Goal: Task Accomplishment & Management: Manage account settings

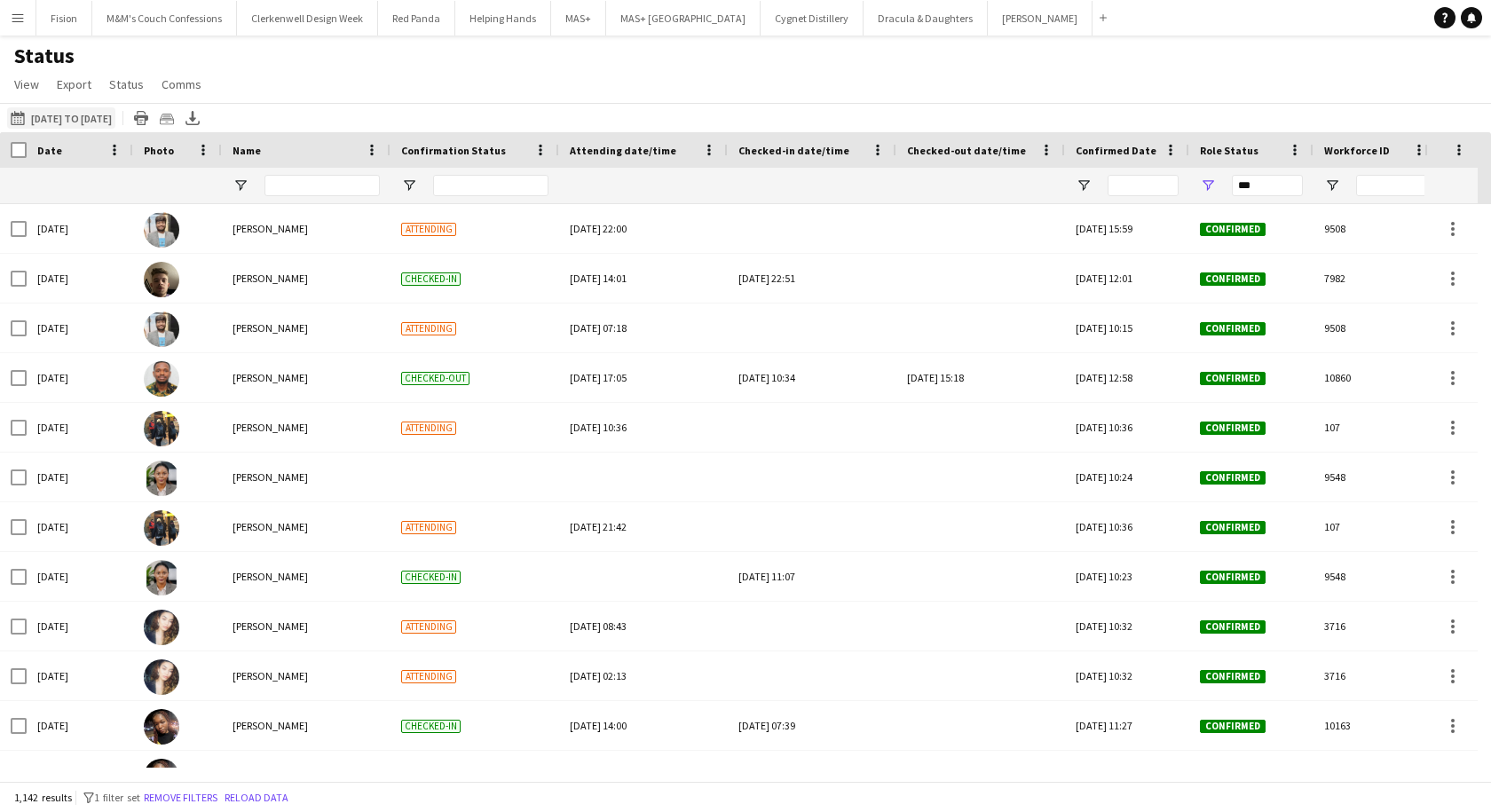
click at [64, 116] on button "18-08-2025 to 24-08-2025 01-05-2025 to 31-07-2025" at bounding box center [61, 117] width 108 height 21
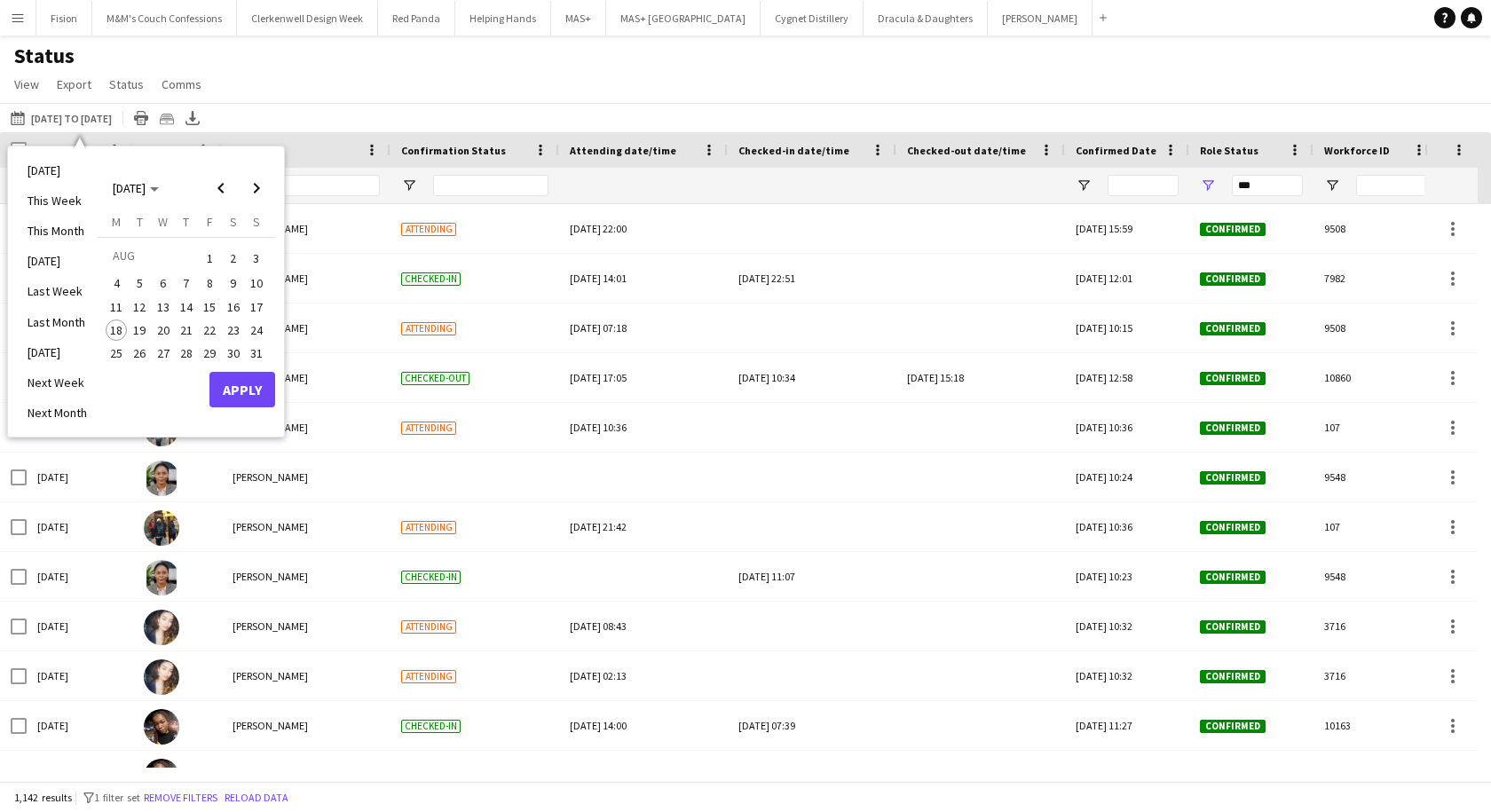
click at [115, 306] on span "11" at bounding box center [115, 307] width 21 height 21
click at [261, 308] on span "17" at bounding box center [256, 307] width 21 height 21
click at [257, 392] on button "Apply" at bounding box center [242, 390] width 66 height 36
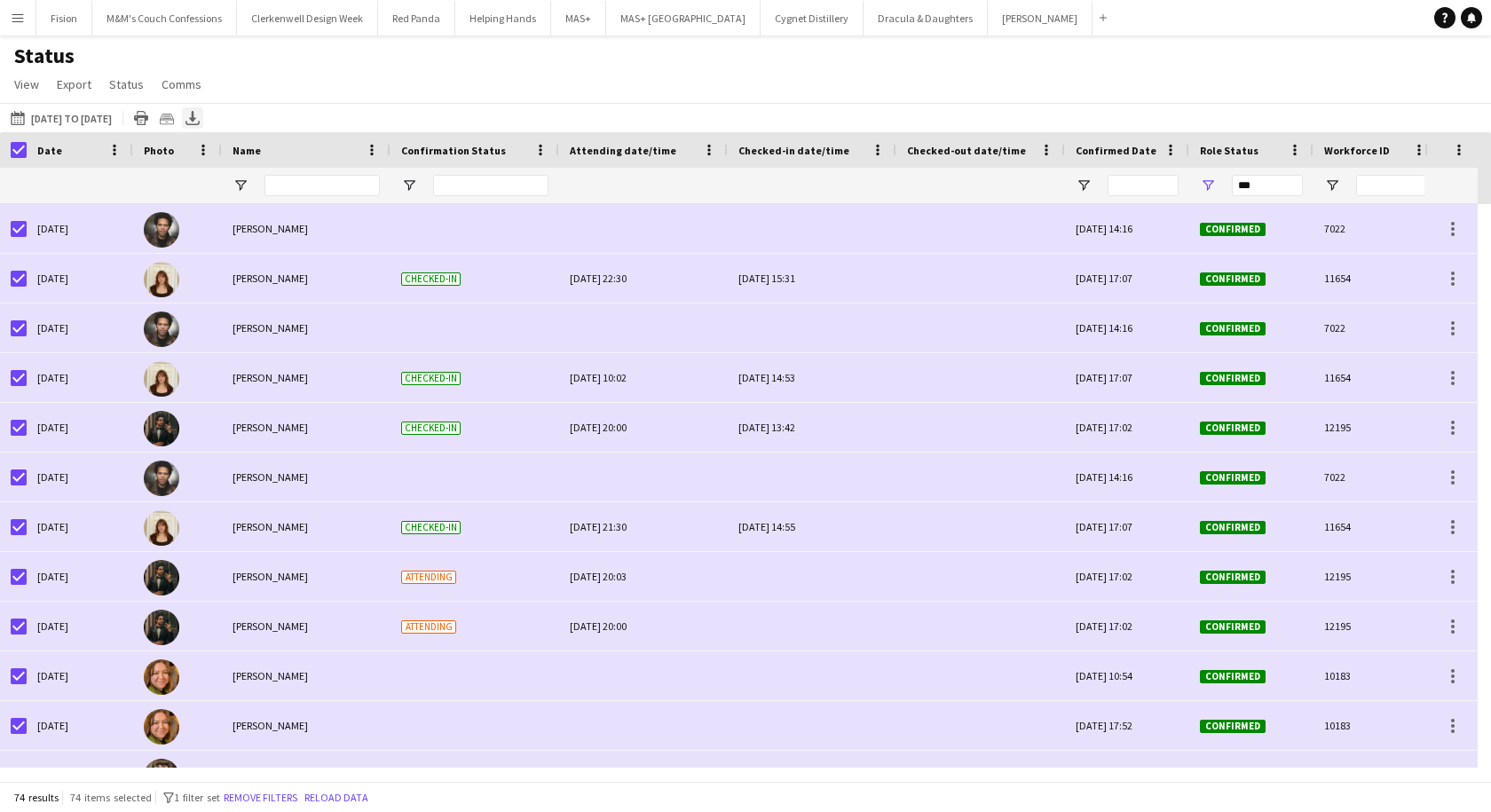
click at [200, 113] on icon "Export XLSX" at bounding box center [193, 118] width 14 height 14
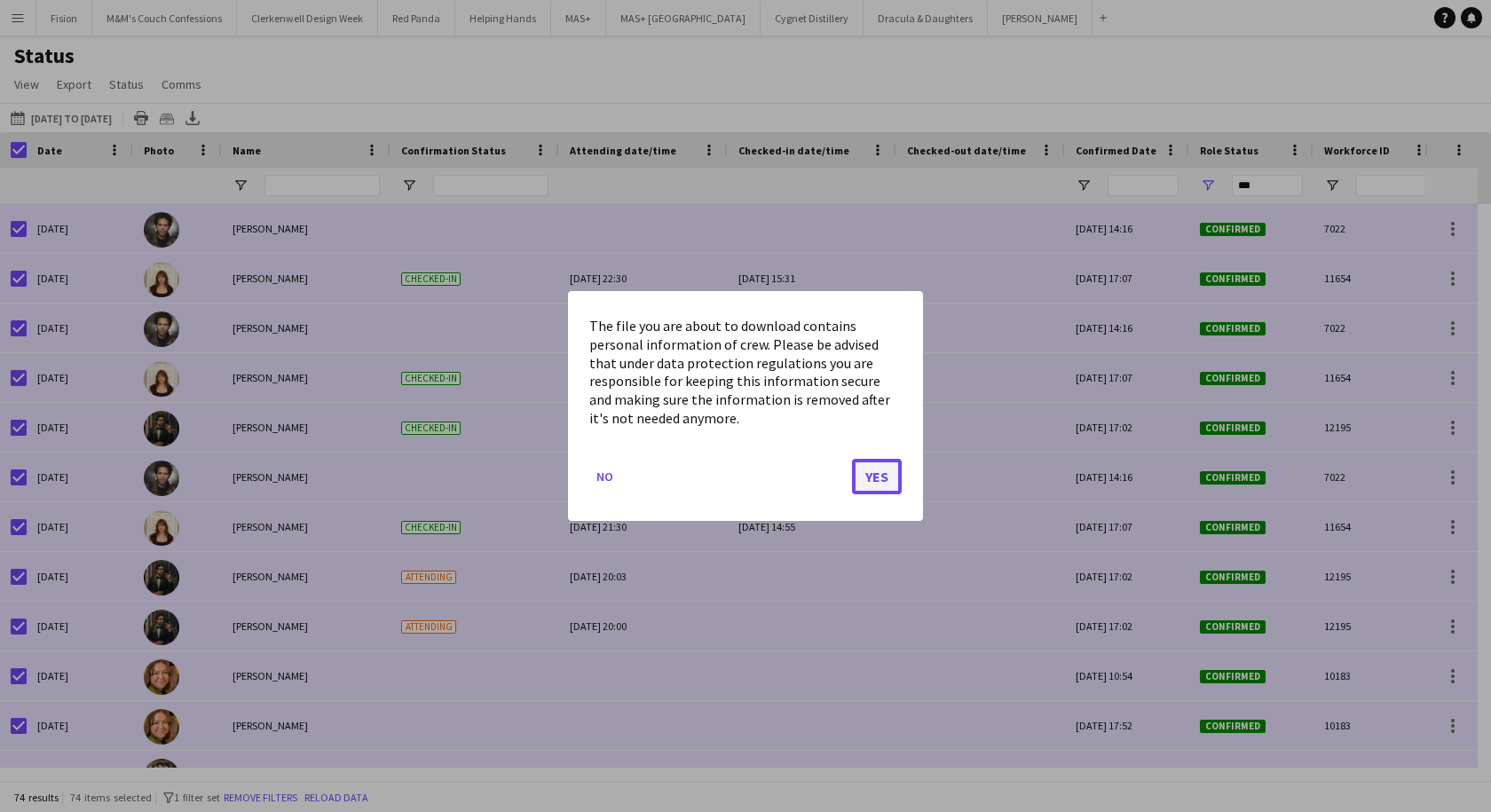
click at [886, 474] on button "Yes" at bounding box center [877, 476] width 50 height 36
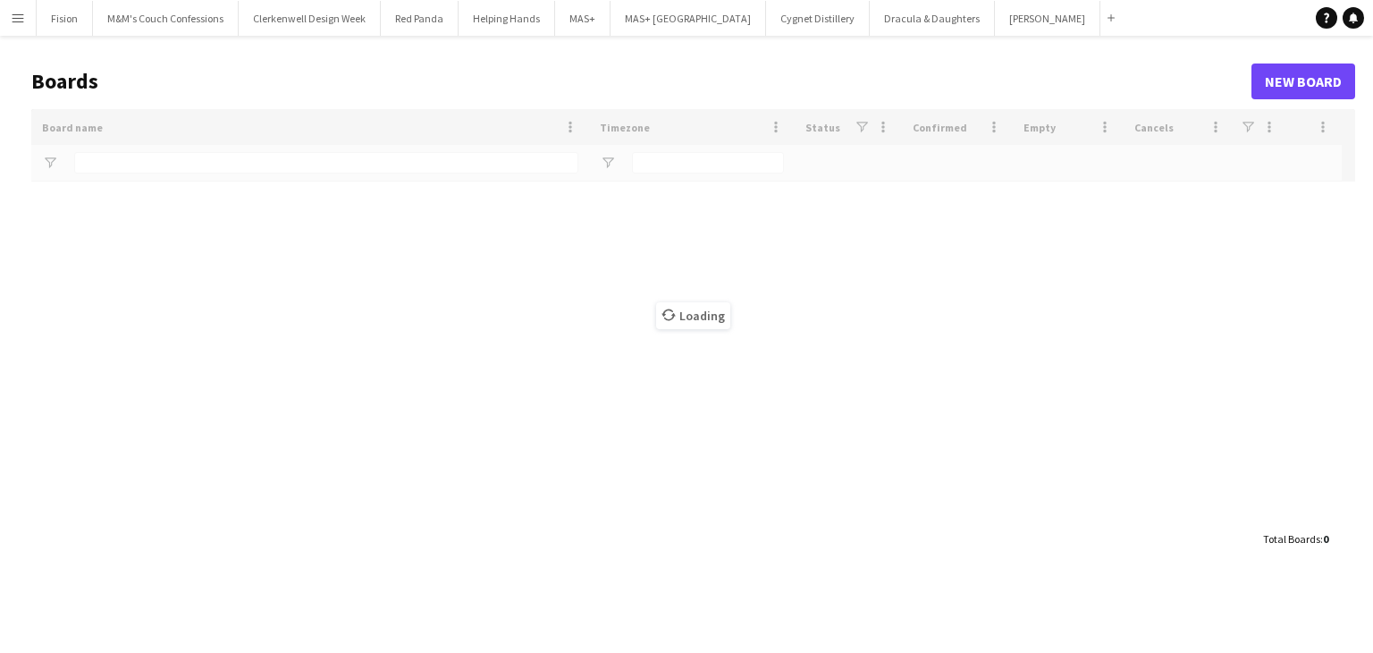
type input "******"
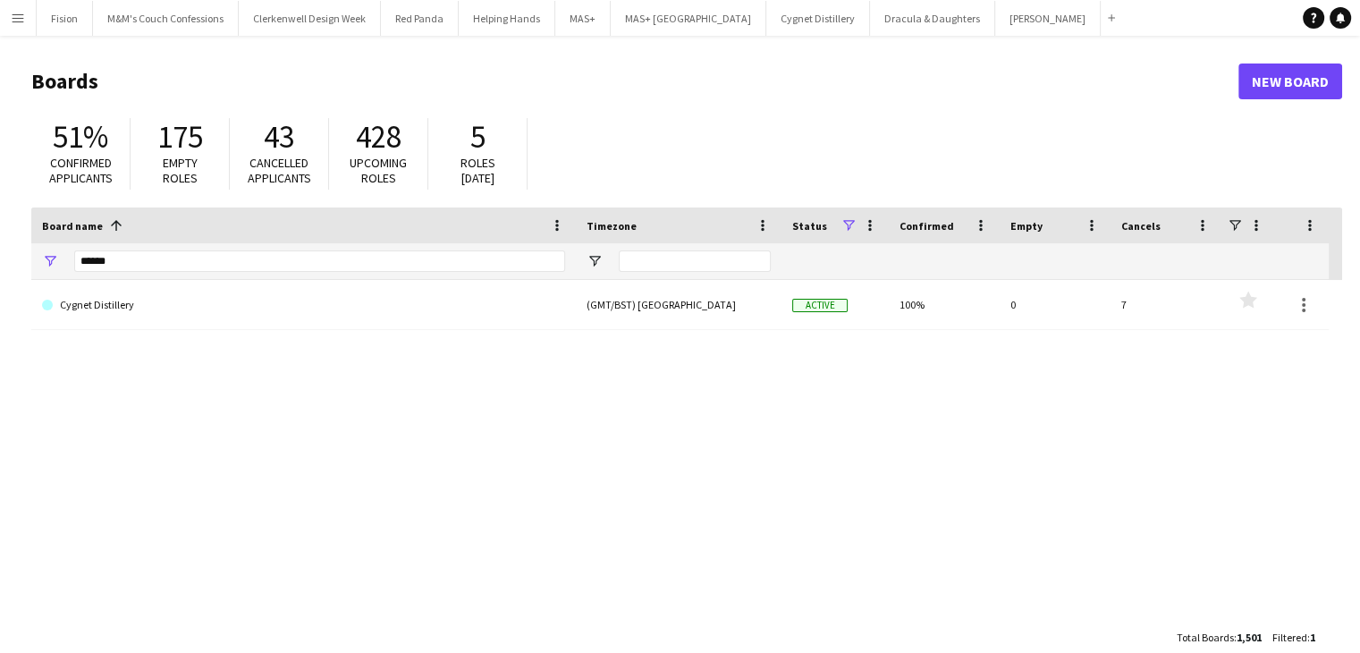
click at [18, 27] on button "Menu" at bounding box center [18, 18] width 36 height 36
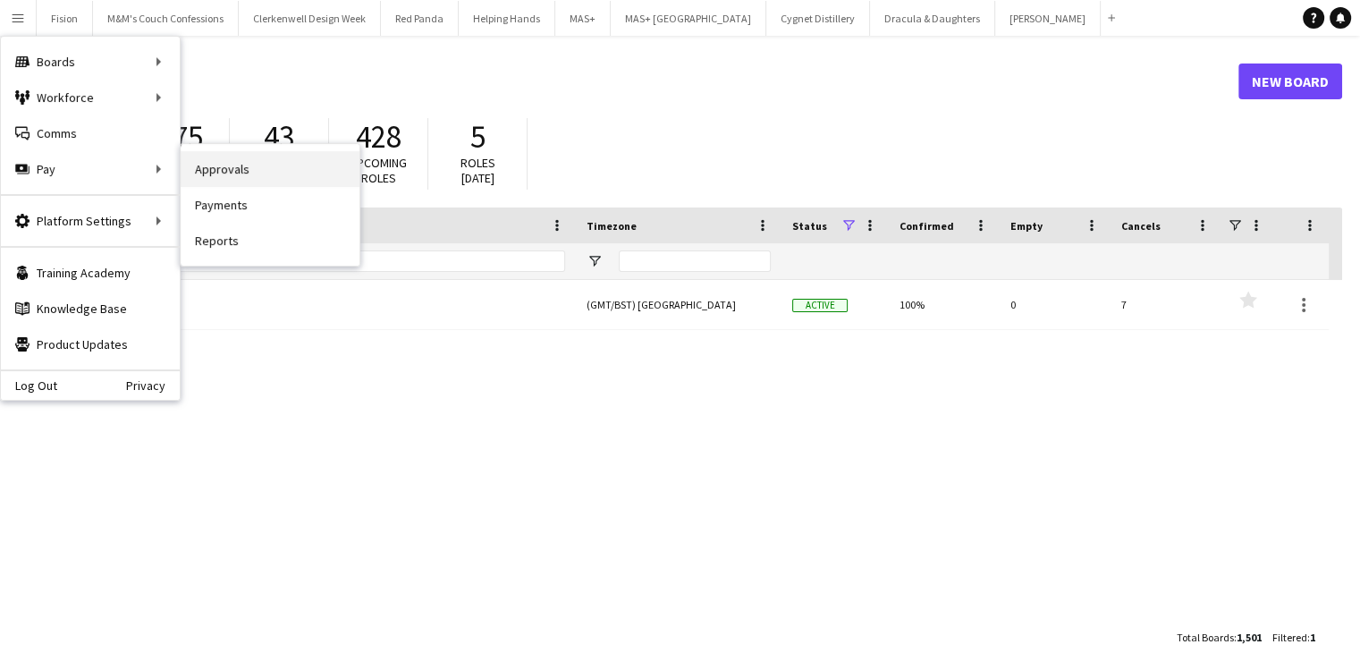
click at [229, 168] on link "Approvals" at bounding box center [270, 169] width 179 height 36
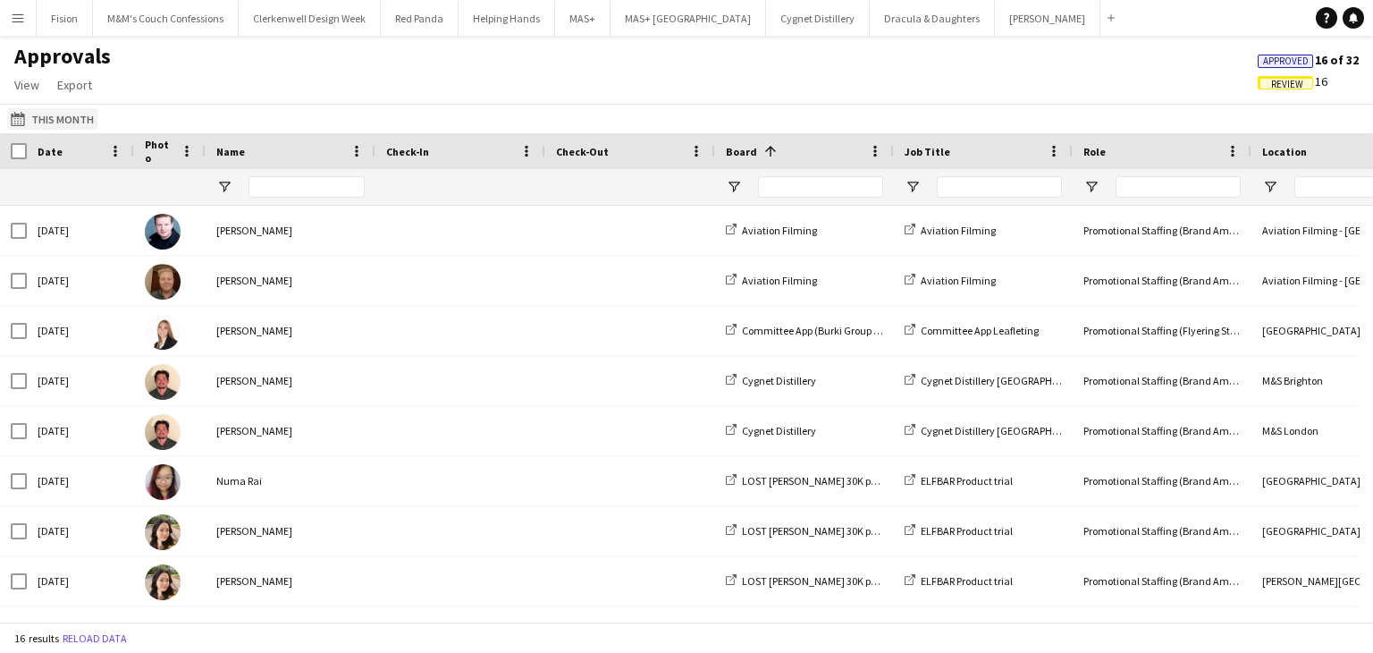
click at [43, 119] on button "This Month This Month" at bounding box center [52, 118] width 90 height 21
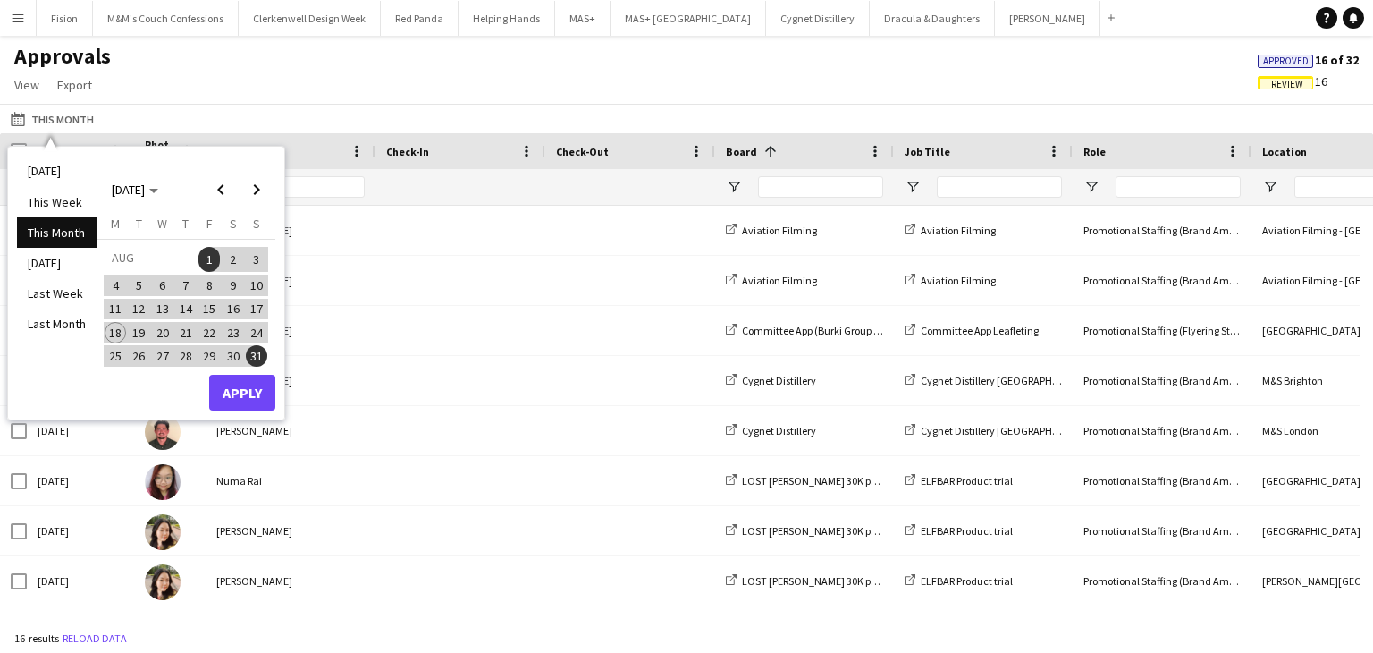
click at [115, 313] on span "11" at bounding box center [115, 309] width 21 height 21
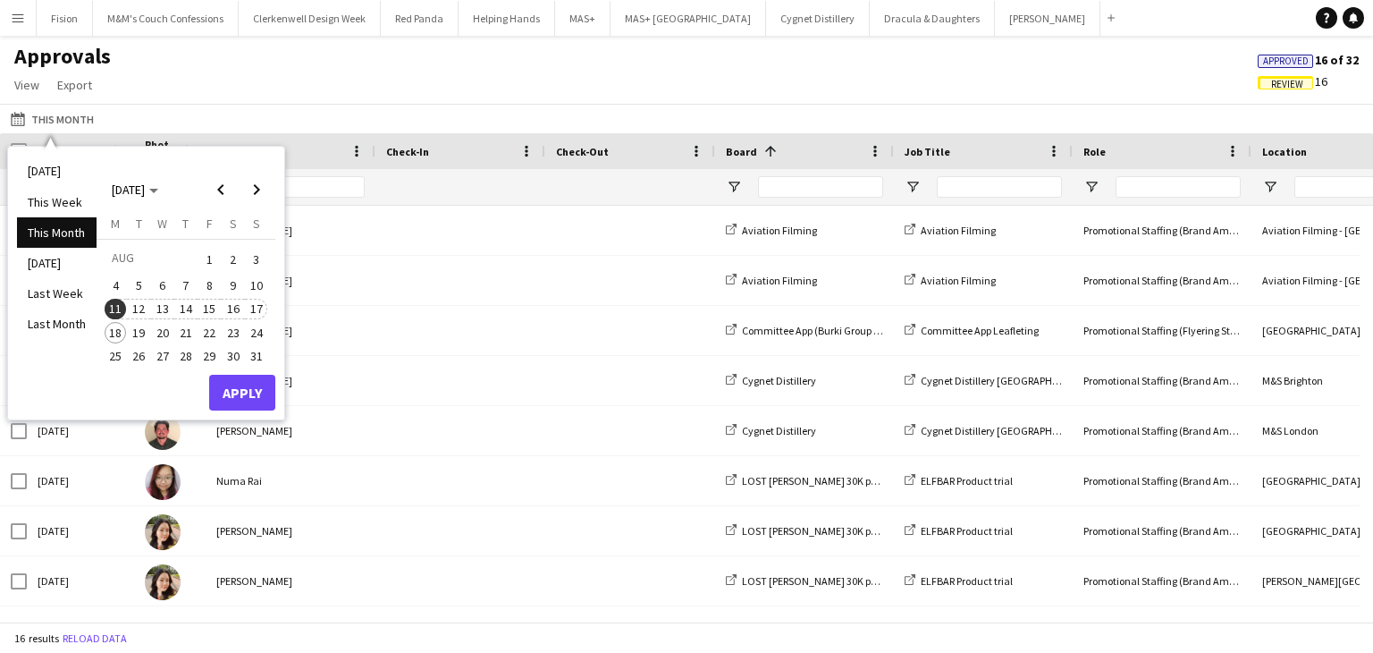
click at [255, 312] on span "17" at bounding box center [256, 309] width 21 height 21
click at [246, 395] on button "Apply" at bounding box center [242, 393] width 66 height 36
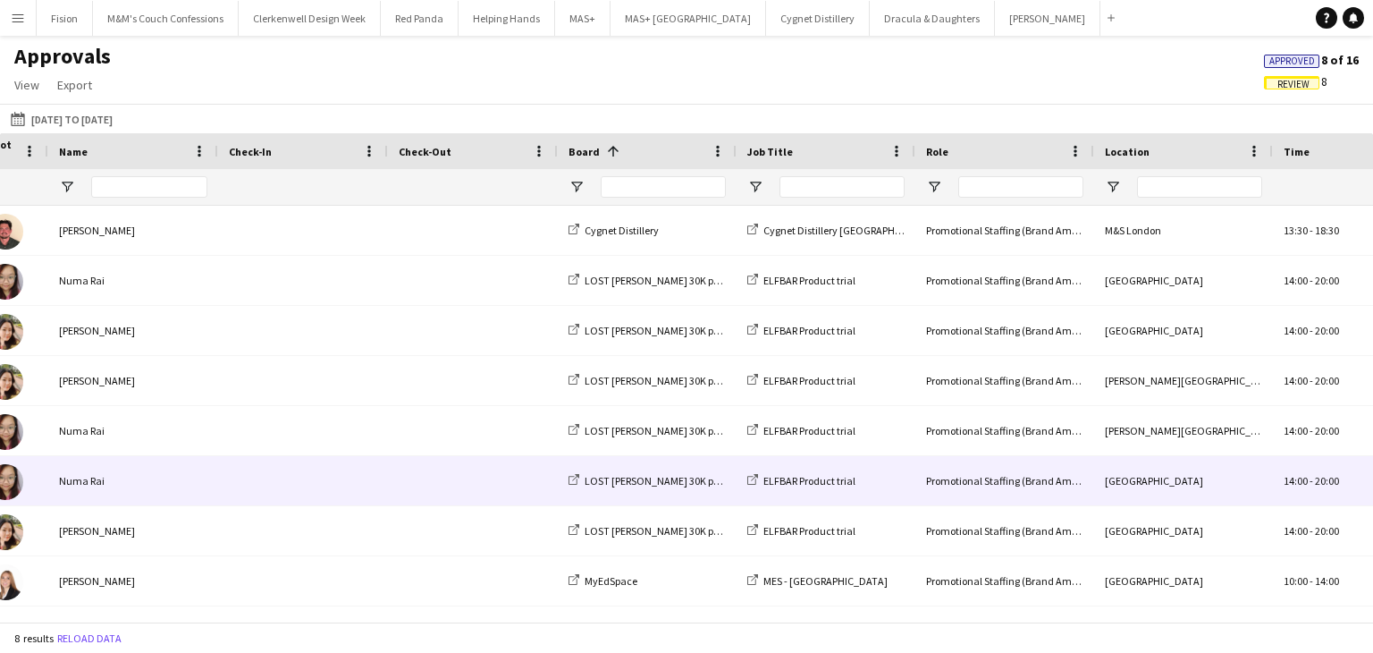
scroll to position [0, 161]
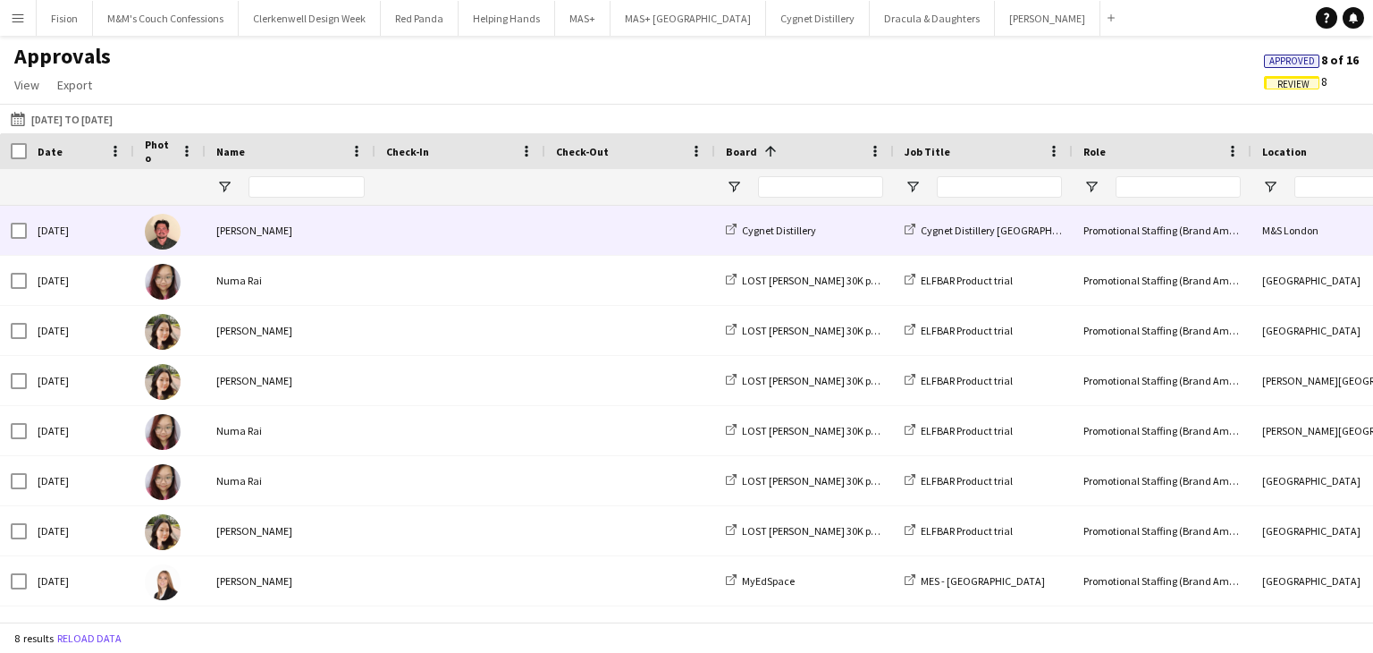
click at [259, 235] on div "[PERSON_NAME]" at bounding box center [291, 230] width 170 height 49
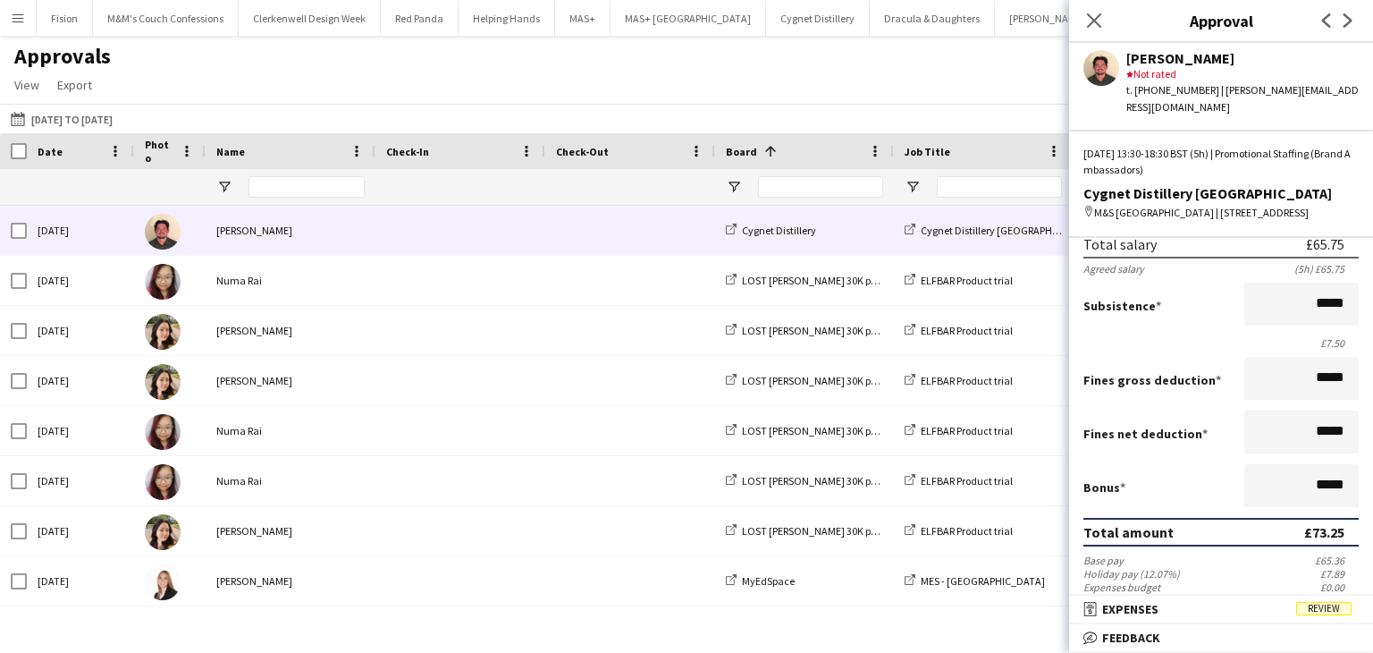
scroll to position [470, 0]
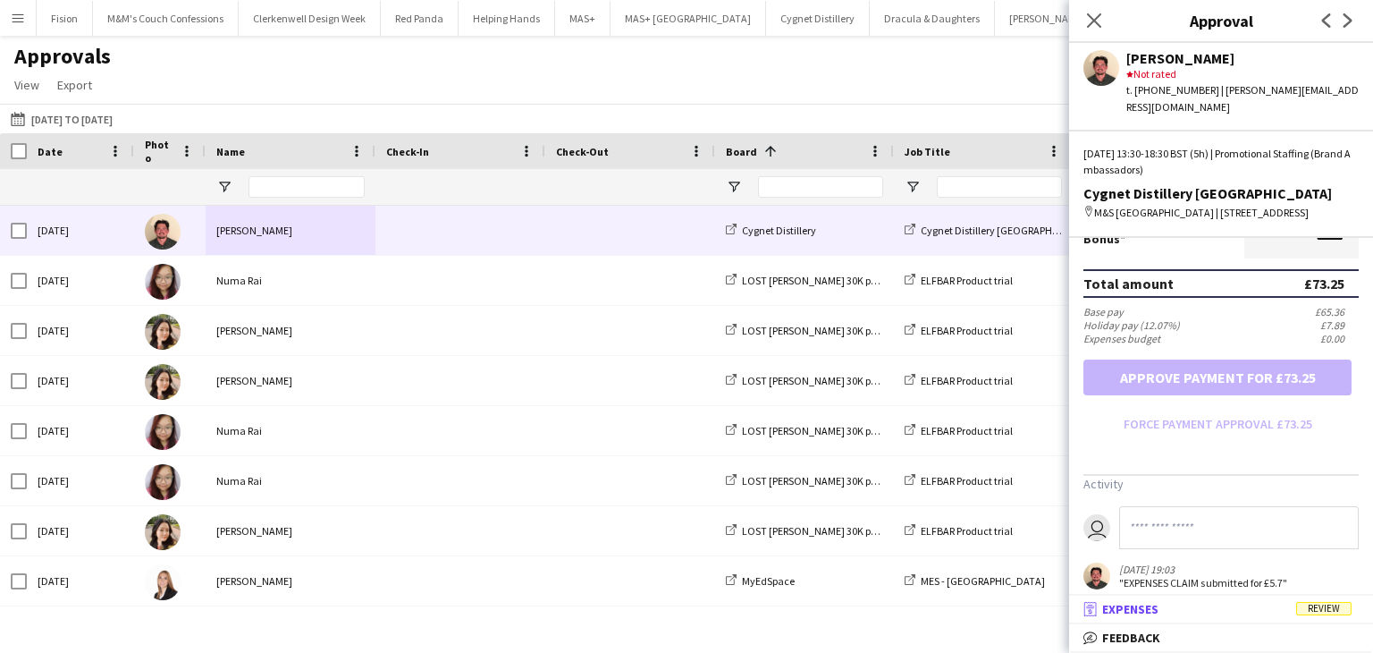
click at [1172, 610] on mat-panel-title "receipt Expenses Review" at bounding box center [1217, 609] width 297 height 16
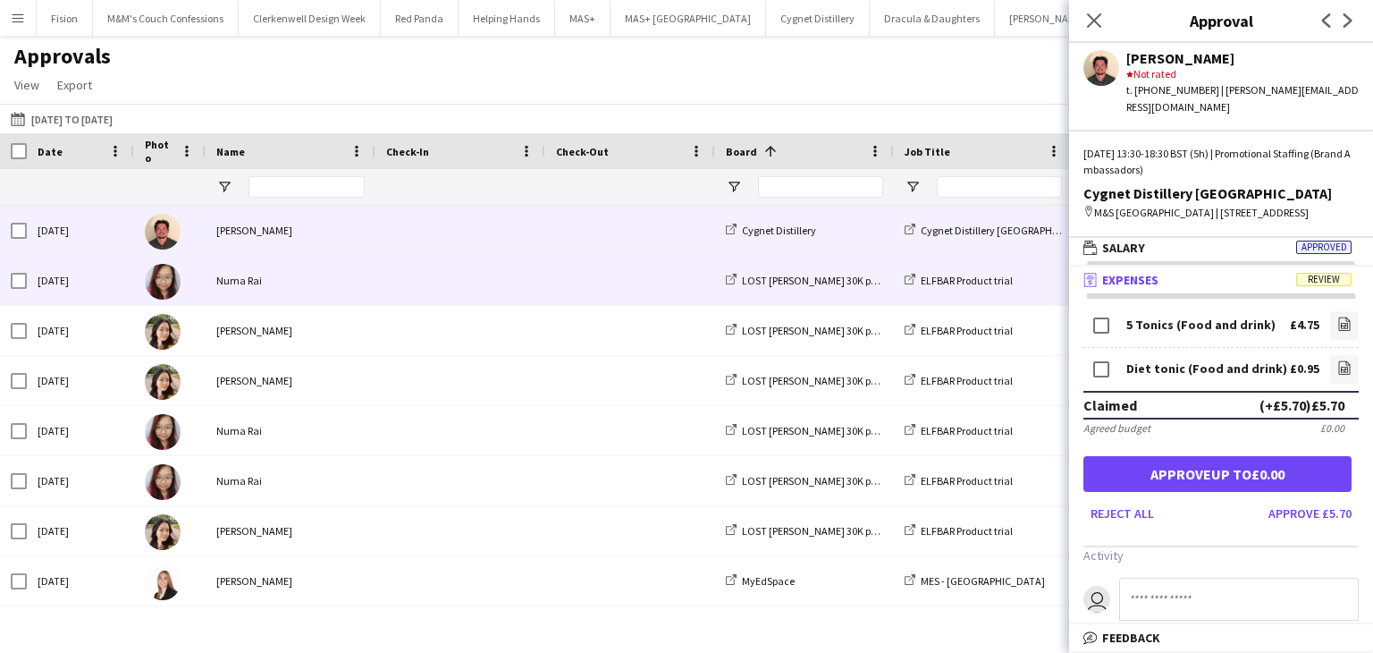
click at [457, 283] on span at bounding box center [460, 280] width 148 height 49
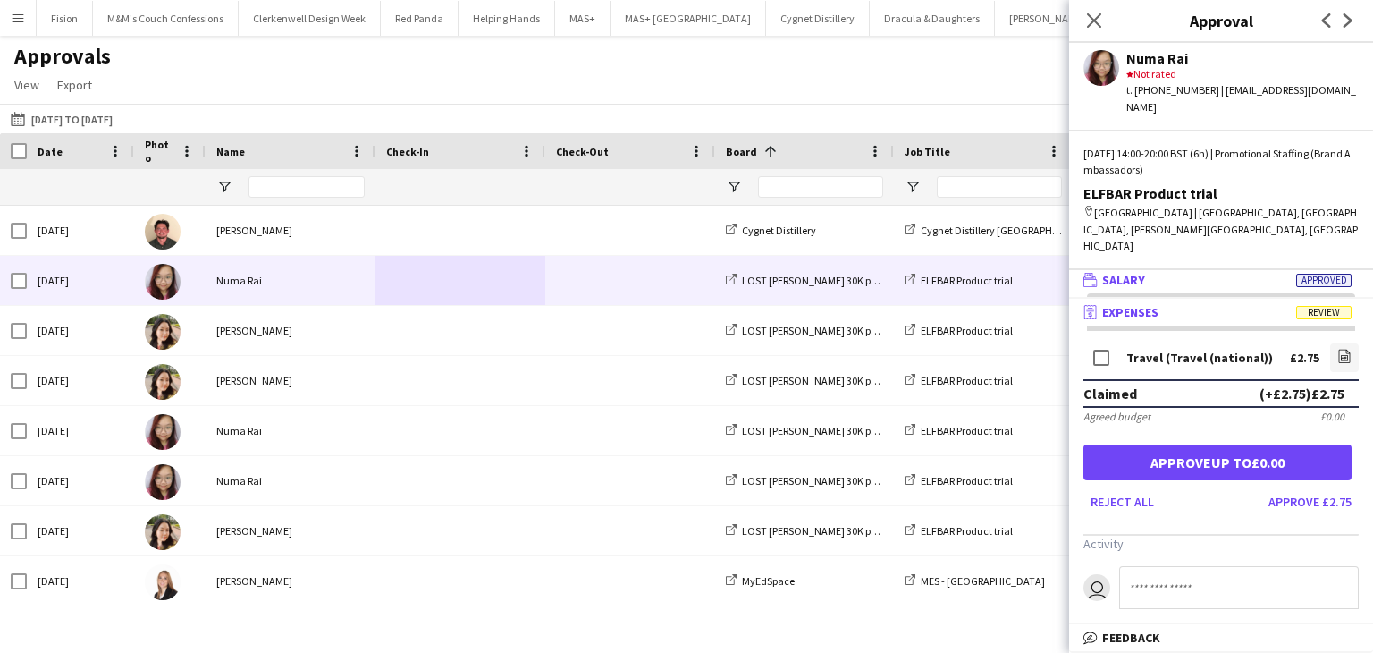
click at [1203, 272] on mat-panel-title "wallet Salary Approved" at bounding box center [1217, 280] width 297 height 16
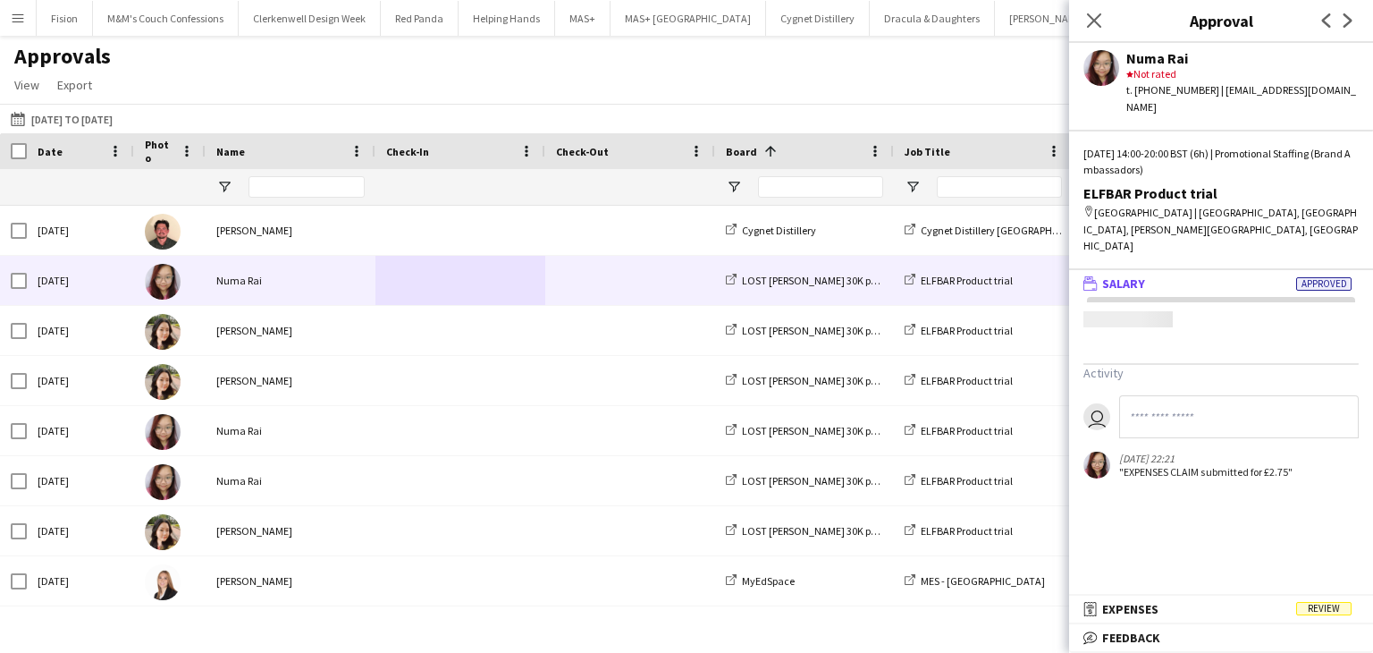
scroll to position [0, 0]
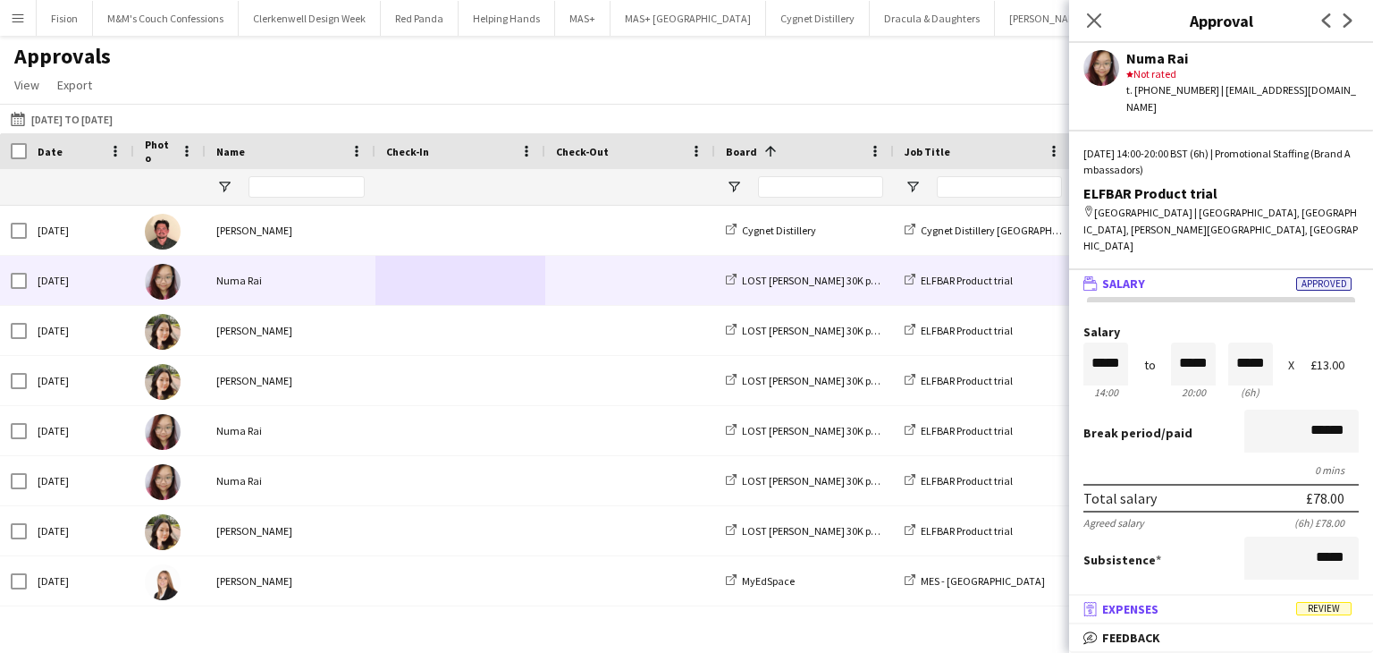
click at [1184, 610] on mat-panel-title "receipt Expenses Review" at bounding box center [1217, 609] width 297 height 16
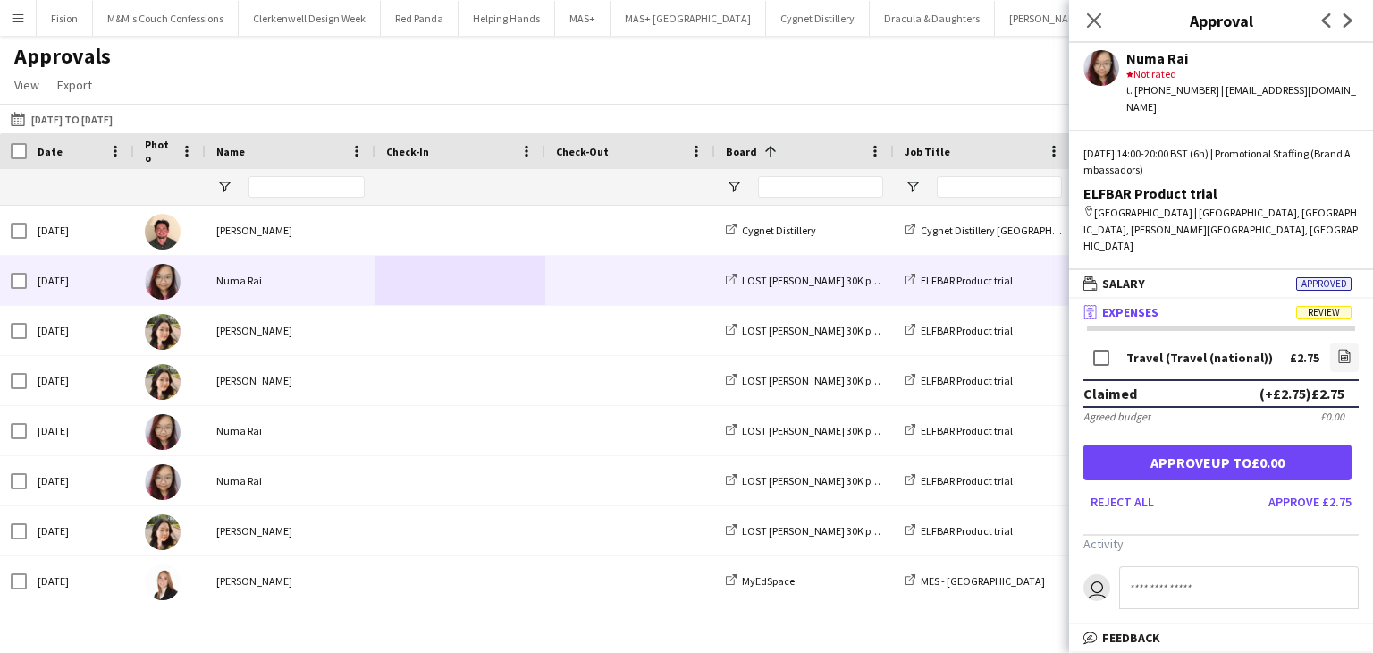
click at [1166, 566] on input at bounding box center [1239, 587] width 240 height 43
type input "**********"
click at [1195, 444] on button "Approve up to £0.00" at bounding box center [1218, 462] width 268 height 36
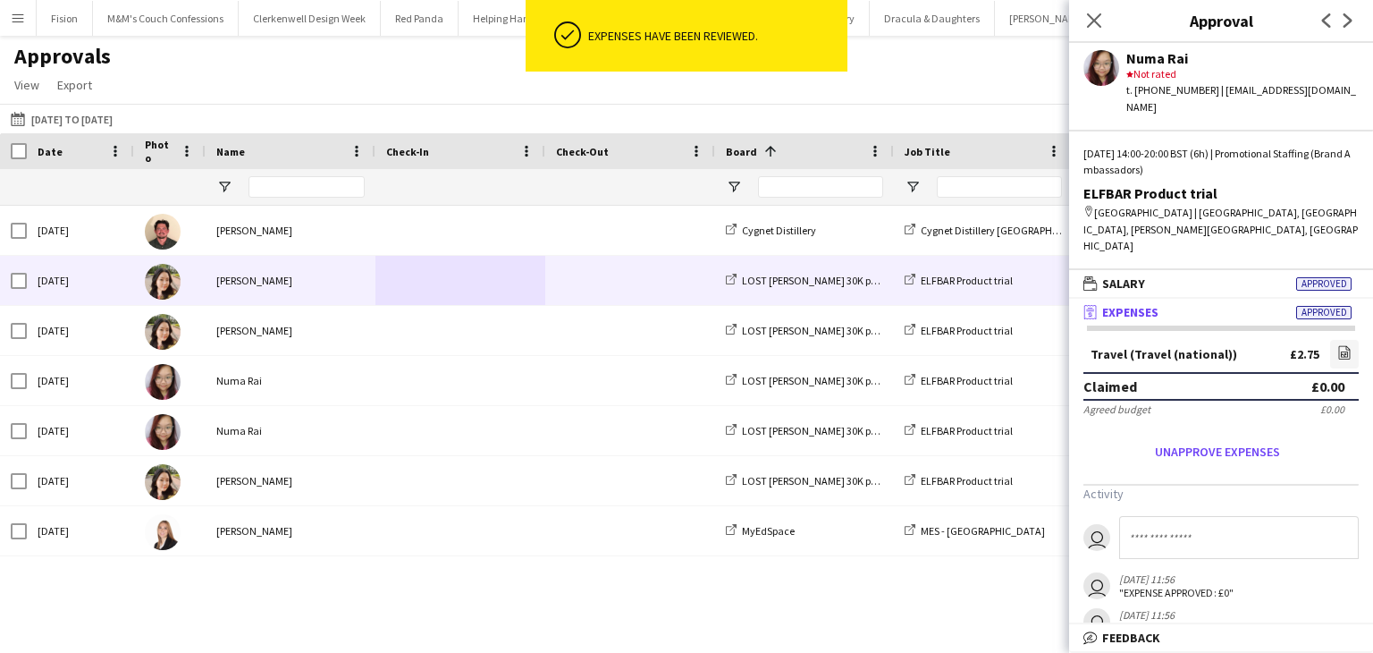
click at [261, 285] on div "[PERSON_NAME]" at bounding box center [291, 280] width 170 height 49
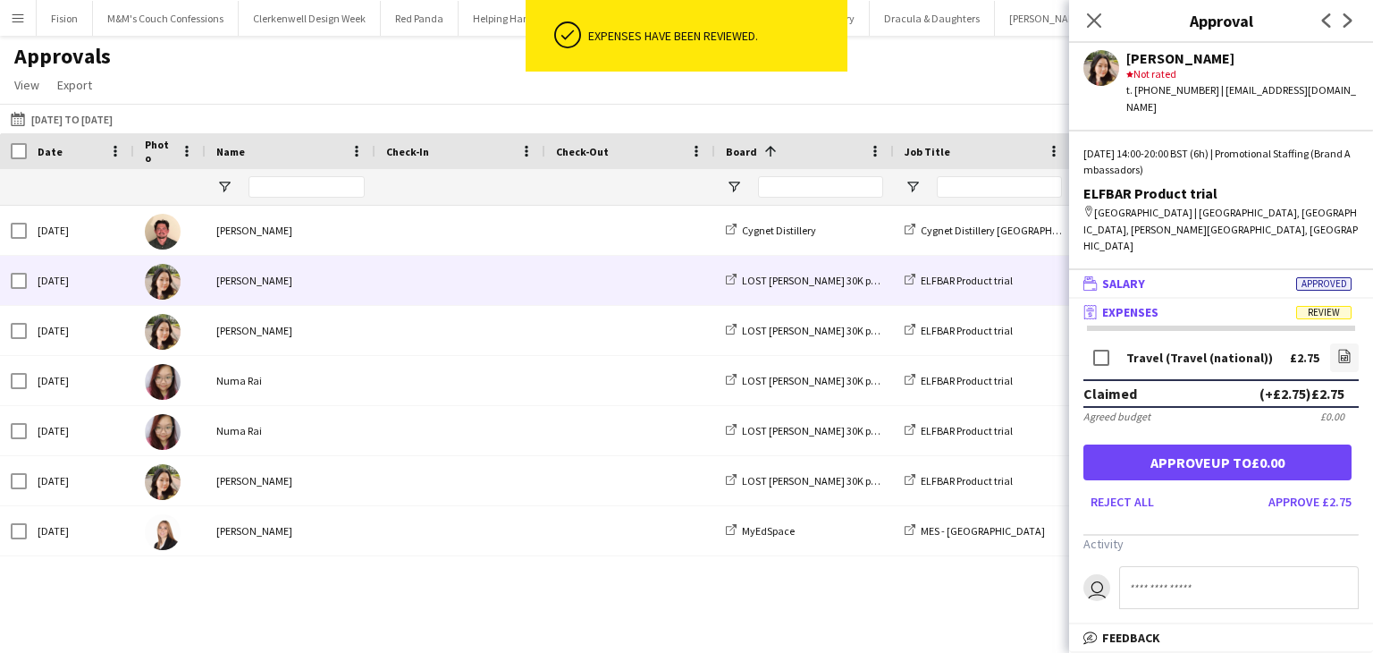
click at [1212, 275] on mat-panel-title "wallet Salary Approved" at bounding box center [1217, 283] width 297 height 16
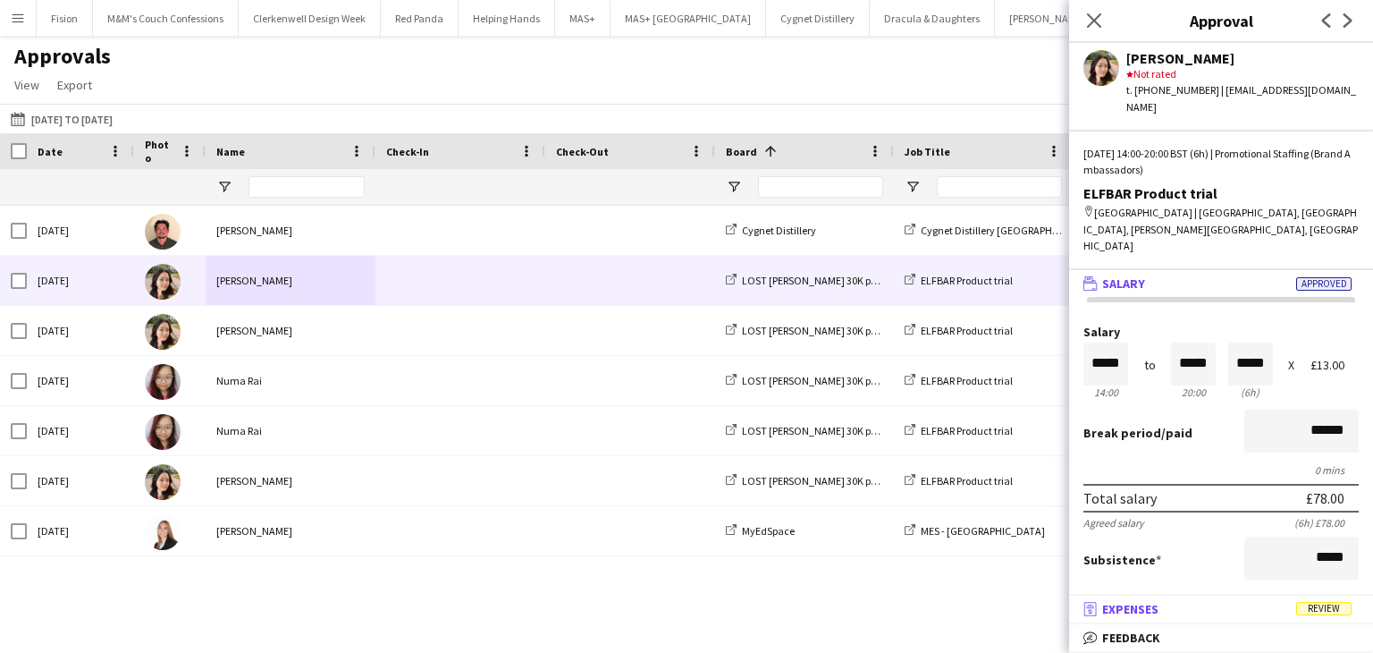
click at [1161, 612] on mat-panel-title "receipt Expenses Review" at bounding box center [1217, 609] width 297 height 16
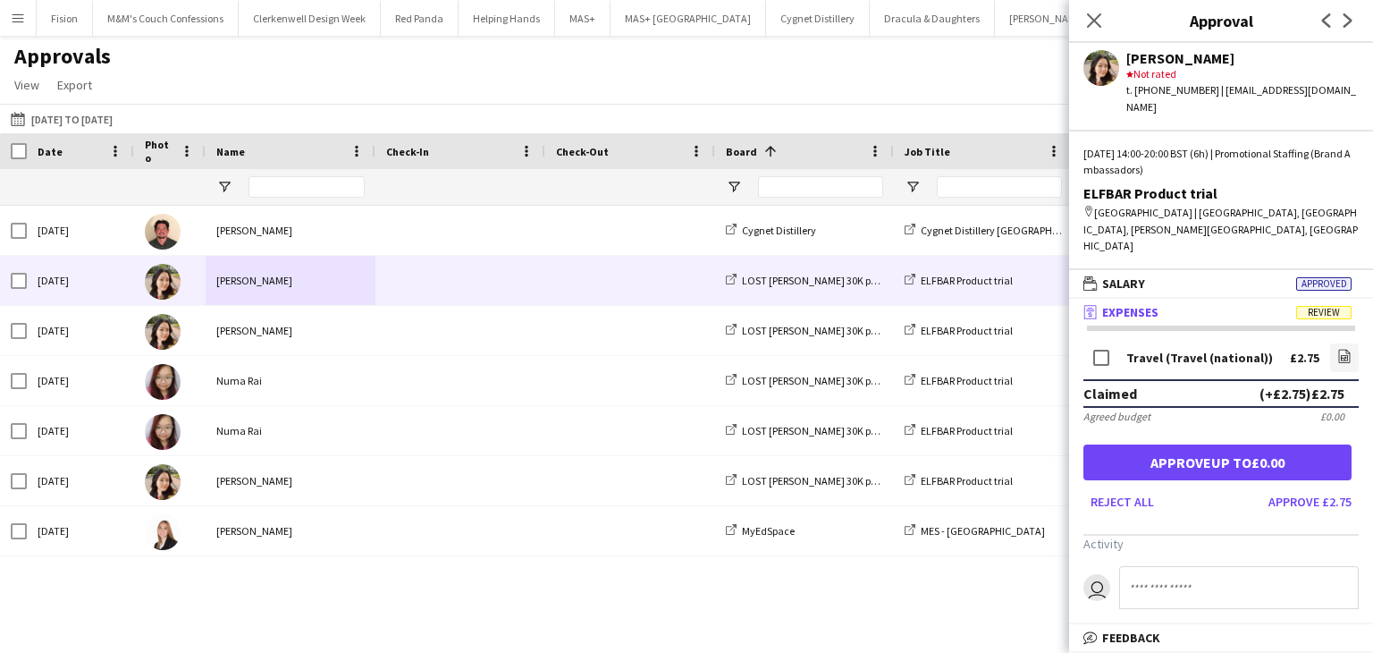
click at [1148, 566] on input at bounding box center [1239, 587] width 240 height 43
type input "**********"
click at [1202, 444] on button "Approve up to £0.00" at bounding box center [1218, 462] width 268 height 36
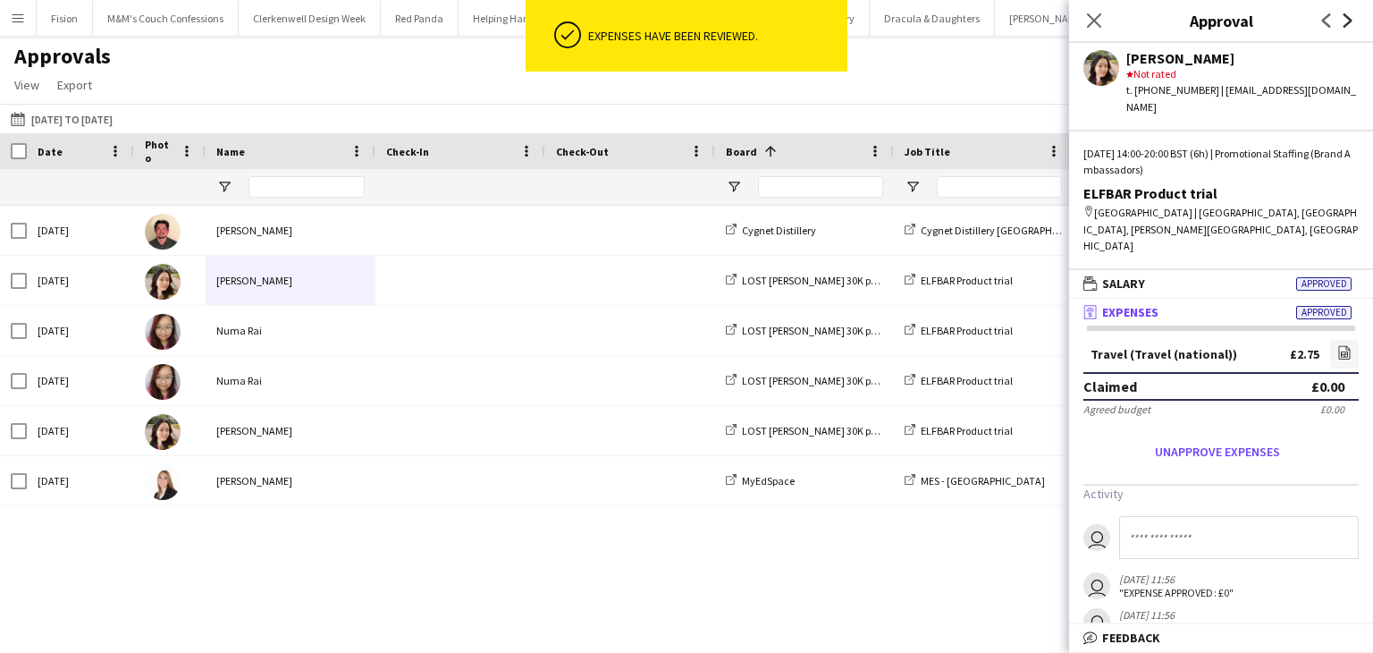
click at [1349, 17] on icon "Next" at bounding box center [1348, 20] width 14 height 14
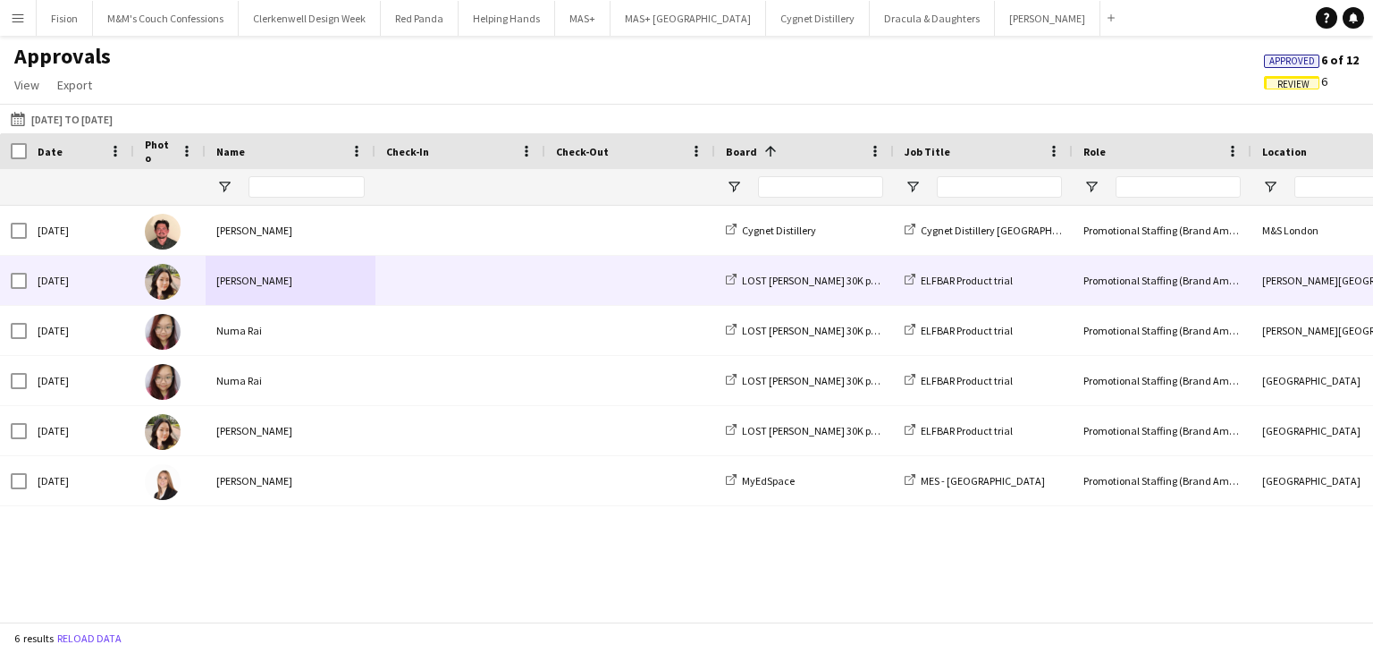
click at [260, 285] on div "[PERSON_NAME]" at bounding box center [291, 280] width 170 height 49
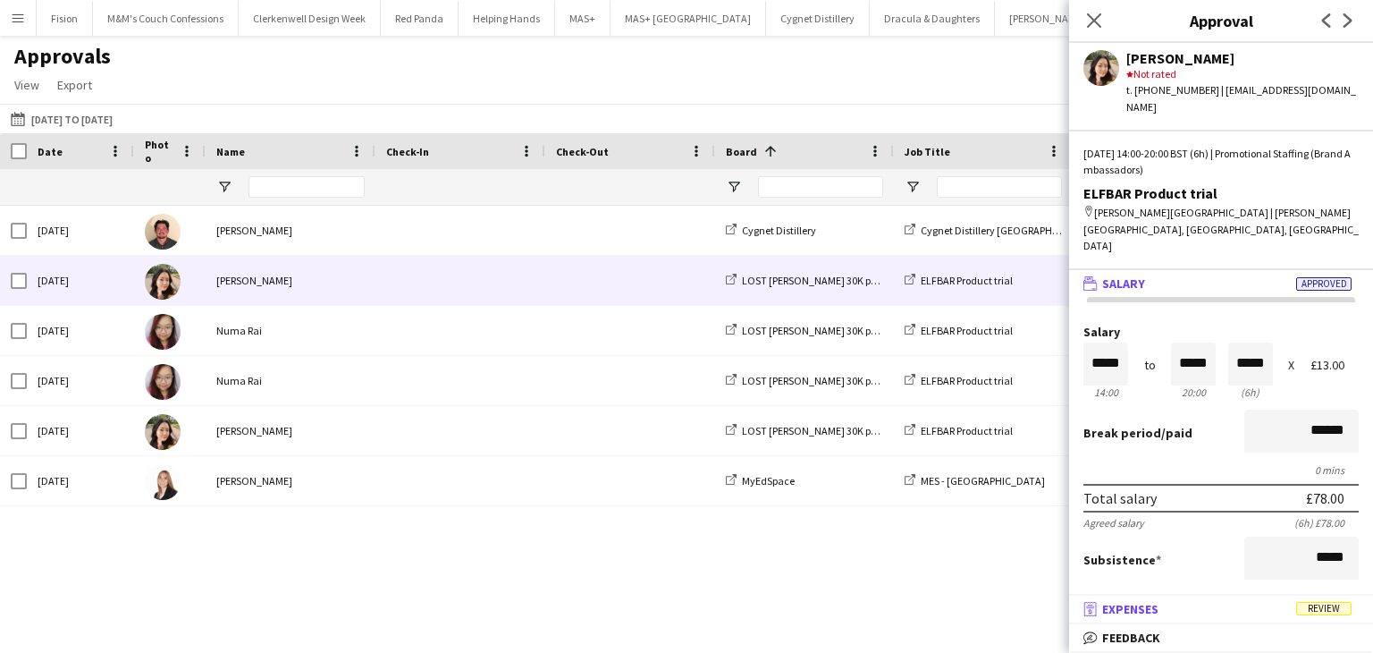
click at [1173, 609] on mat-panel-title "receipt Expenses Review" at bounding box center [1217, 609] width 297 height 16
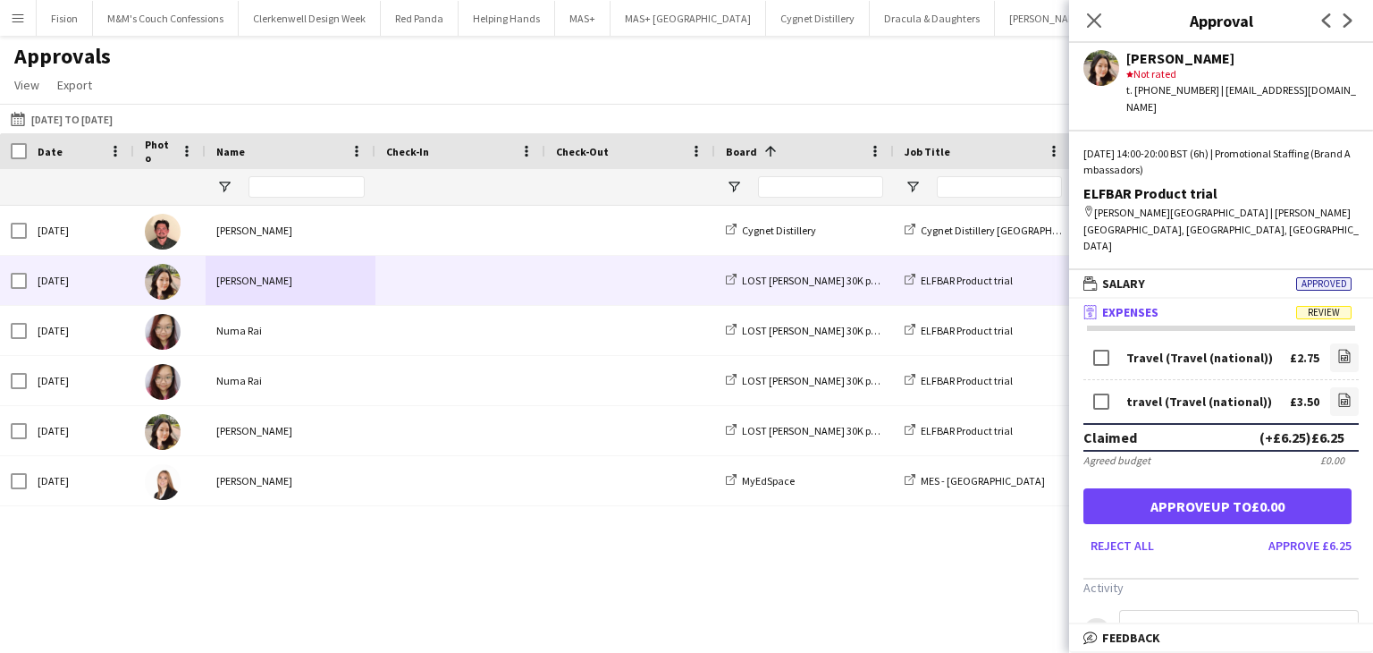
click at [1177, 610] on input at bounding box center [1239, 631] width 240 height 43
type input "**********"
click at [1094, 15] on icon "Close pop-in" at bounding box center [1093, 20] width 17 height 17
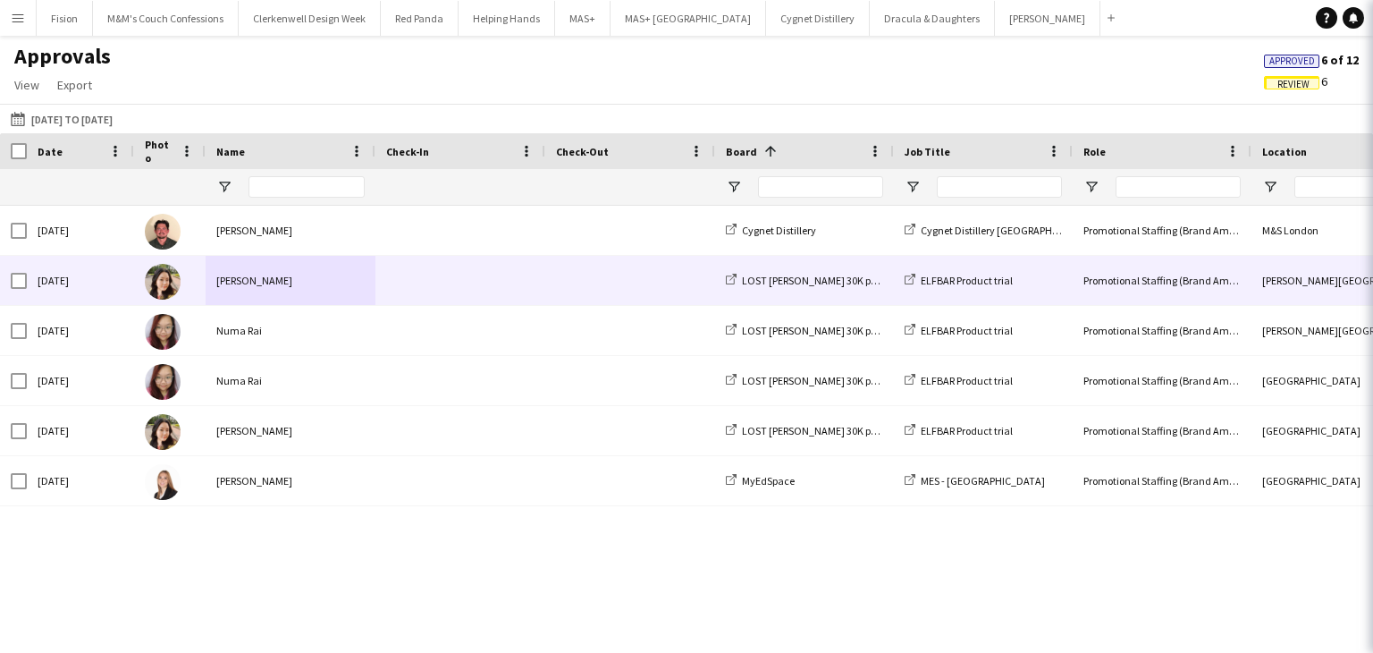
scroll to position [0, 0]
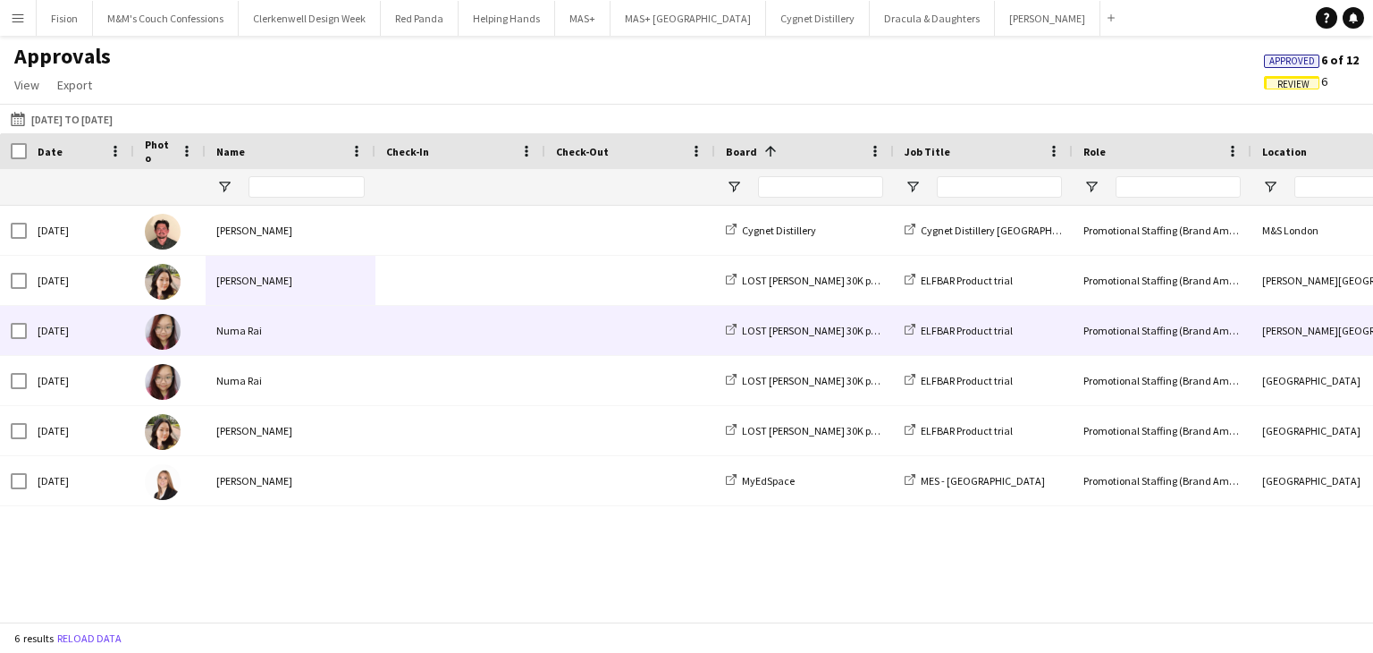
click at [512, 339] on span at bounding box center [460, 330] width 148 height 49
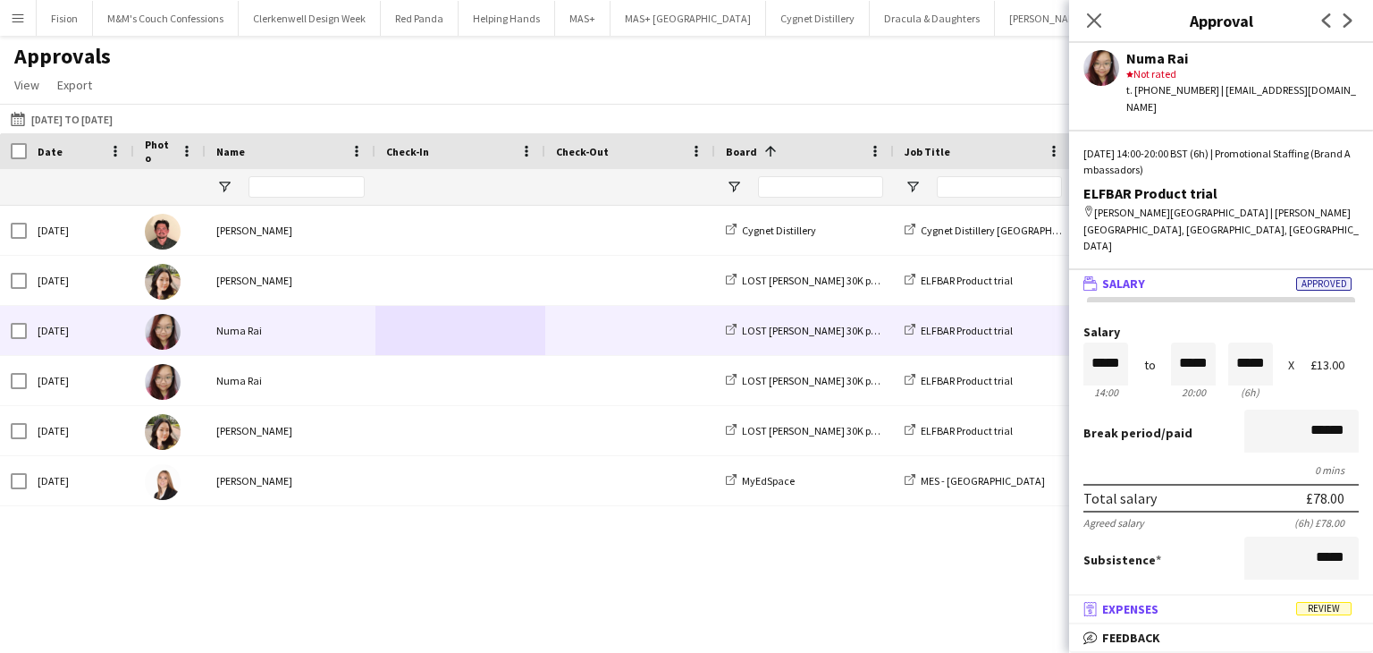
click at [1154, 605] on span "Expenses" at bounding box center [1130, 609] width 56 height 16
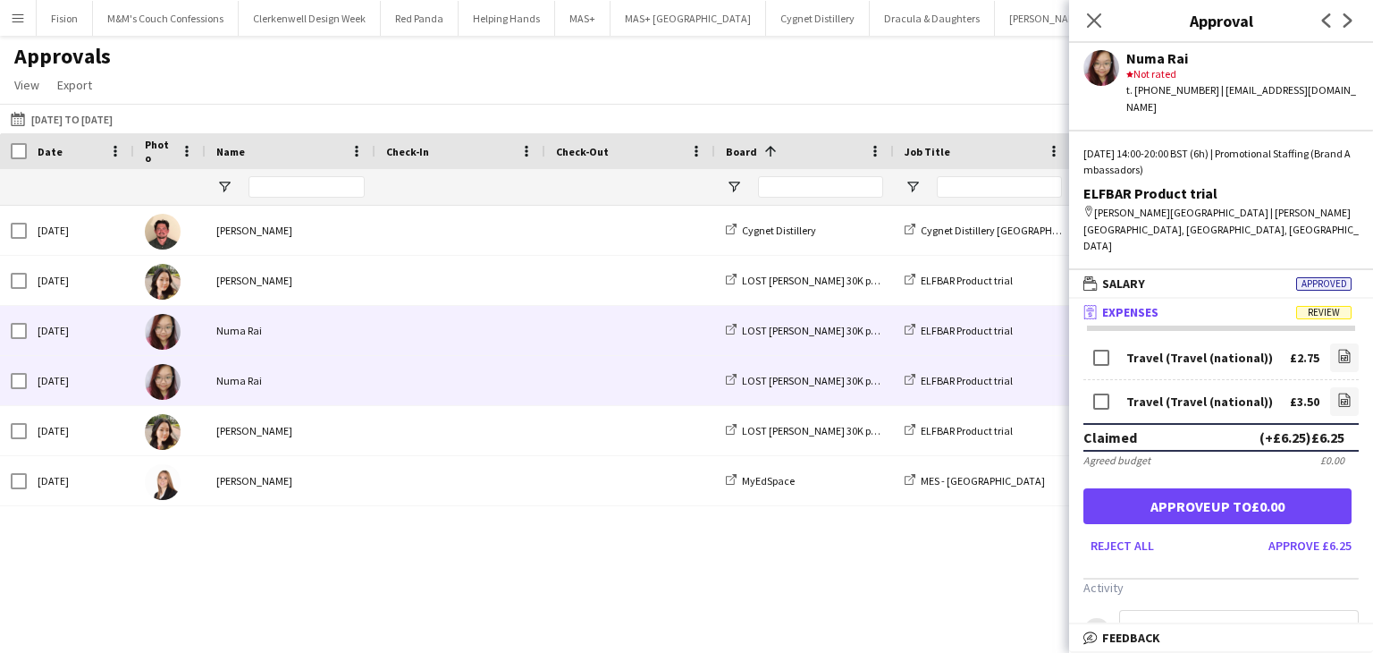
click at [429, 387] on span at bounding box center [460, 380] width 148 height 49
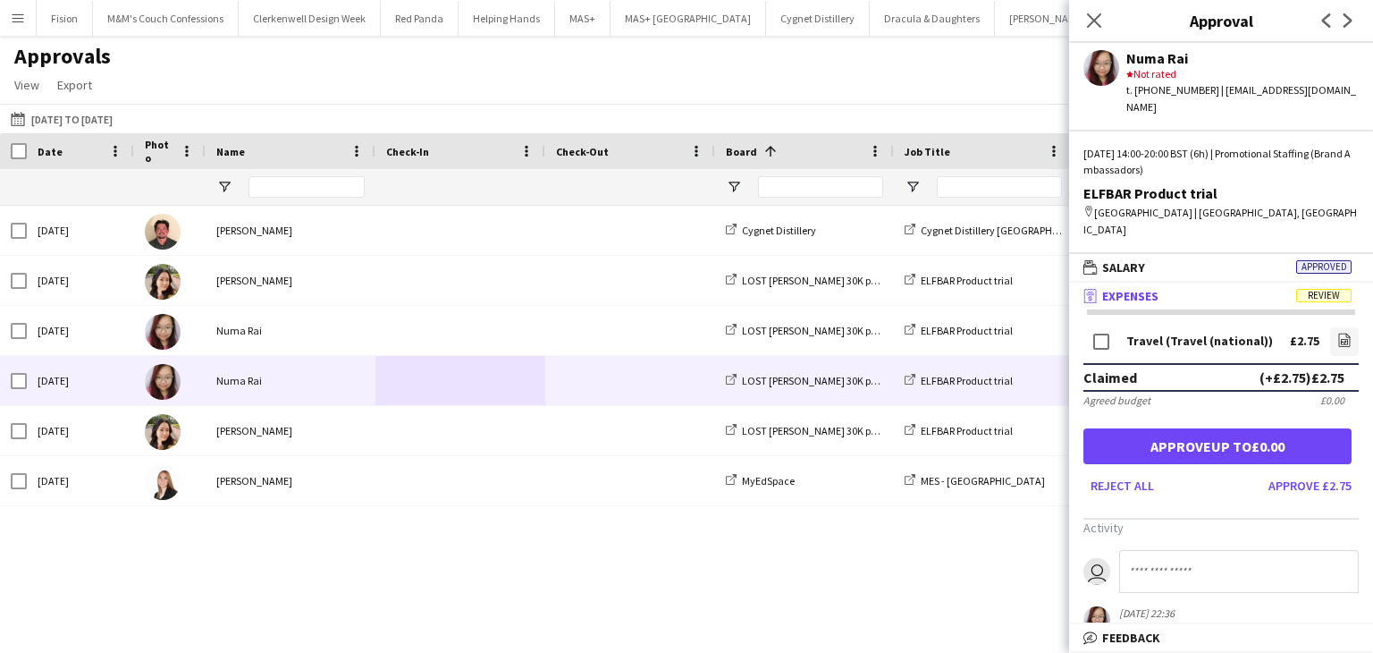
click at [1155, 559] on input at bounding box center [1239, 571] width 240 height 43
type input "**********"
click at [1203, 428] on button "Approve up to £0.00" at bounding box center [1218, 446] width 268 height 36
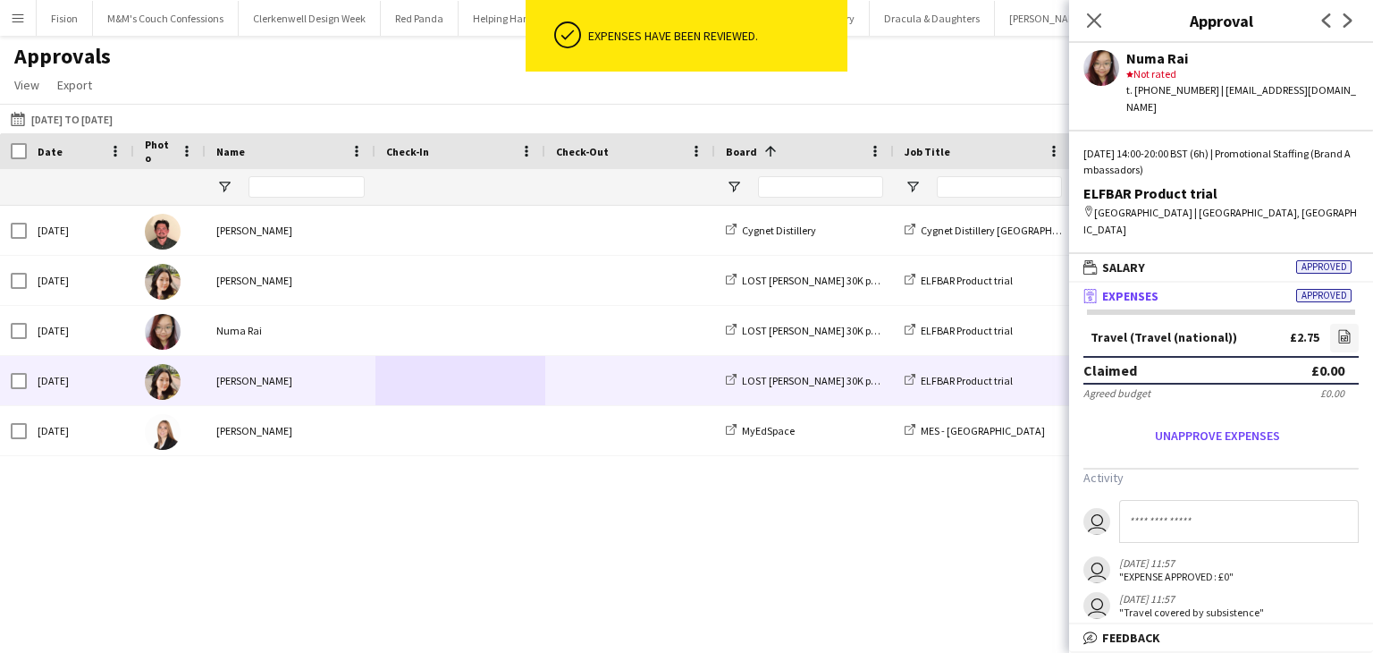
click at [265, 389] on div "[PERSON_NAME]" at bounding box center [291, 380] width 170 height 49
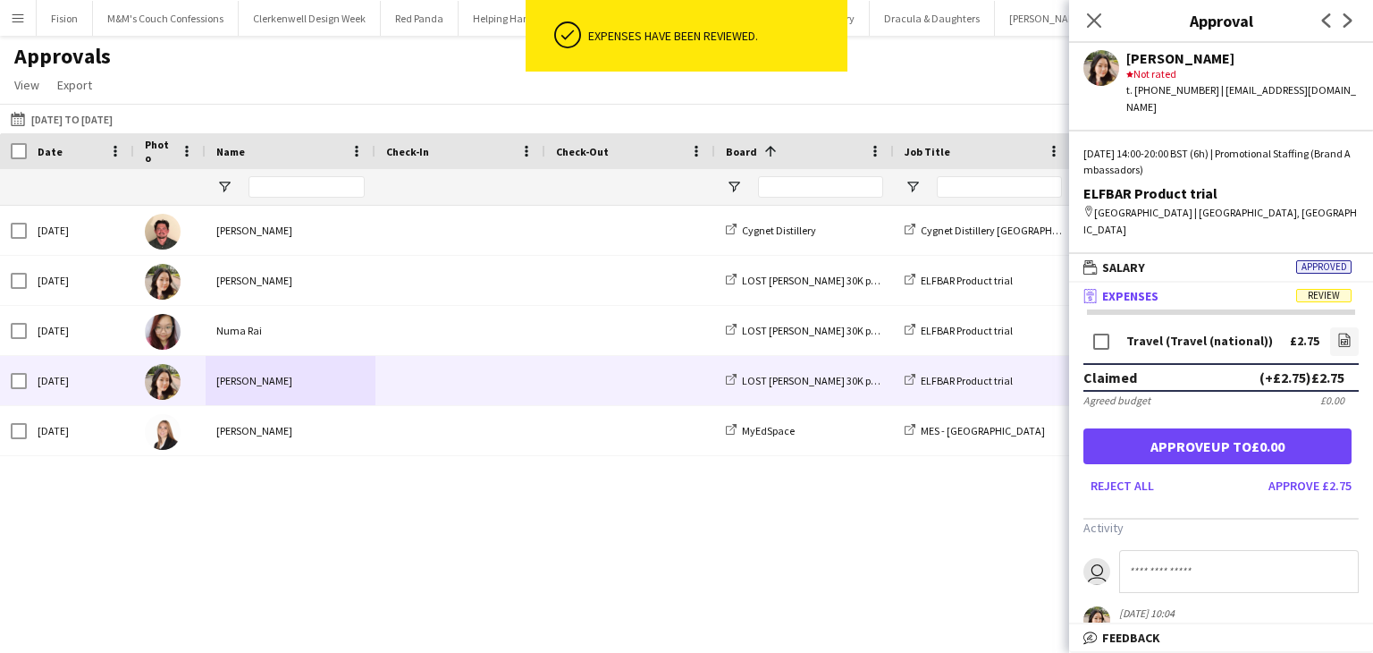
click at [1186, 559] on input at bounding box center [1239, 571] width 240 height 43
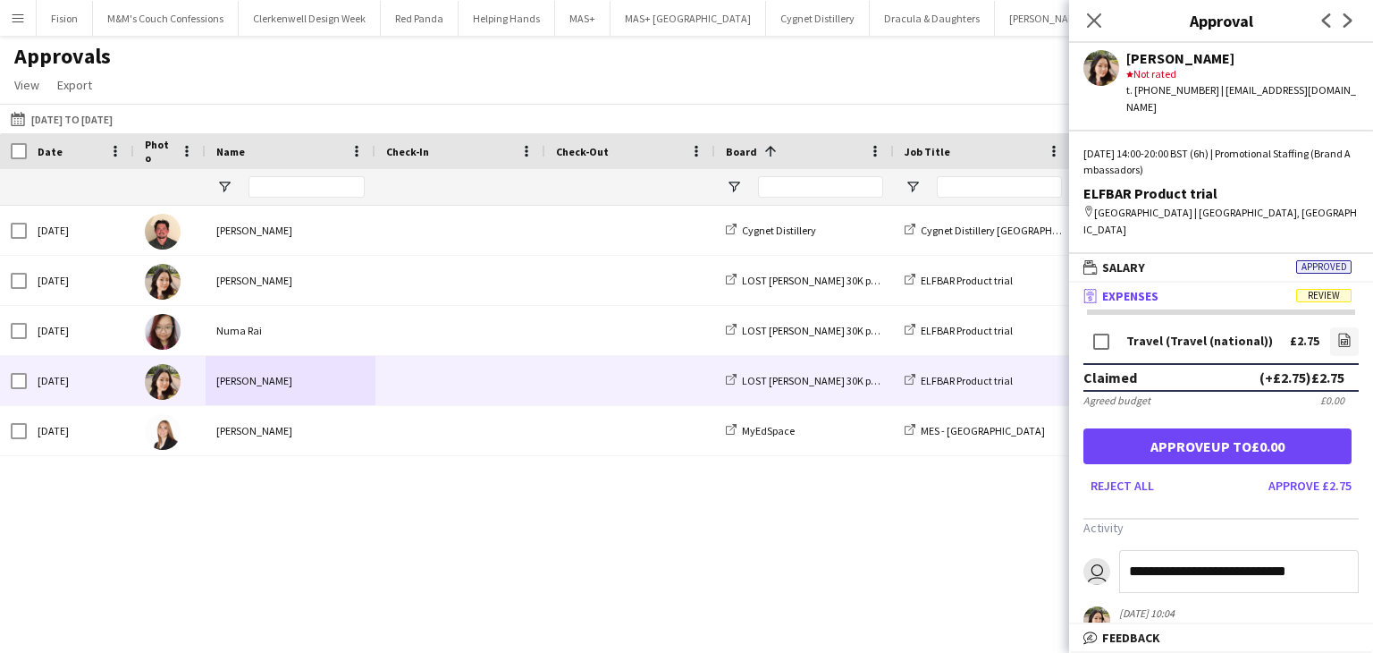
type input "**********"
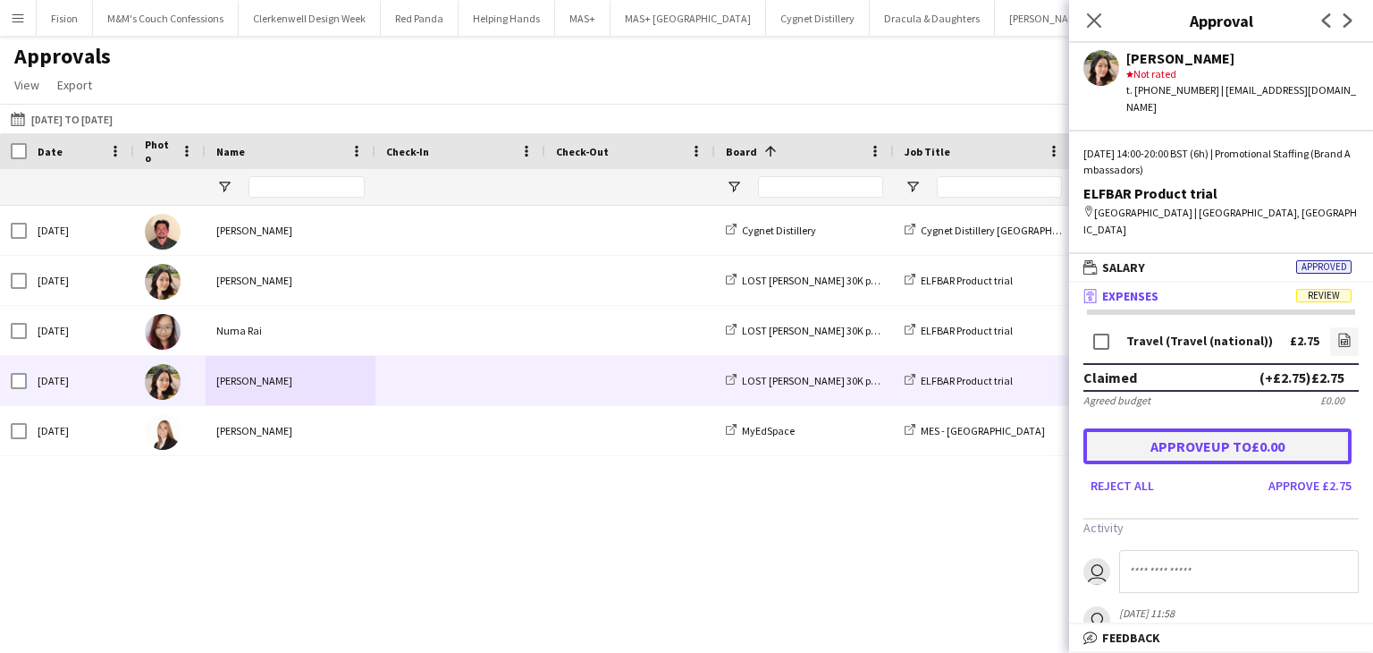
click at [1227, 435] on button "Approve up to £0.00" at bounding box center [1218, 446] width 268 height 36
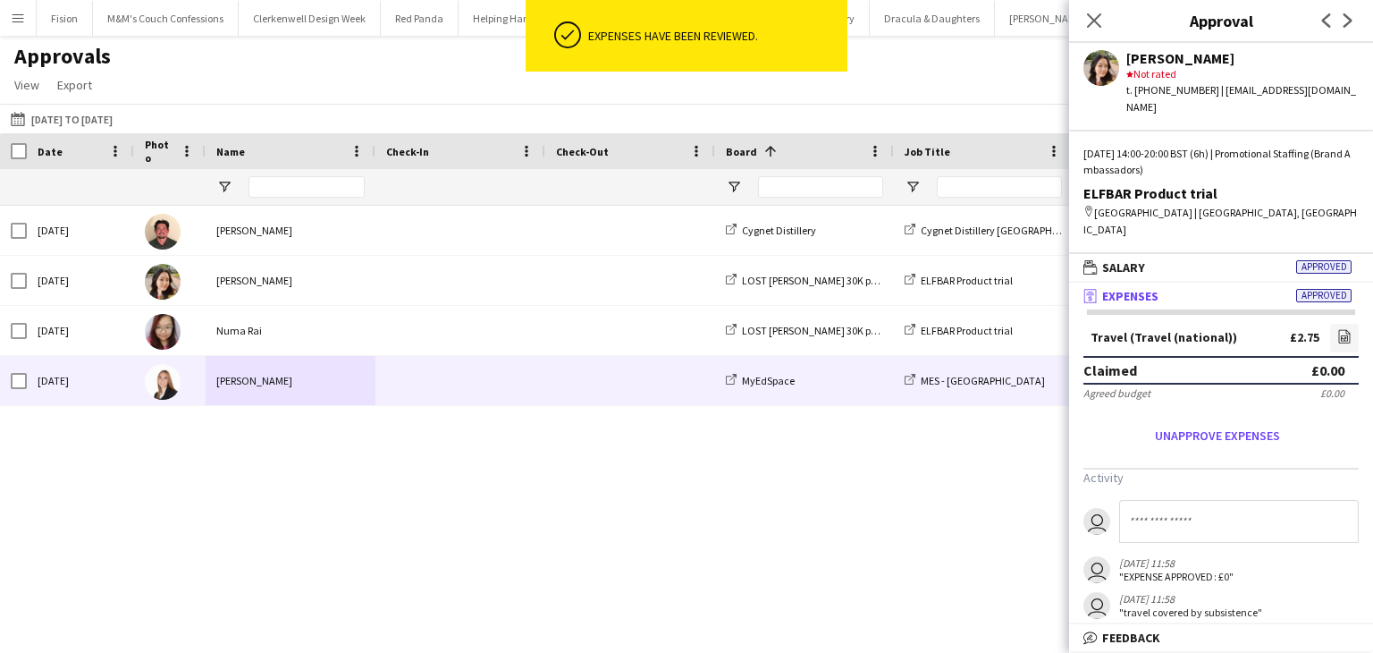
click at [451, 384] on span at bounding box center [460, 380] width 148 height 49
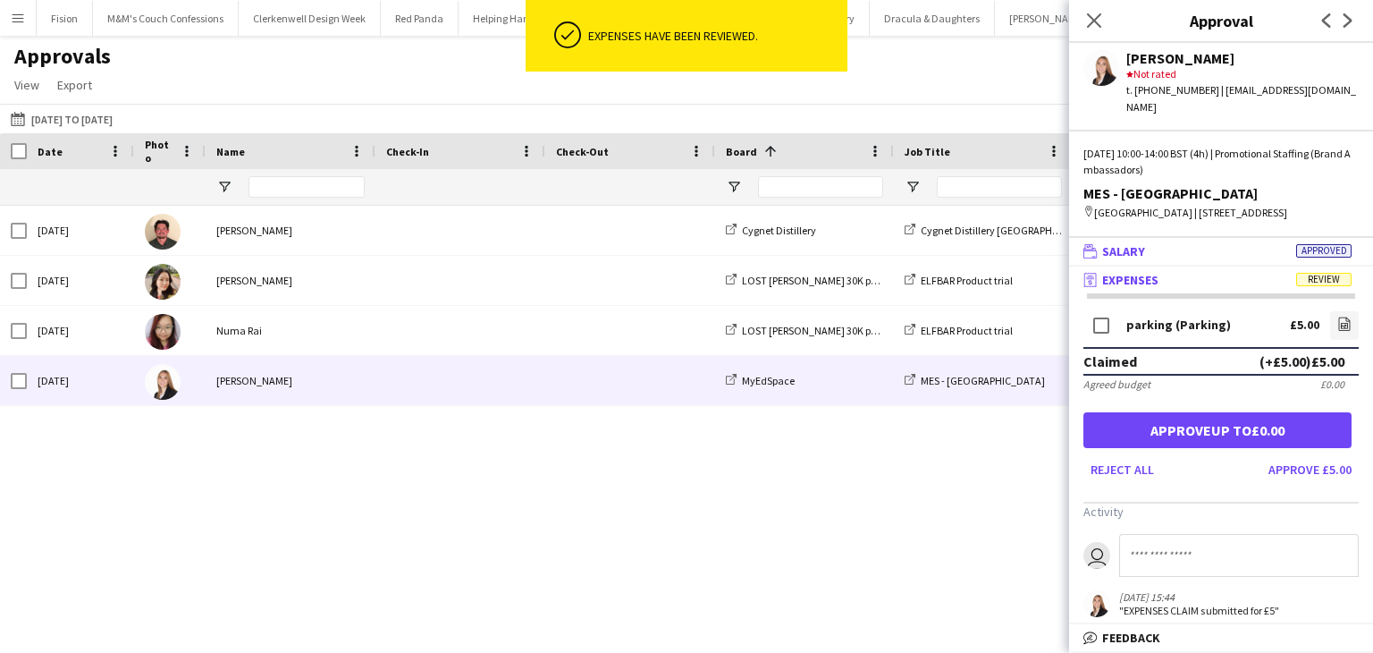
click at [1170, 253] on mat-panel-title "wallet Salary Approved" at bounding box center [1217, 251] width 297 height 16
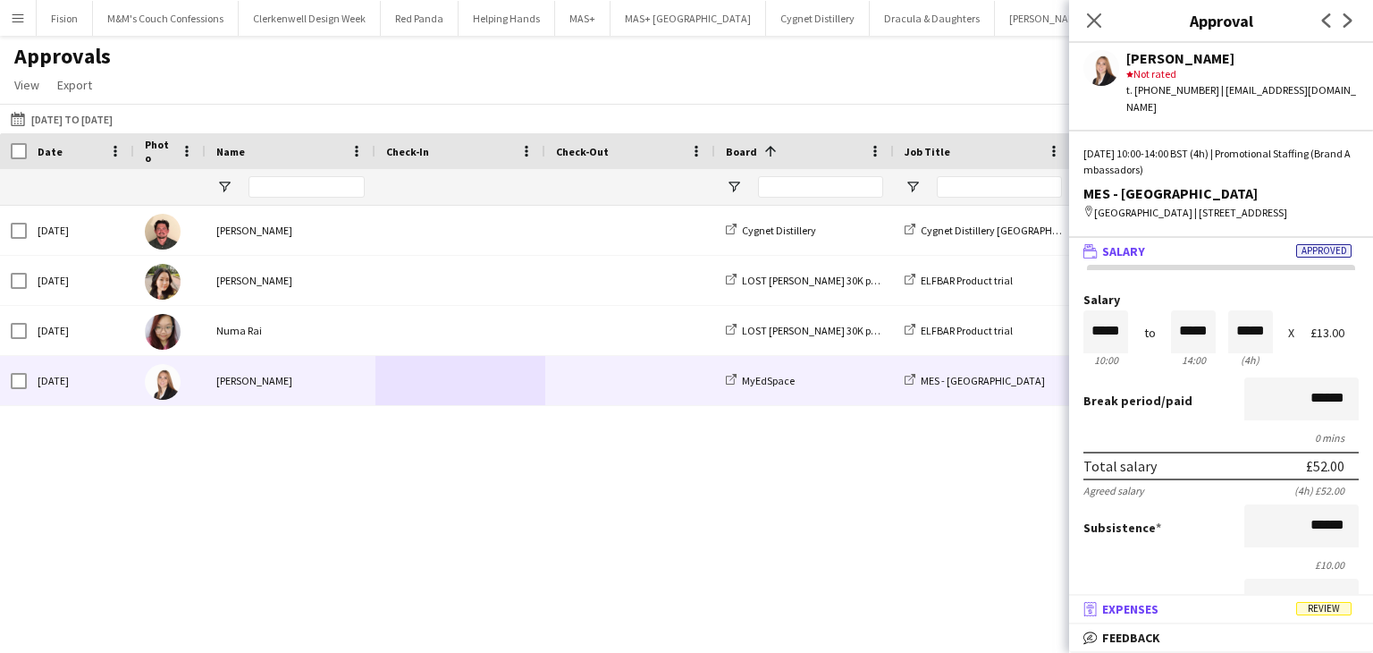
click at [1191, 612] on mat-panel-title "receipt Expenses Review" at bounding box center [1217, 609] width 297 height 16
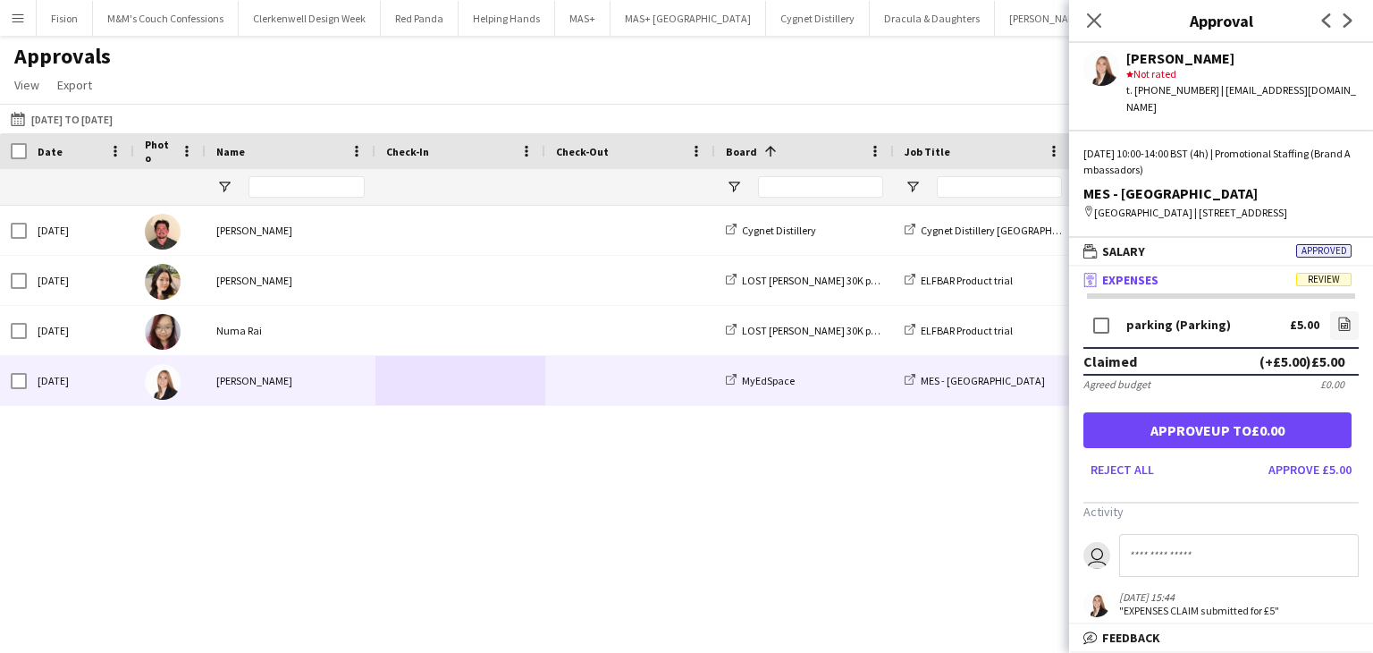
click at [1178, 547] on input at bounding box center [1239, 555] width 240 height 43
type input "**********"
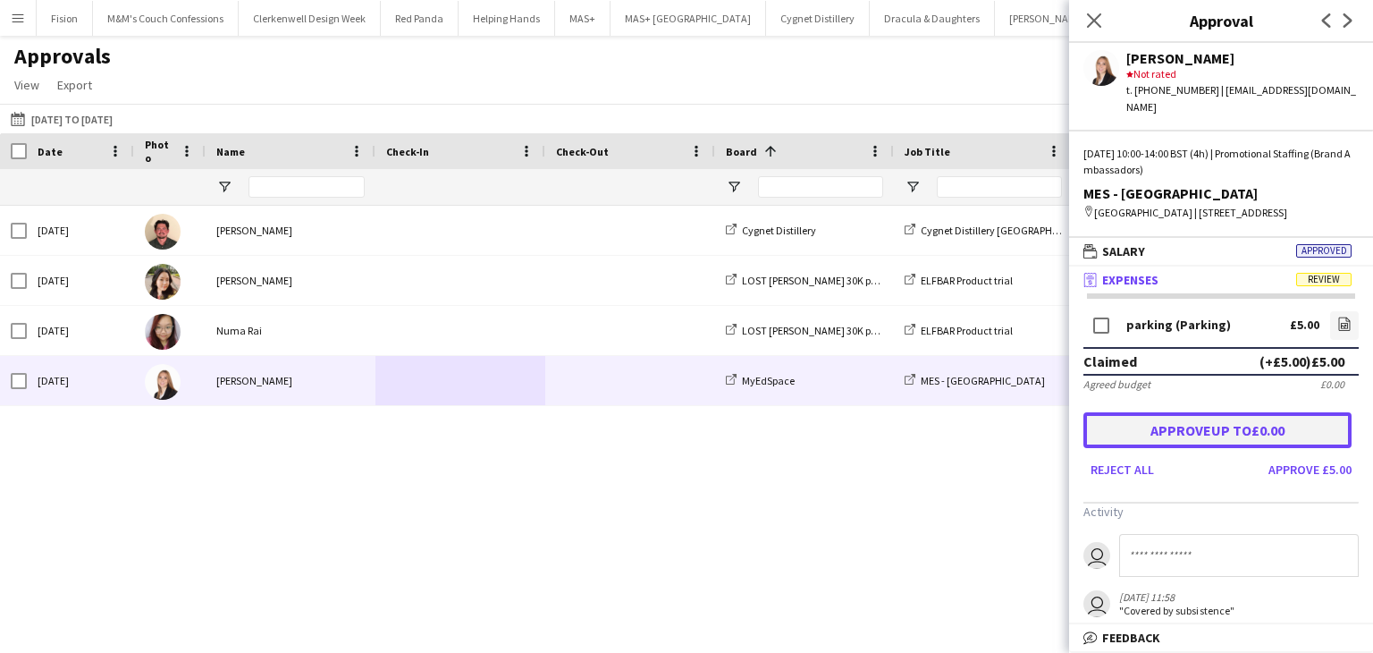
click at [1223, 428] on button "Approve up to £0.00" at bounding box center [1218, 430] width 268 height 36
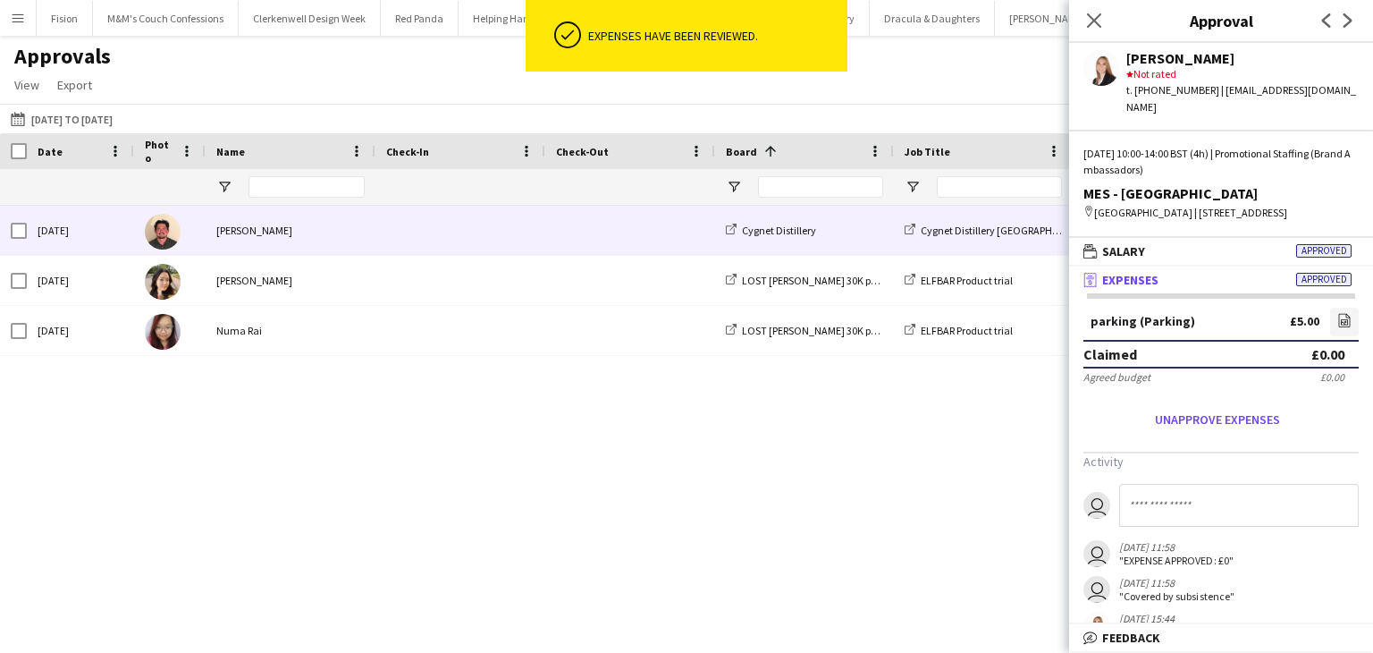
click at [509, 232] on span at bounding box center [460, 230] width 148 height 49
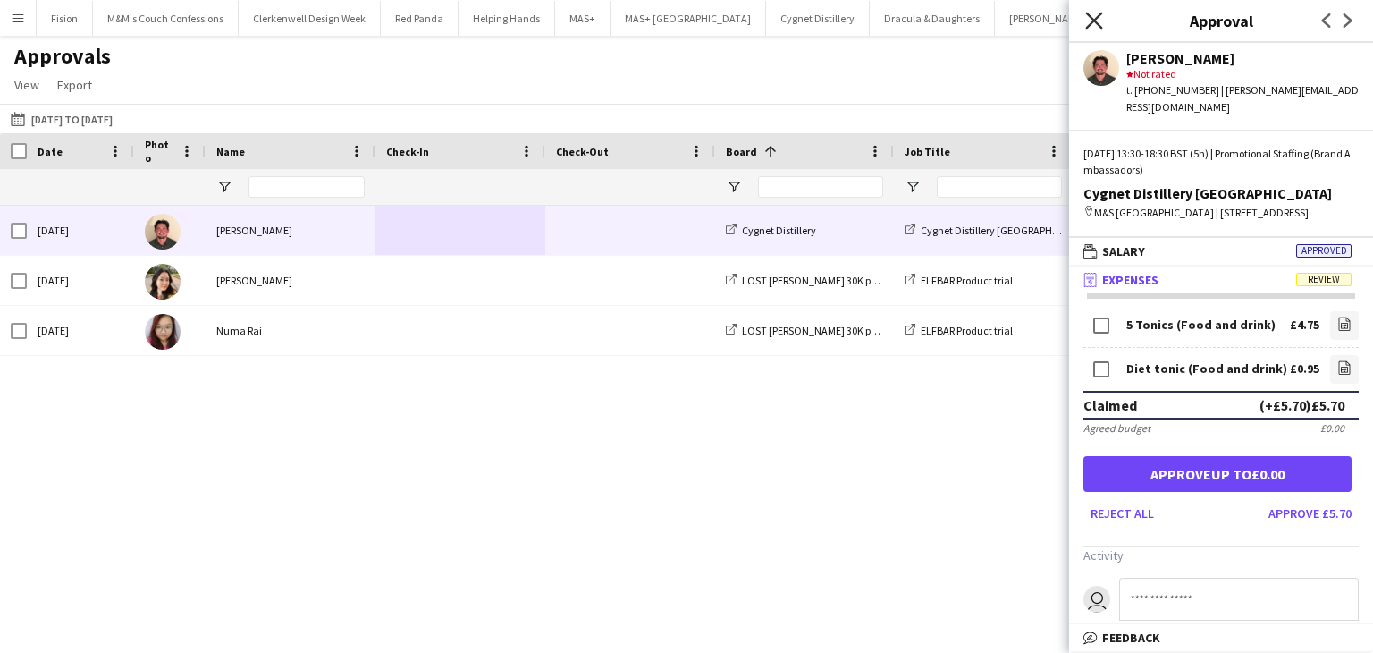
click at [1091, 20] on icon "Close pop-in" at bounding box center [1093, 20] width 17 height 17
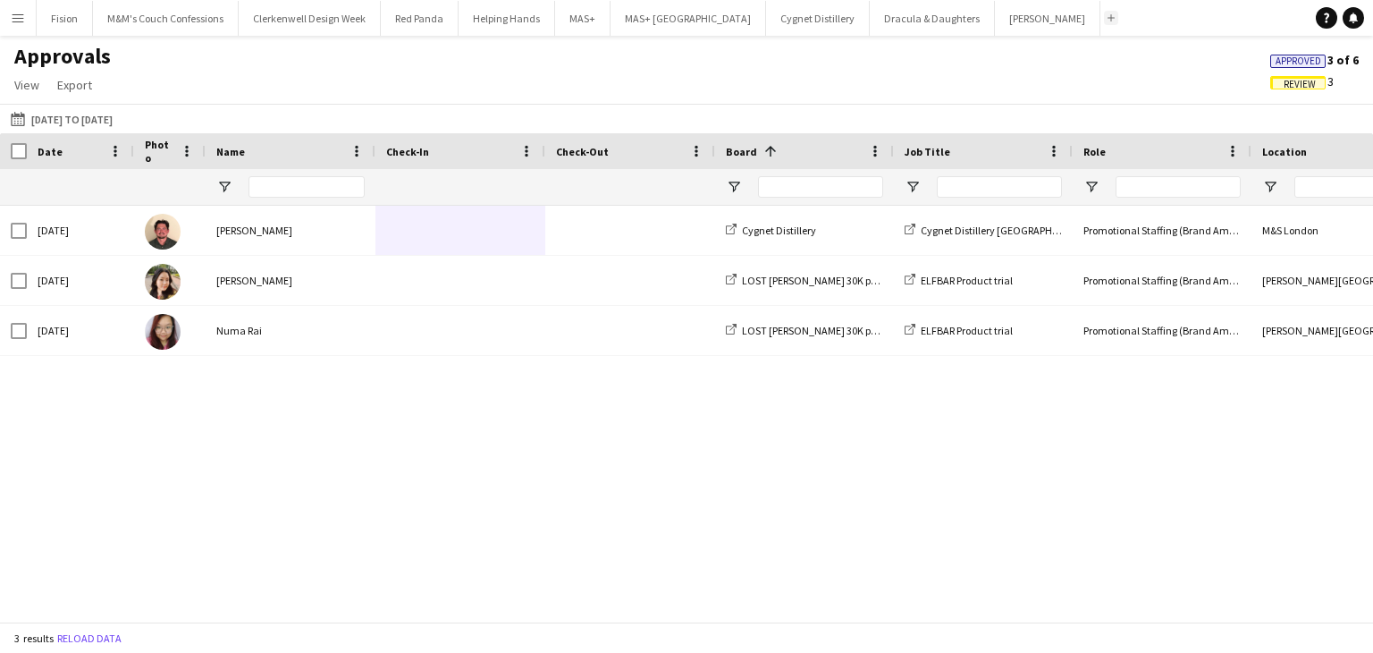
click at [1104, 23] on button "Add" at bounding box center [1111, 18] width 14 height 14
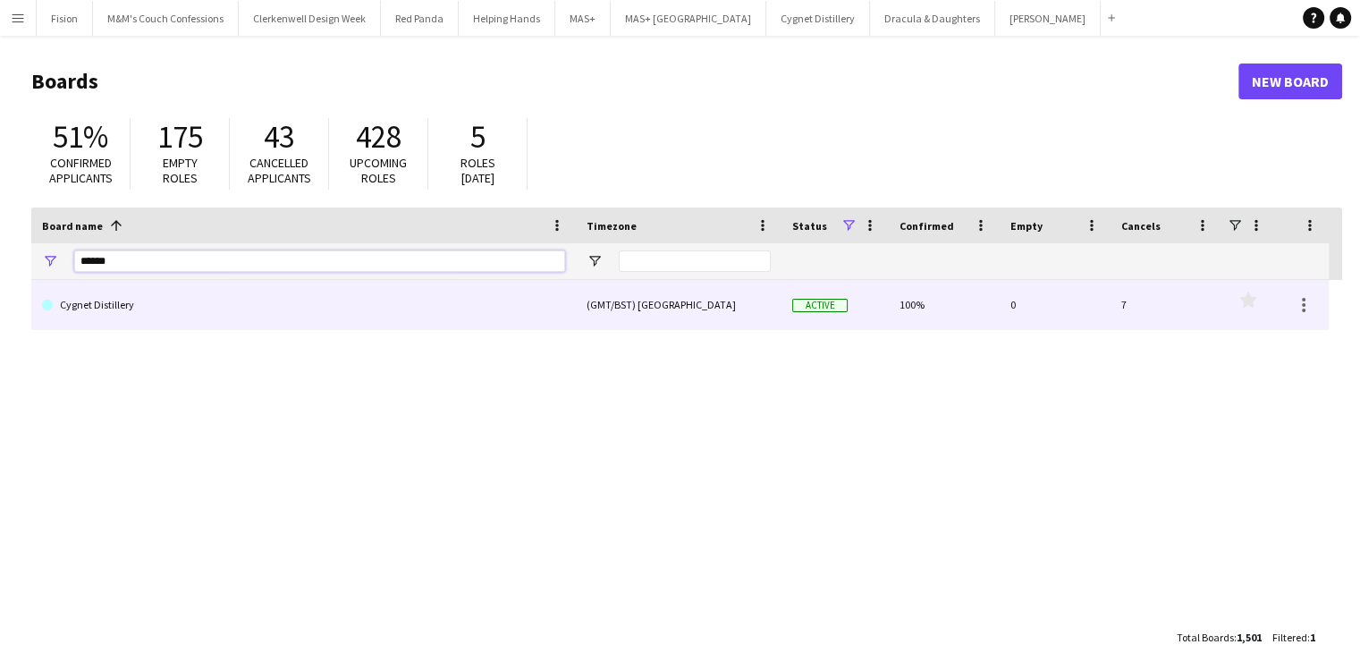
drag, startPoint x: 291, startPoint y: 260, endPoint x: 0, endPoint y: 251, distance: 291.6
click at [0, 251] on main "Boards New Board 51% Confirmed applicants 175 Empty roles 43 Cancelled applican…" at bounding box center [680, 359] width 1360 height 646
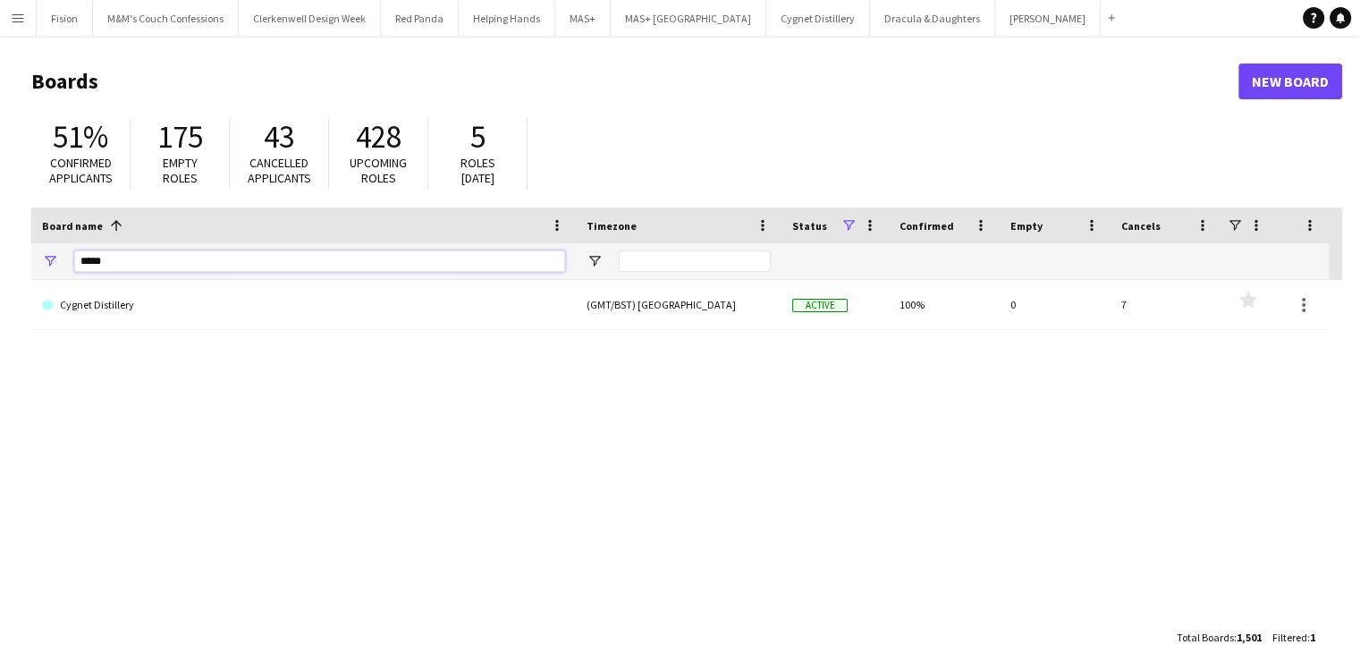
type input "*****"
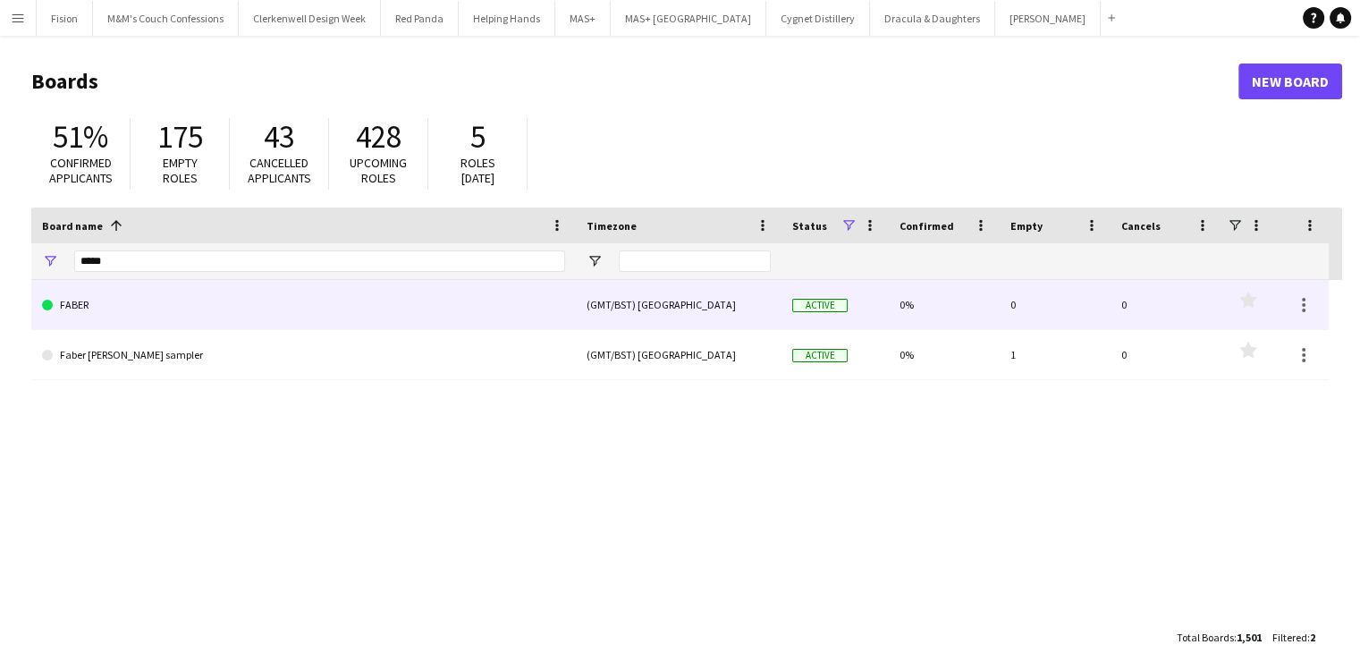
click at [136, 314] on link "FABER" at bounding box center [303, 305] width 523 height 50
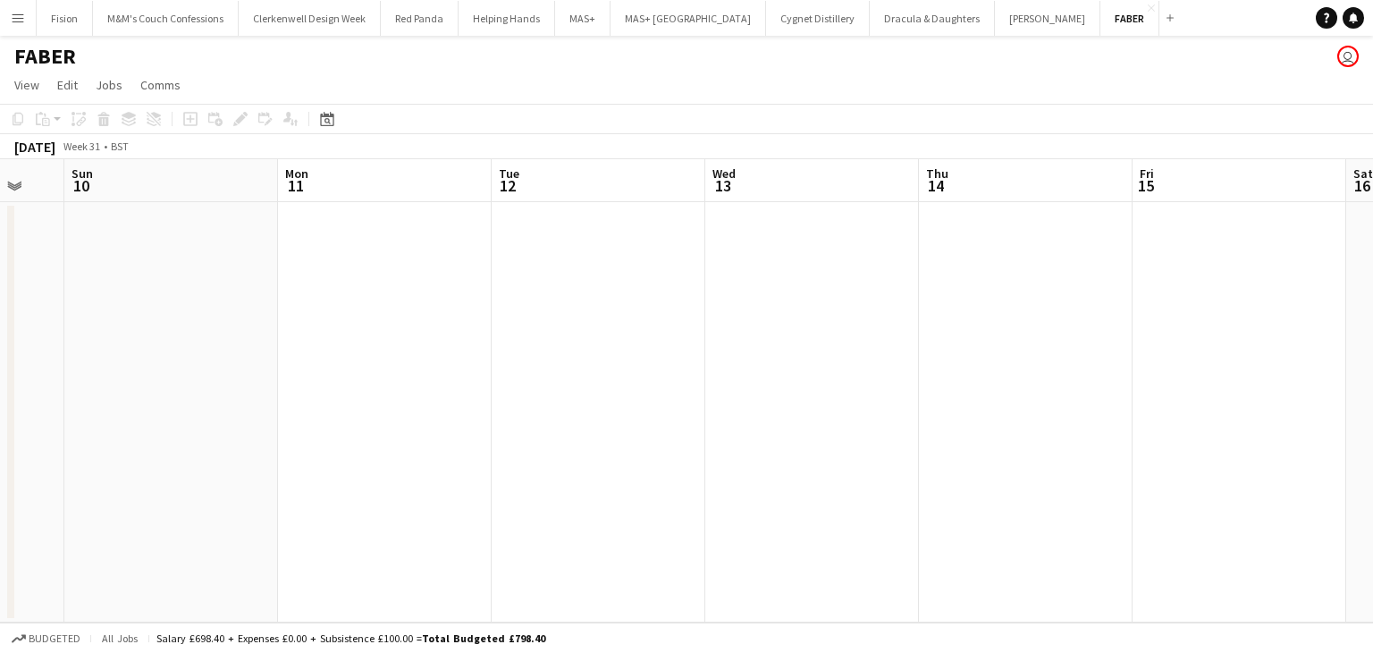
scroll to position [0, 577]
click at [1148, 4] on app-icon "Close" at bounding box center [1151, 7] width 7 height 7
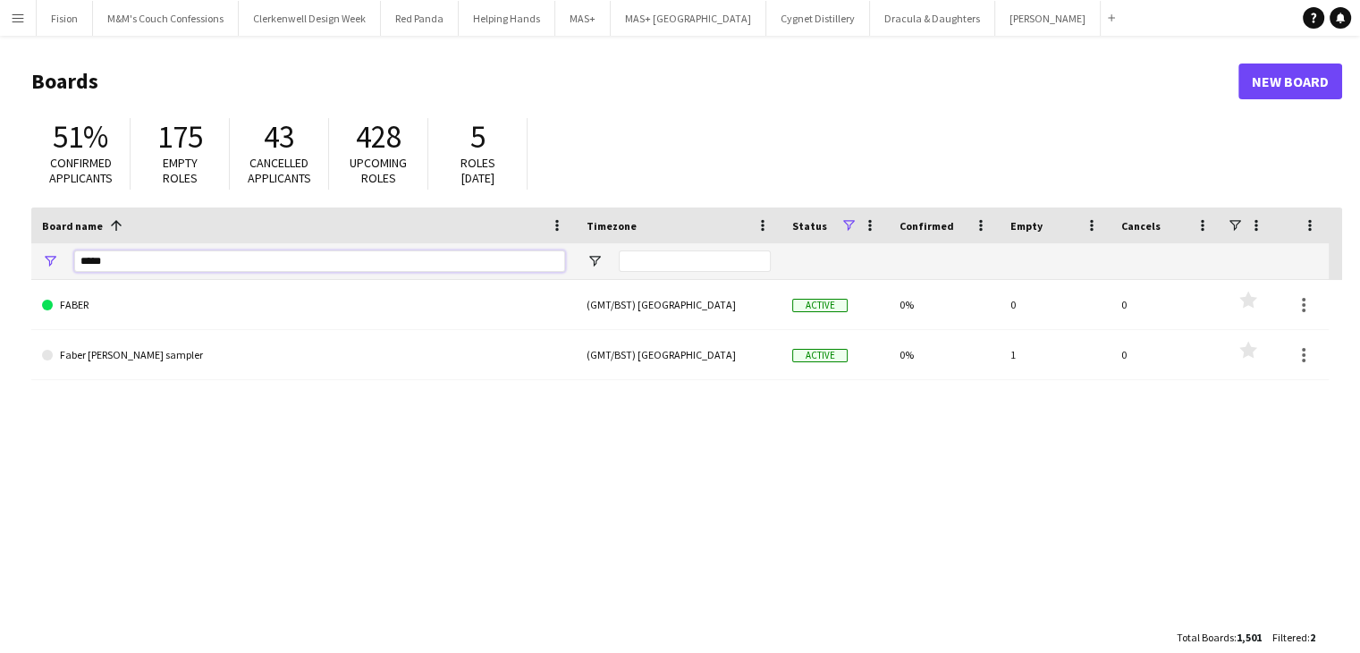
drag, startPoint x: 262, startPoint y: 257, endPoint x: 0, endPoint y: 229, distance: 263.4
click at [0, 229] on main "Boards New Board 51% Confirmed applicants 175 Empty roles 43 Cancelled applican…" at bounding box center [680, 359] width 1360 height 646
type input "*******"
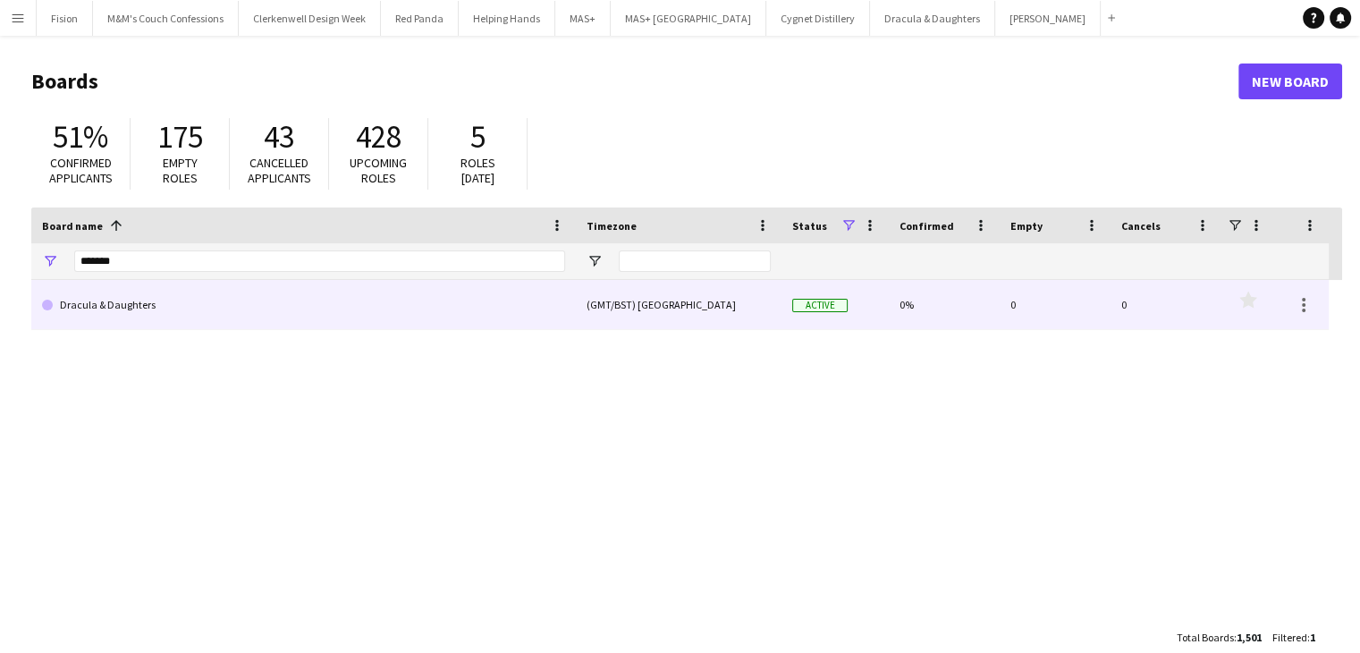
click at [129, 309] on link "Dracula & Daughters" at bounding box center [303, 305] width 523 height 50
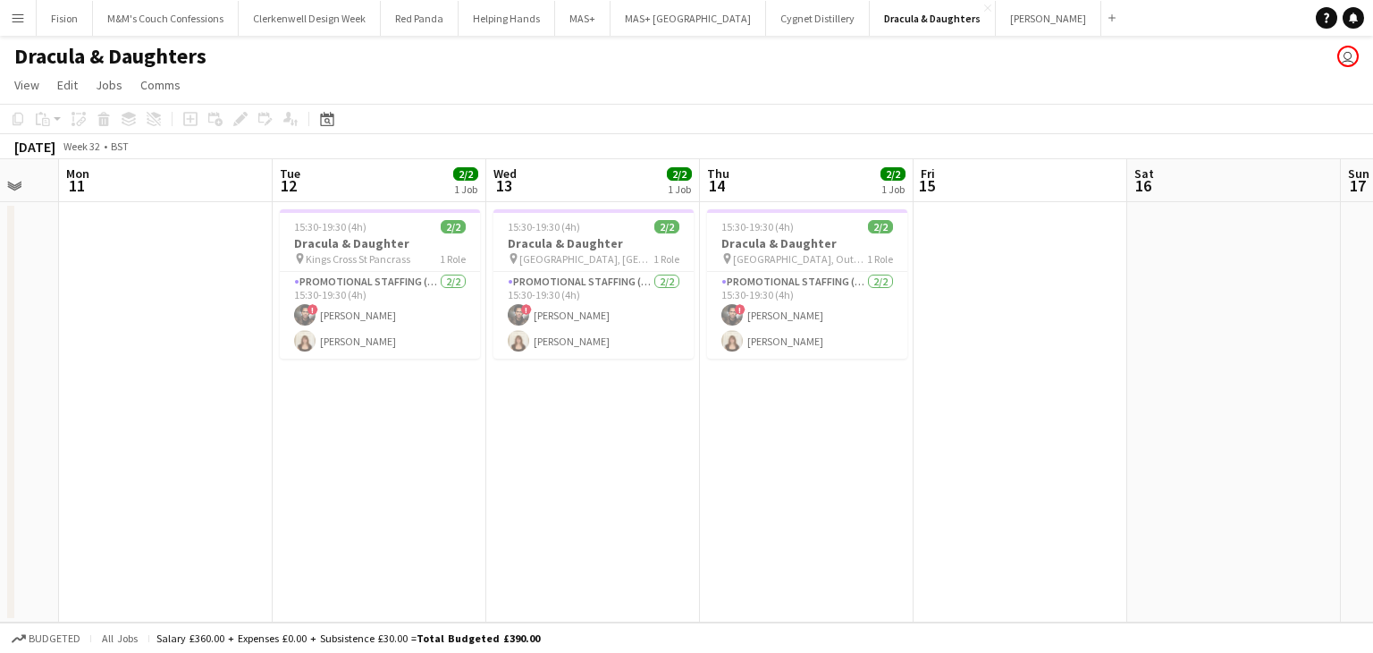
scroll to position [0, 365]
click at [1109, 17] on app-icon "Add" at bounding box center [1112, 17] width 7 height 7
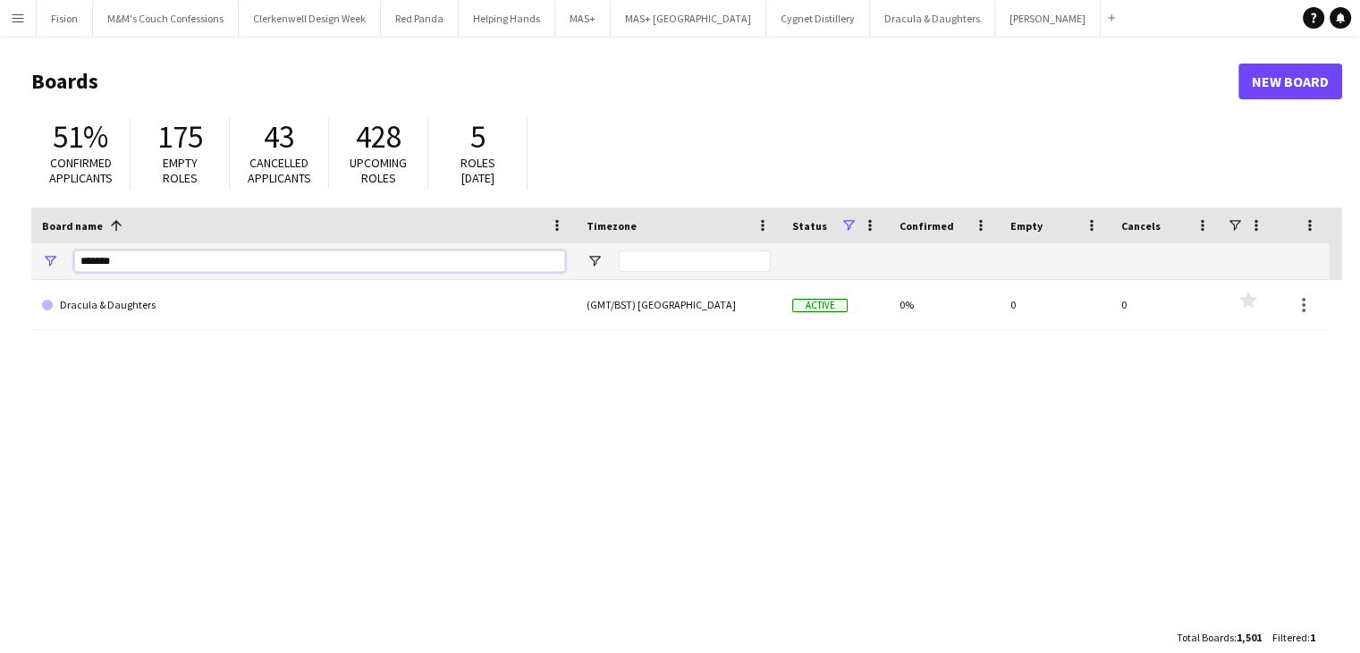
drag, startPoint x: 166, startPoint y: 265, endPoint x: 28, endPoint y: 260, distance: 138.7
click at [28, 260] on main "Boards New Board 51% Confirmed applicants 175 Empty roles 43 Cancelled applican…" at bounding box center [680, 359] width 1360 height 646
type input "*******"
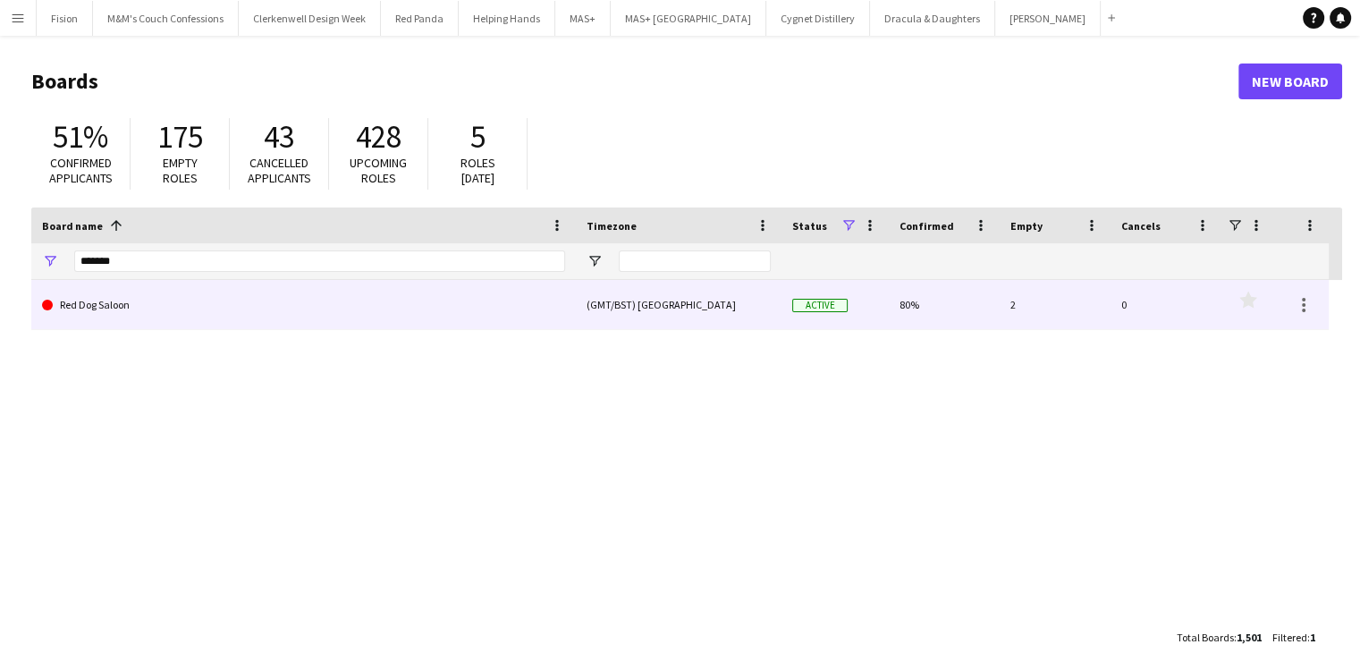
click at [133, 308] on link "Red Dog Saloon" at bounding box center [303, 305] width 523 height 50
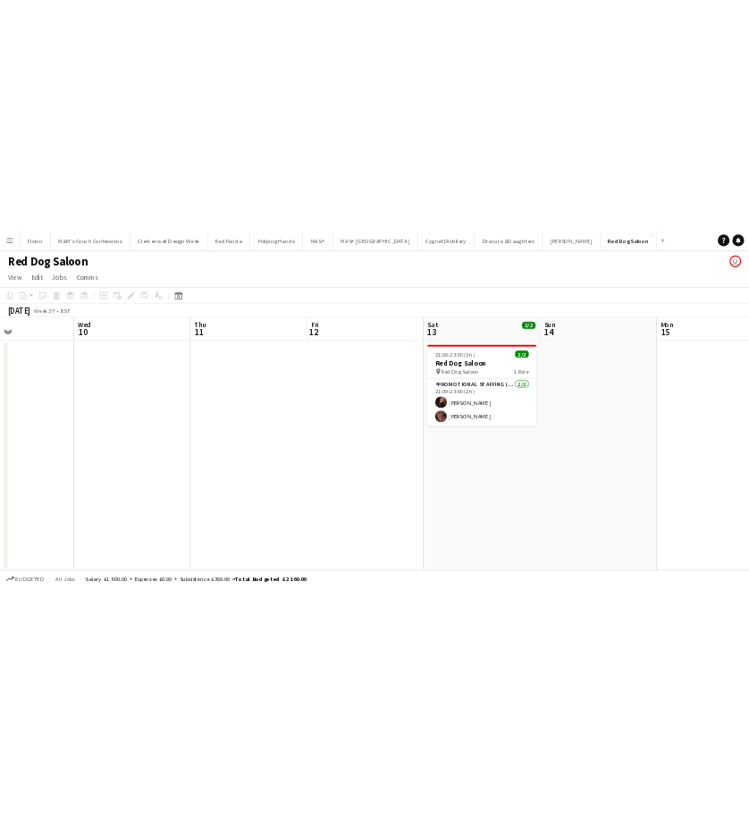
scroll to position [0, 719]
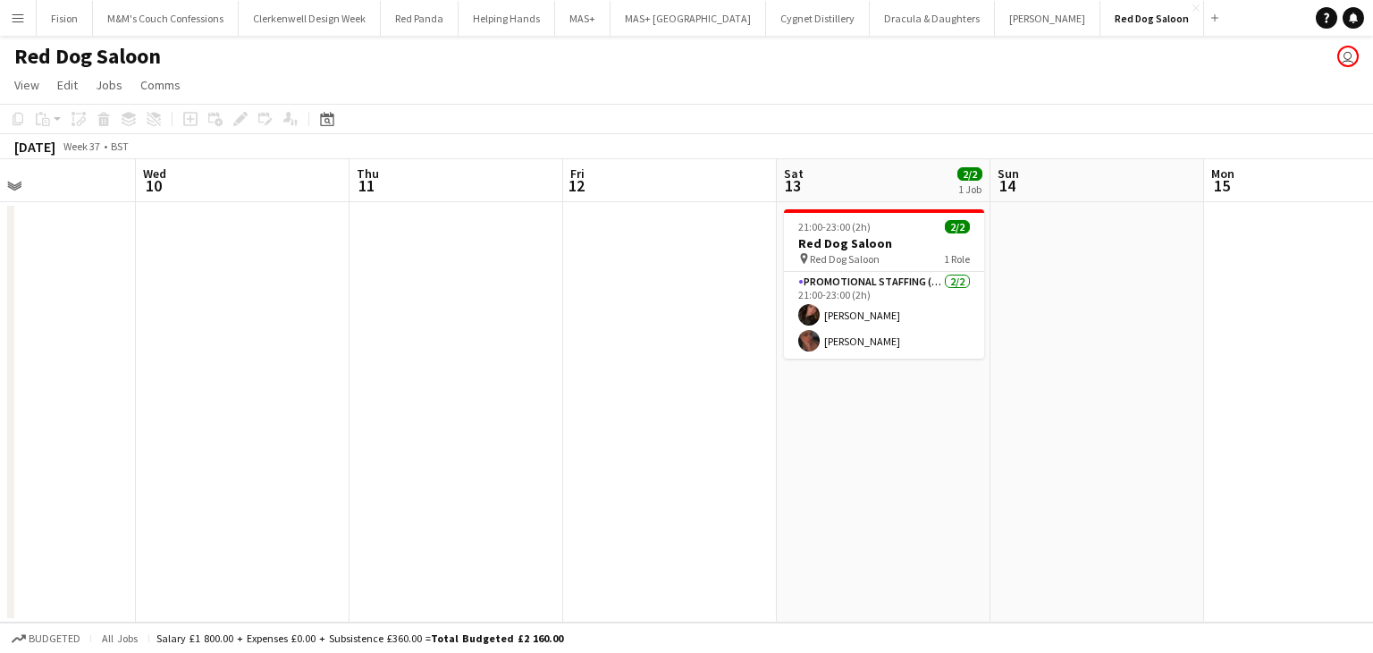
click at [11, 22] on app-icon "Menu" at bounding box center [18, 18] width 14 height 14
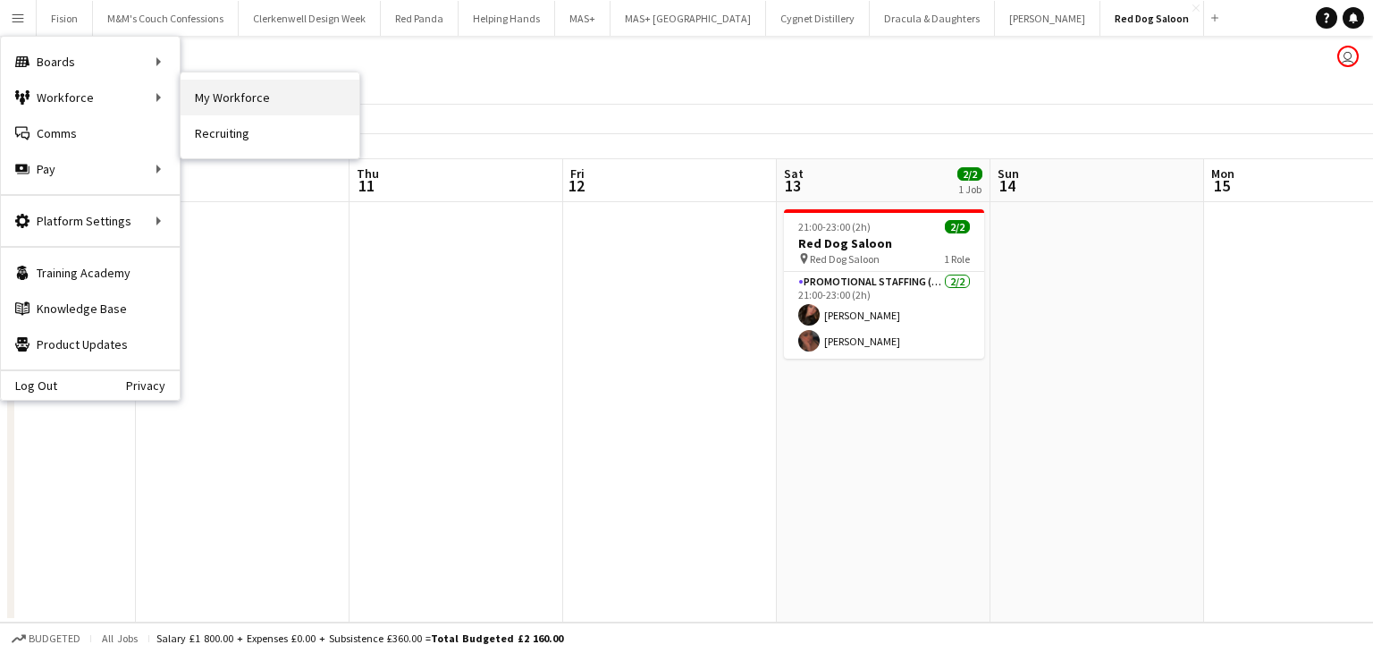
click at [232, 98] on link "My Workforce" at bounding box center [270, 98] width 179 height 36
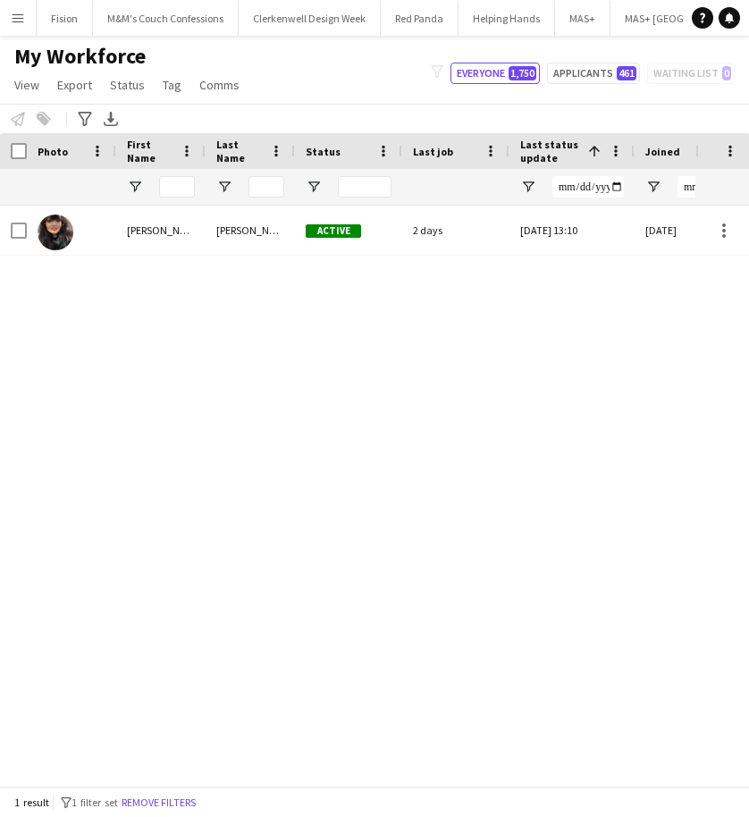
drag, startPoint x: 186, startPoint y: 800, endPoint x: 166, endPoint y: 799, distance: 19.7
click at [186, 652] on button "Remove filters" at bounding box center [158, 803] width 81 height 20
click at [168, 652] on div "1 result filter-1 1 filter set Remove filters" at bounding box center [374, 802] width 749 height 30
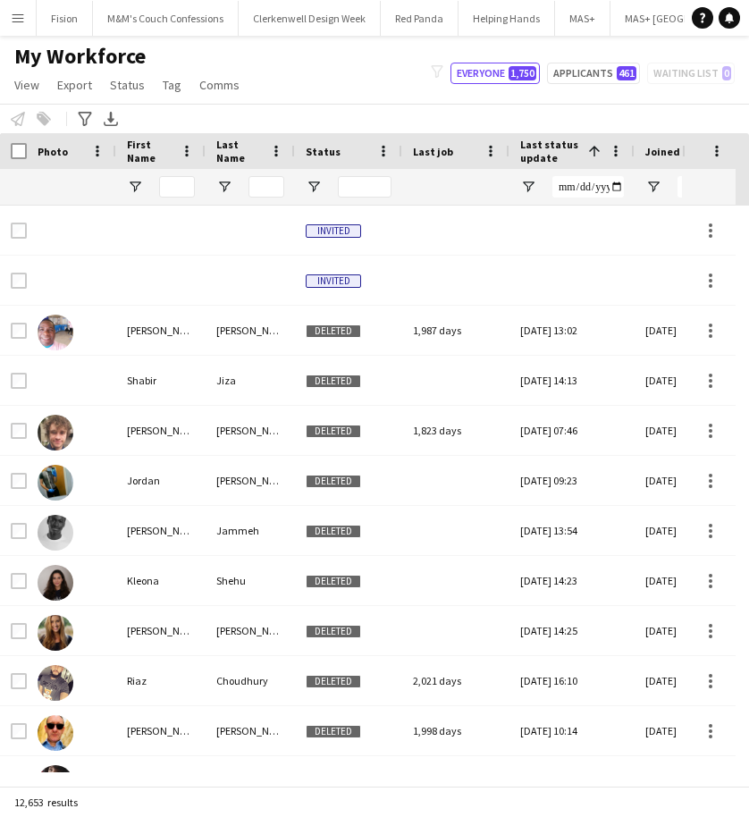
click at [166, 652] on div "12,653 results" at bounding box center [374, 802] width 749 height 30
click at [166, 188] on input "First Name Filter Input" at bounding box center [177, 186] width 36 height 21
type input "******"
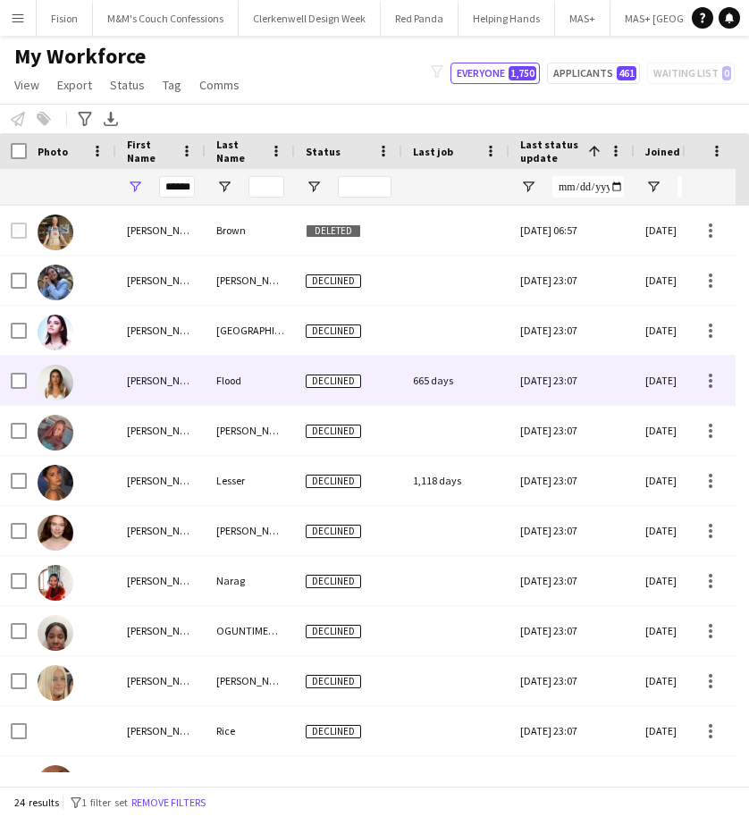
click at [135, 384] on div "[PERSON_NAME]" at bounding box center [160, 380] width 89 height 49
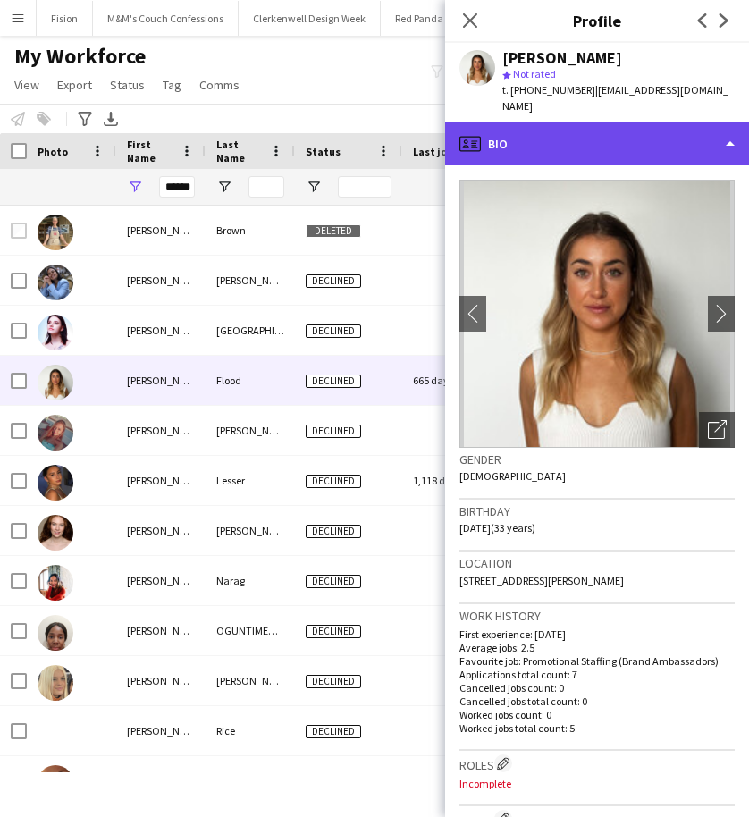
click at [574, 130] on div "profile Bio" at bounding box center [597, 143] width 304 height 43
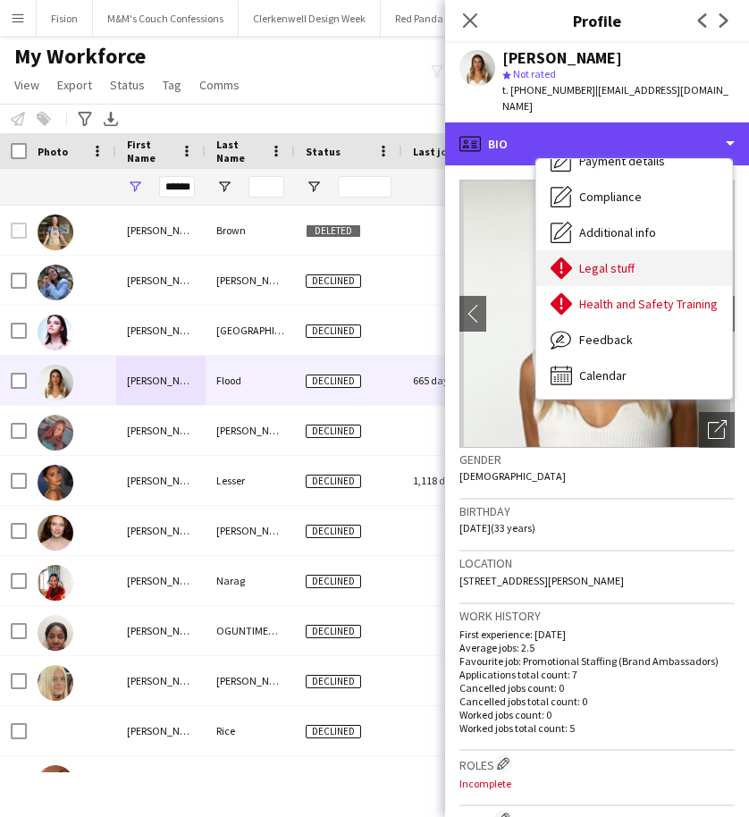
scroll to position [239, 0]
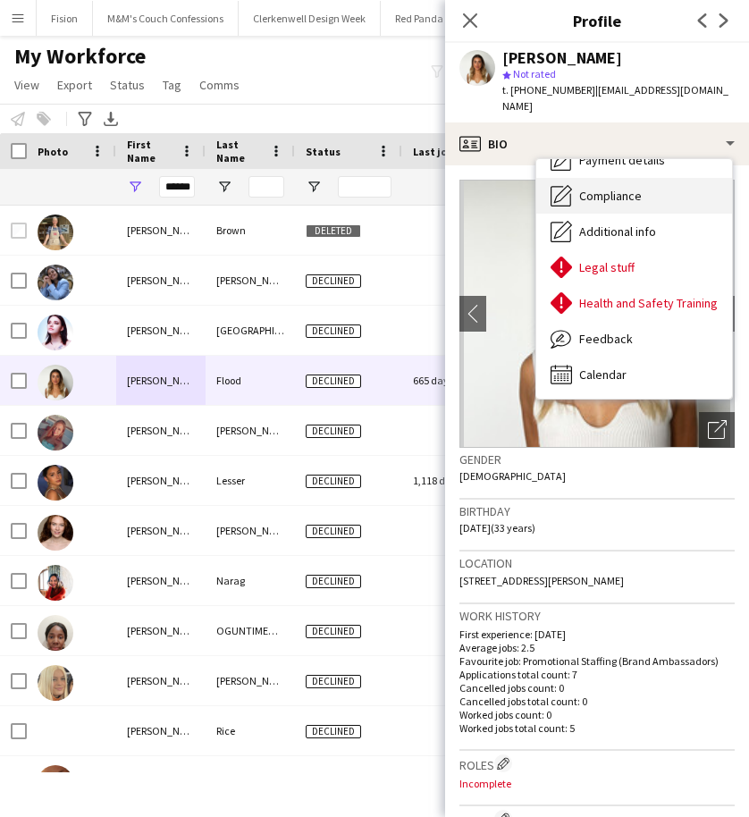
click at [595, 188] on span "Compliance" at bounding box center [610, 196] width 63 height 16
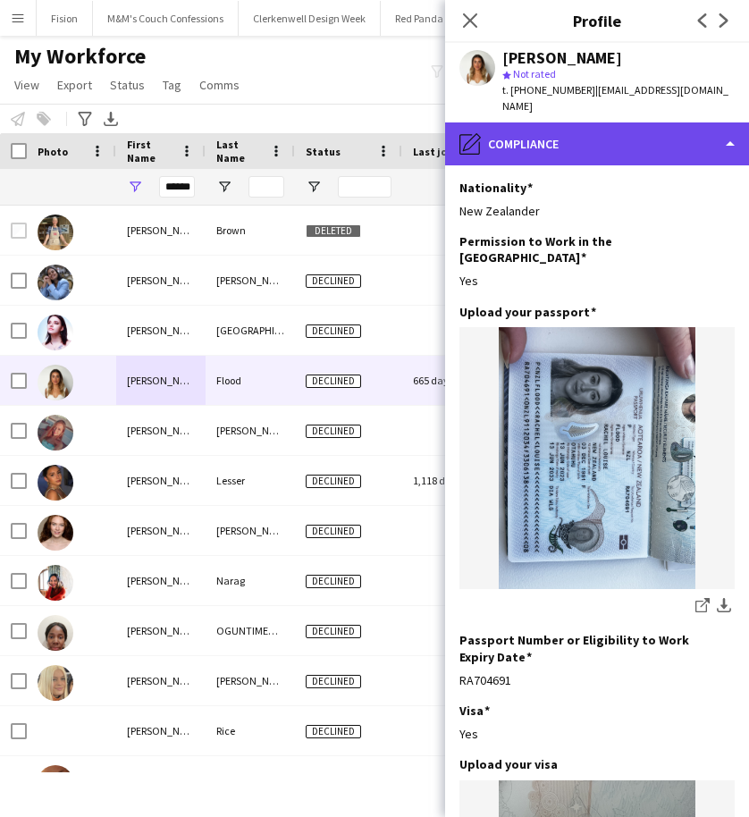
click at [565, 122] on div "pencil4 Compliance" at bounding box center [597, 143] width 304 height 43
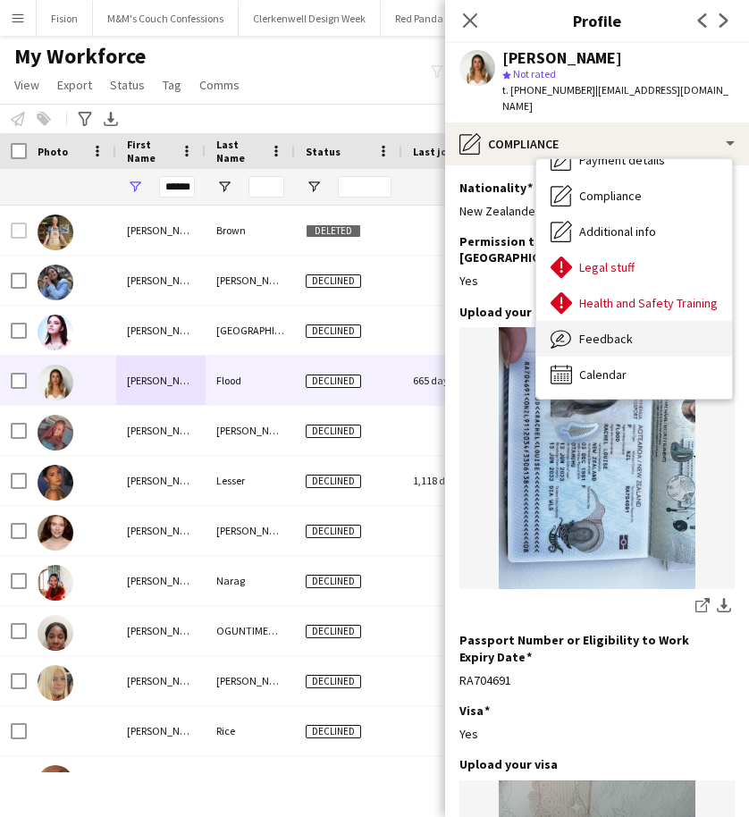
click at [592, 331] on span "Feedback" at bounding box center [606, 339] width 54 height 16
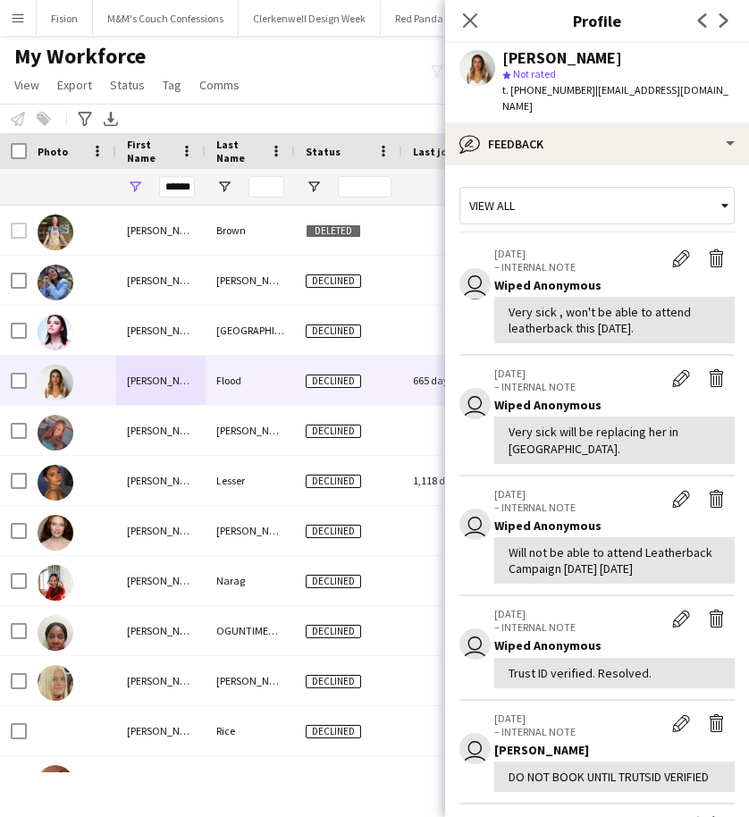
click at [550, 189] on div "View all" at bounding box center [588, 206] width 256 height 34
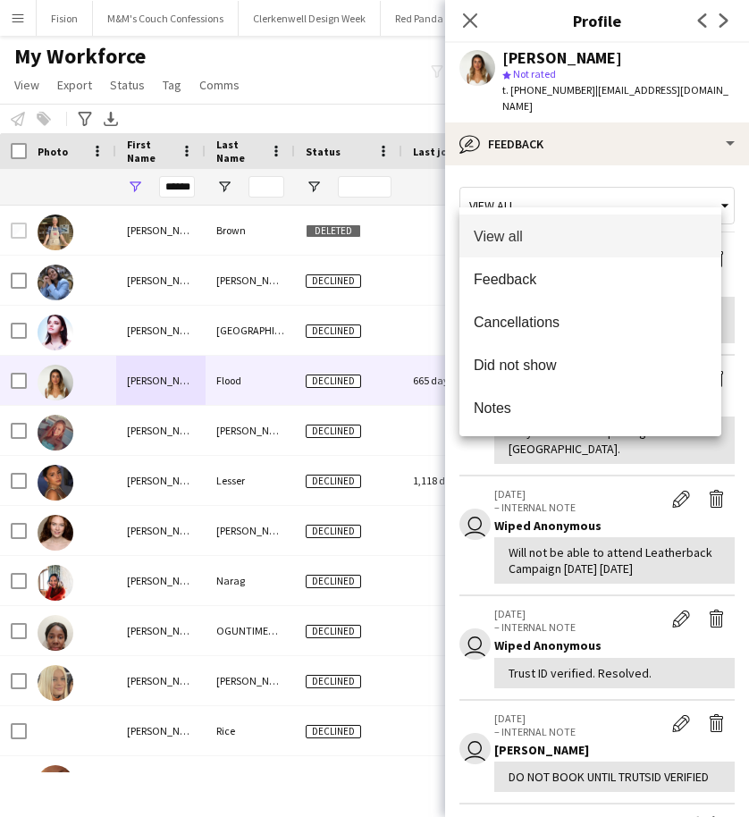
click at [578, 128] on div at bounding box center [374, 408] width 749 height 817
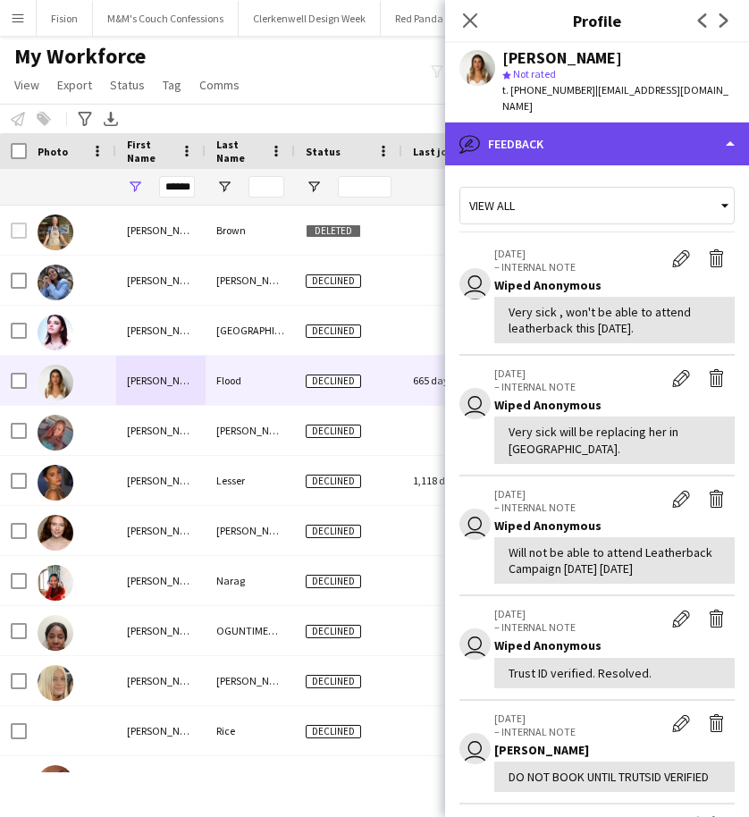
click at [617, 130] on div "bubble-pencil Feedback" at bounding box center [597, 143] width 304 height 43
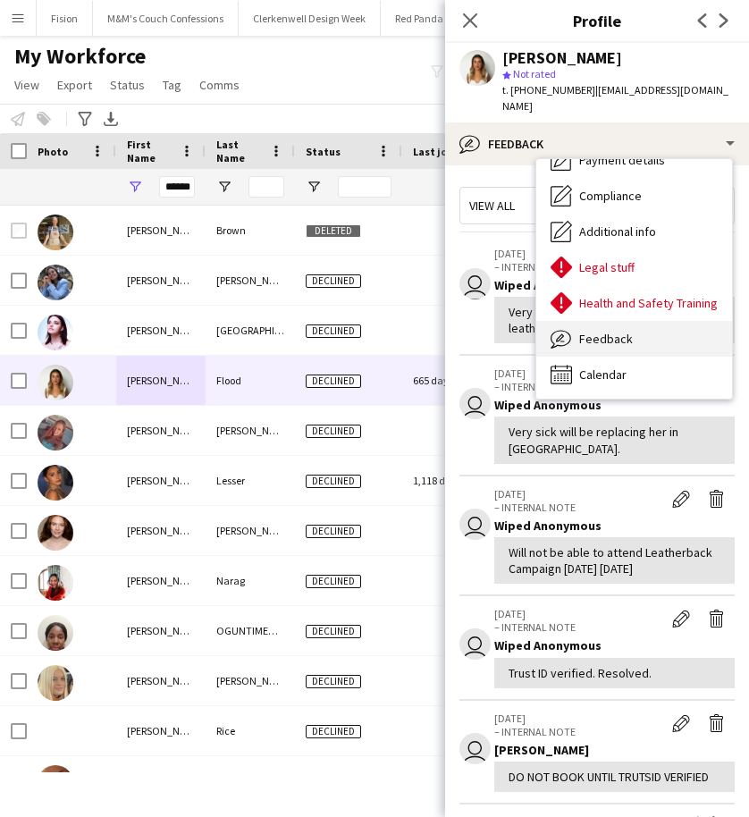
click at [585, 331] on span "Feedback" at bounding box center [606, 339] width 54 height 16
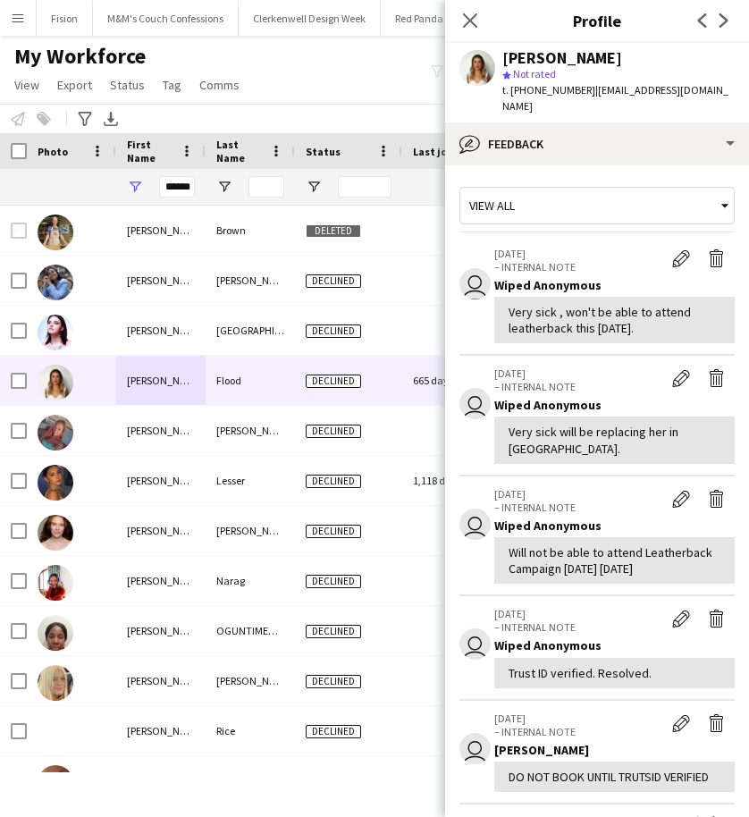
scroll to position [347, 0]
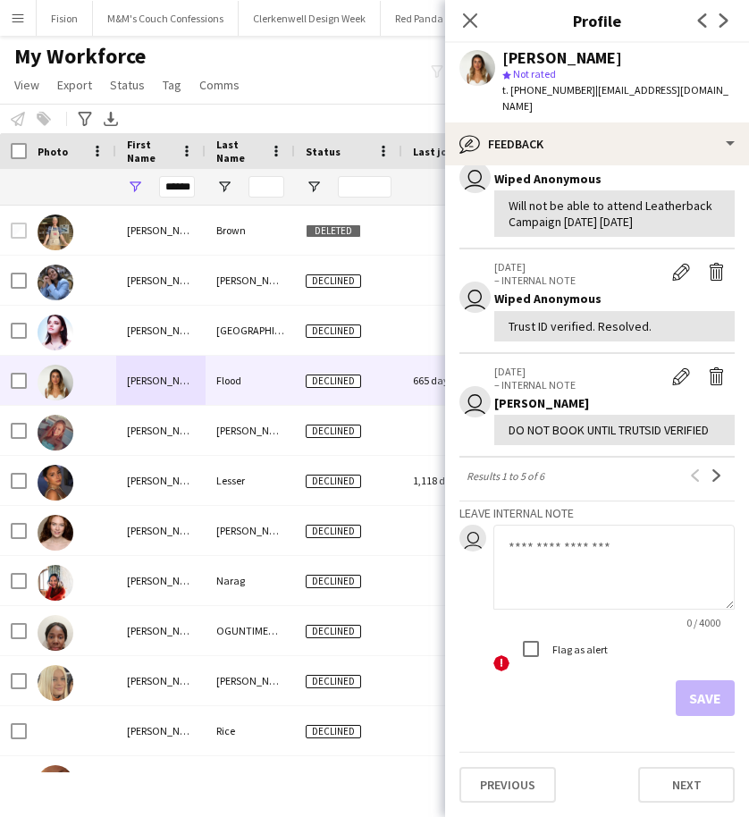
click at [561, 551] on textarea at bounding box center [614, 567] width 241 height 85
type textarea "**********"
click at [705, 652] on button "Save" at bounding box center [705, 698] width 59 height 36
drag, startPoint x: 166, startPoint y: 187, endPoint x: 323, endPoint y: 184, distance: 156.5
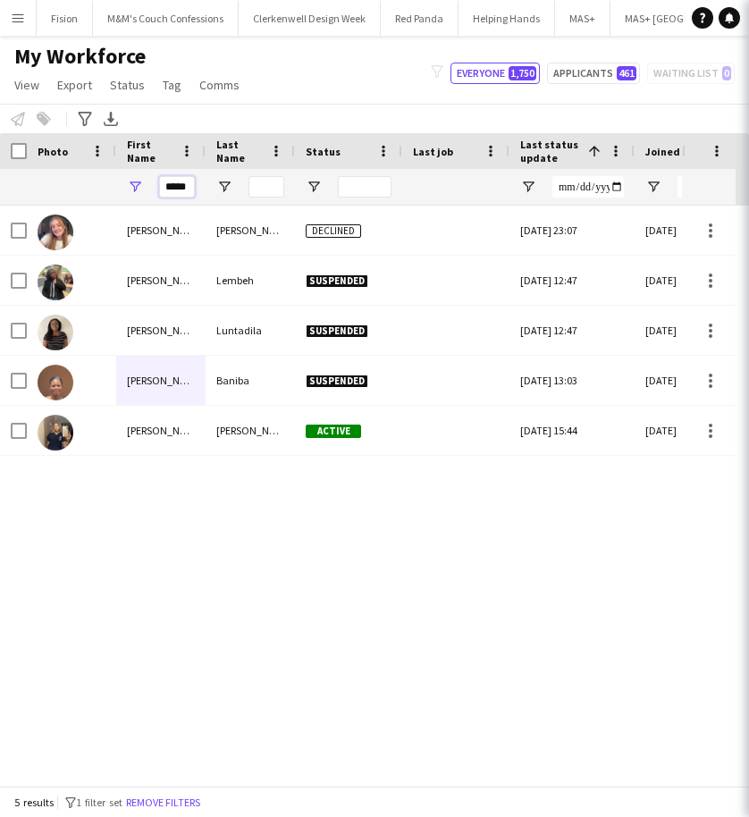
type input "*****"
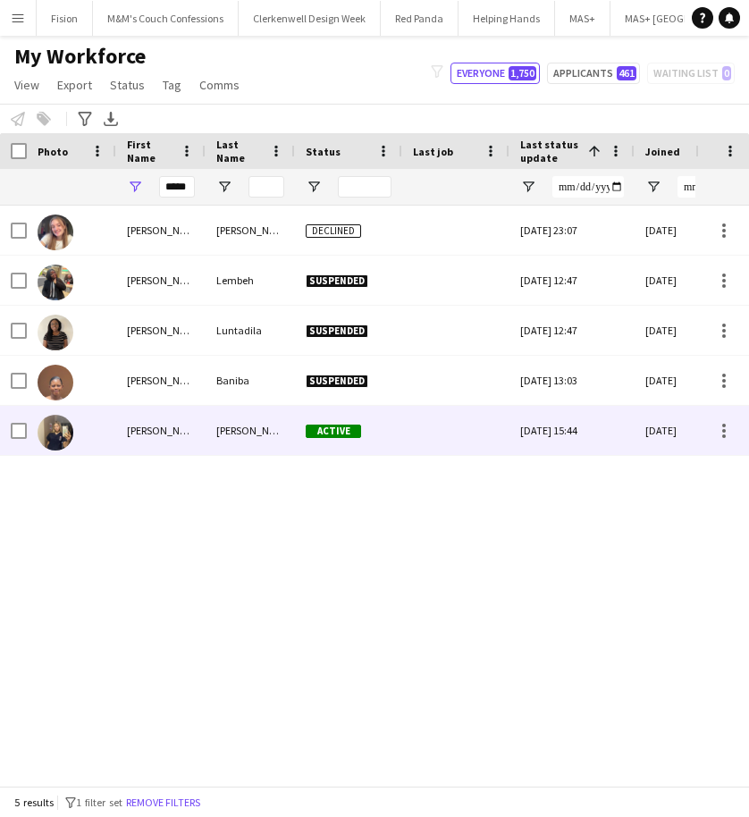
click at [238, 430] on div "[PERSON_NAME]" at bounding box center [250, 430] width 89 height 49
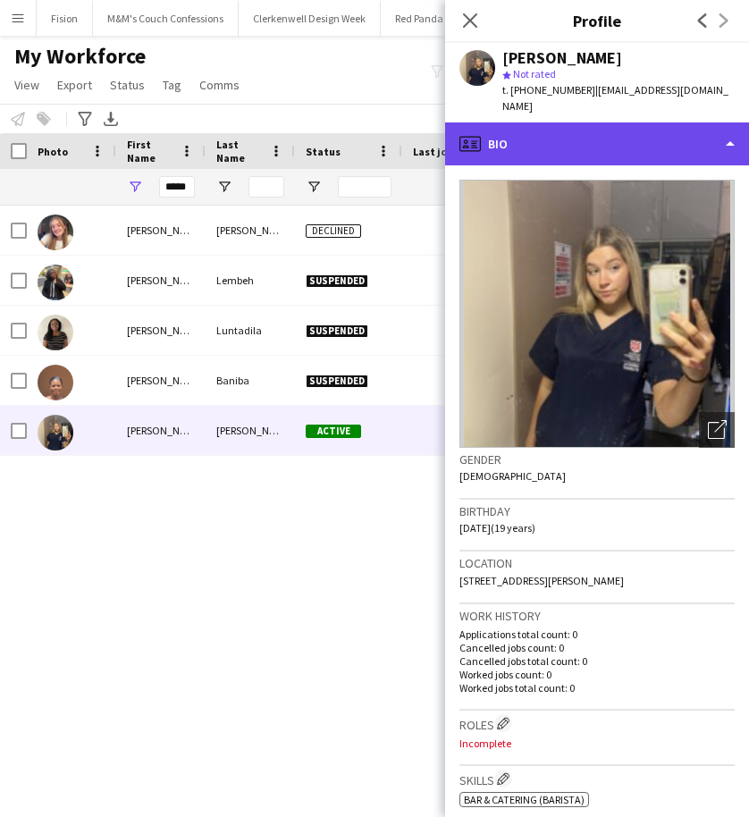
click at [595, 122] on div "profile Bio" at bounding box center [597, 143] width 304 height 43
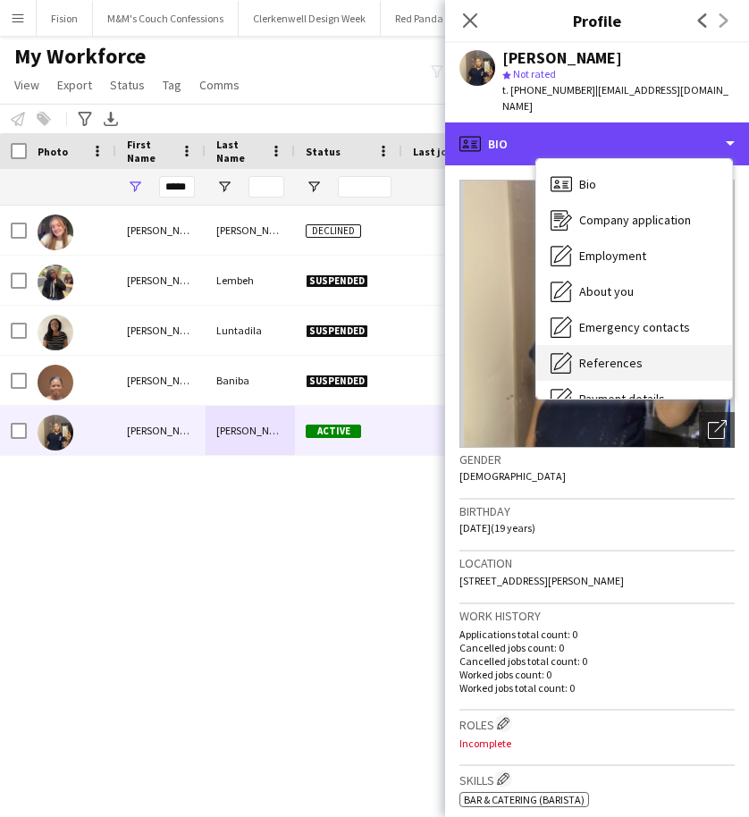
scroll to position [240, 0]
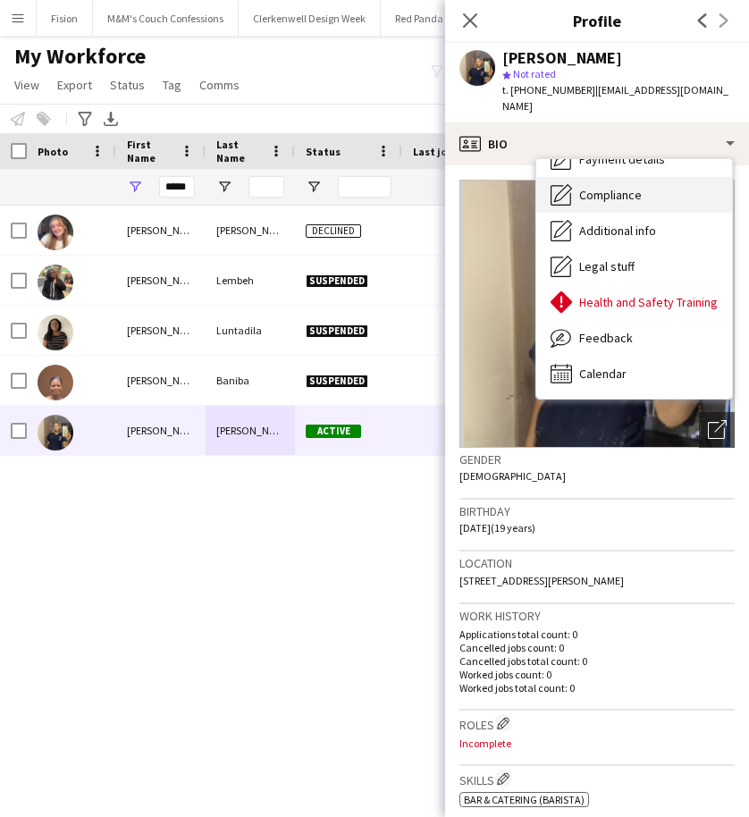
click at [598, 187] on span "Compliance" at bounding box center [610, 195] width 63 height 16
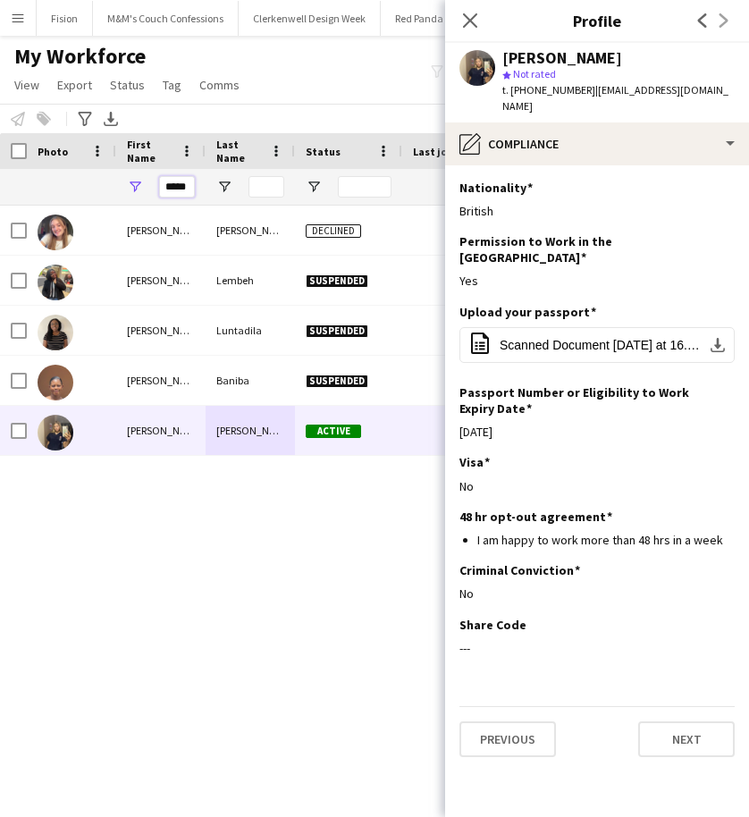
drag, startPoint x: 165, startPoint y: 186, endPoint x: 291, endPoint y: 188, distance: 125.2
type input "***"
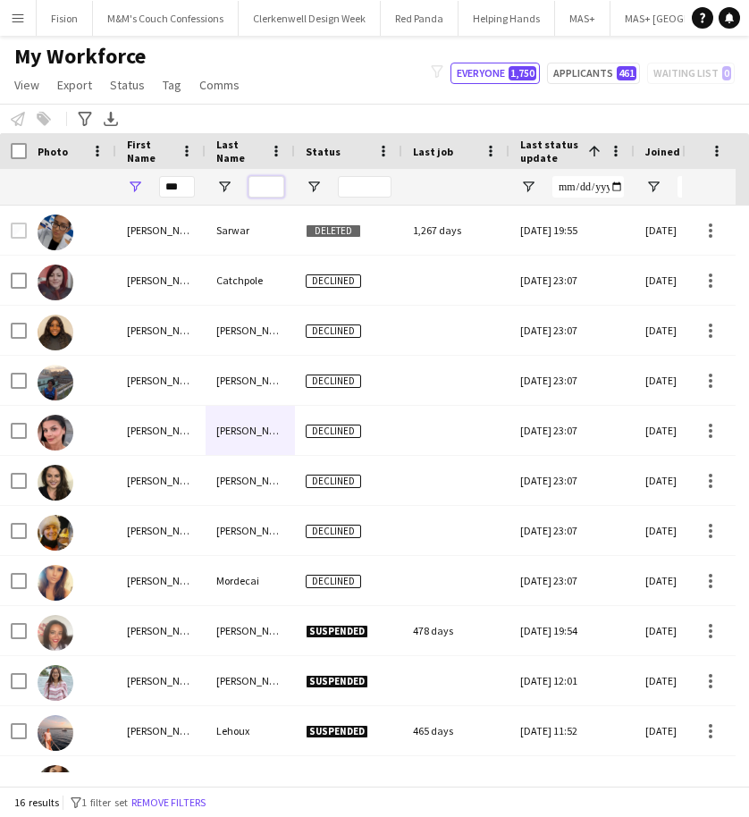
click at [263, 186] on input "Last Name Filter Input" at bounding box center [267, 186] width 36 height 21
type input "******"
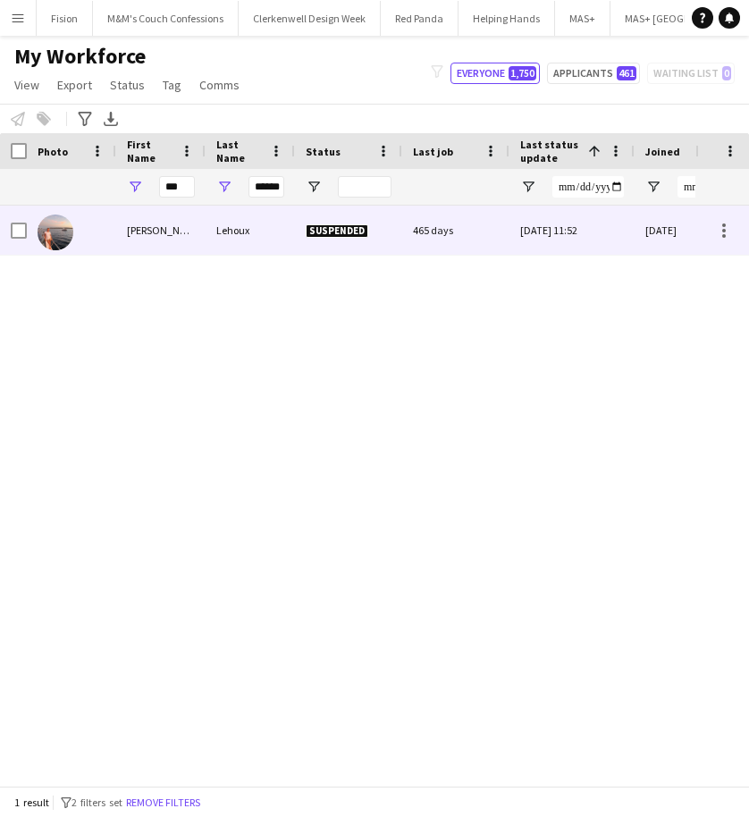
click at [308, 231] on span "Suspended" at bounding box center [337, 230] width 63 height 13
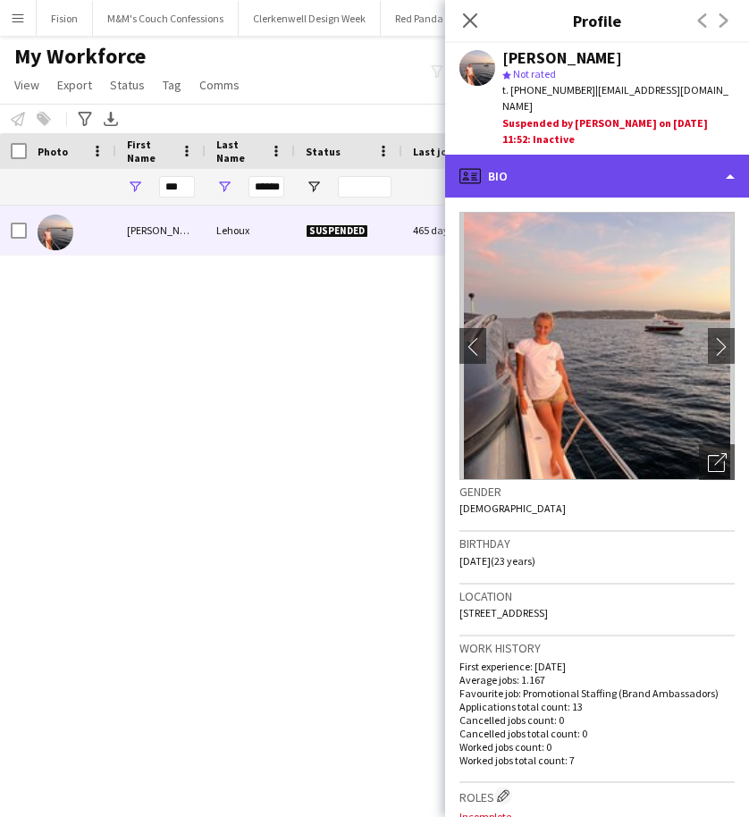
click at [612, 155] on div "profile Bio" at bounding box center [597, 176] width 304 height 43
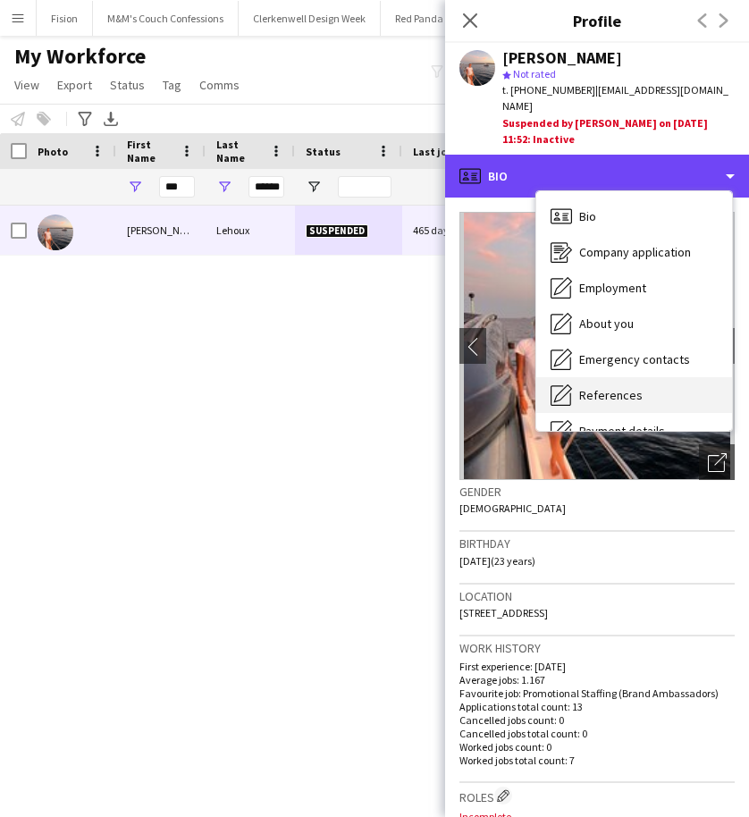
scroll to position [240, 0]
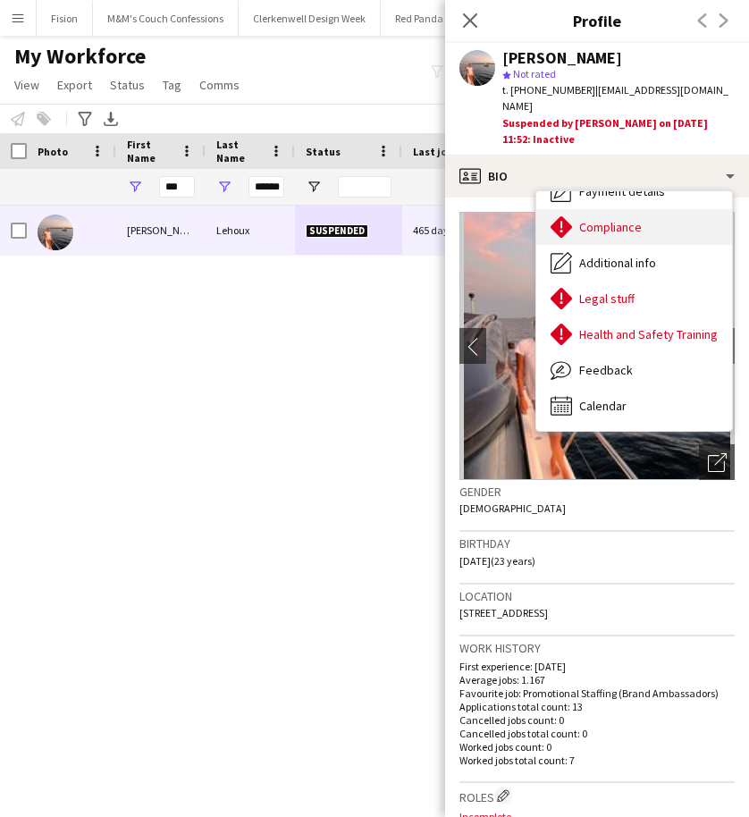
click at [601, 219] on span "Compliance" at bounding box center [610, 227] width 63 height 16
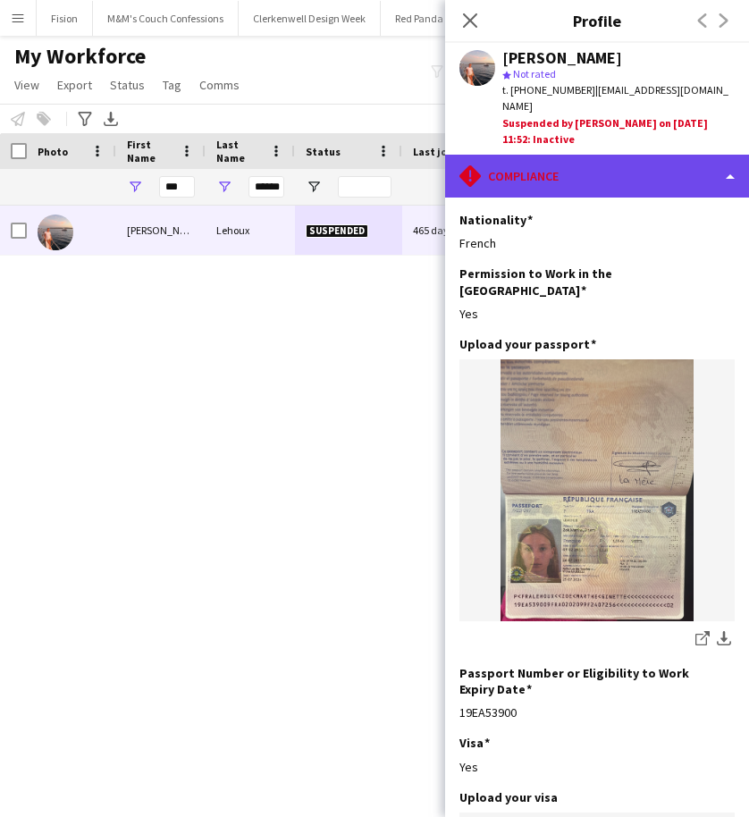
click at [561, 158] on div "rhombus-alert Compliance" at bounding box center [597, 176] width 304 height 43
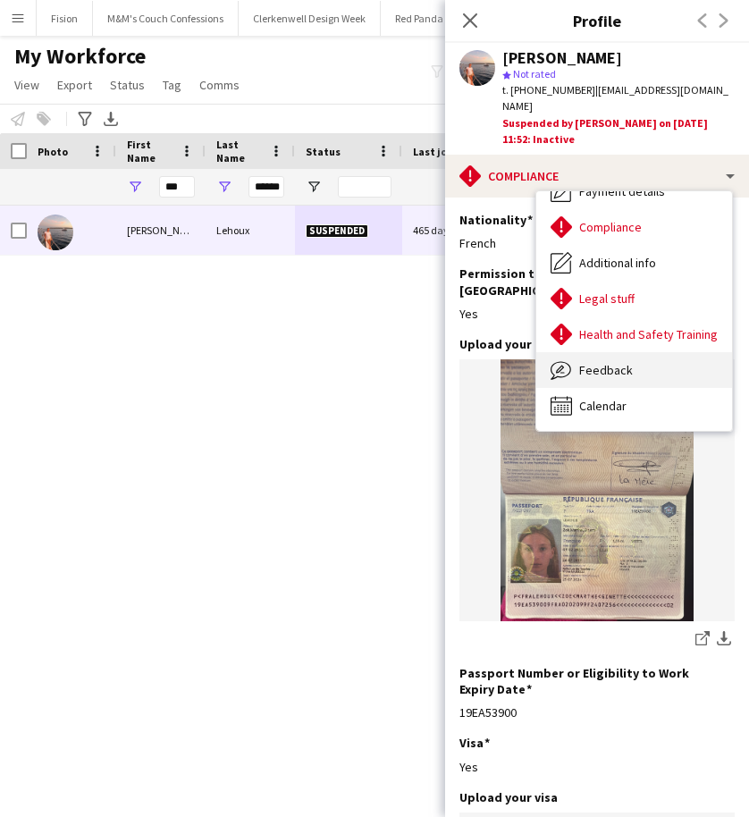
click at [591, 362] on span "Feedback" at bounding box center [606, 370] width 54 height 16
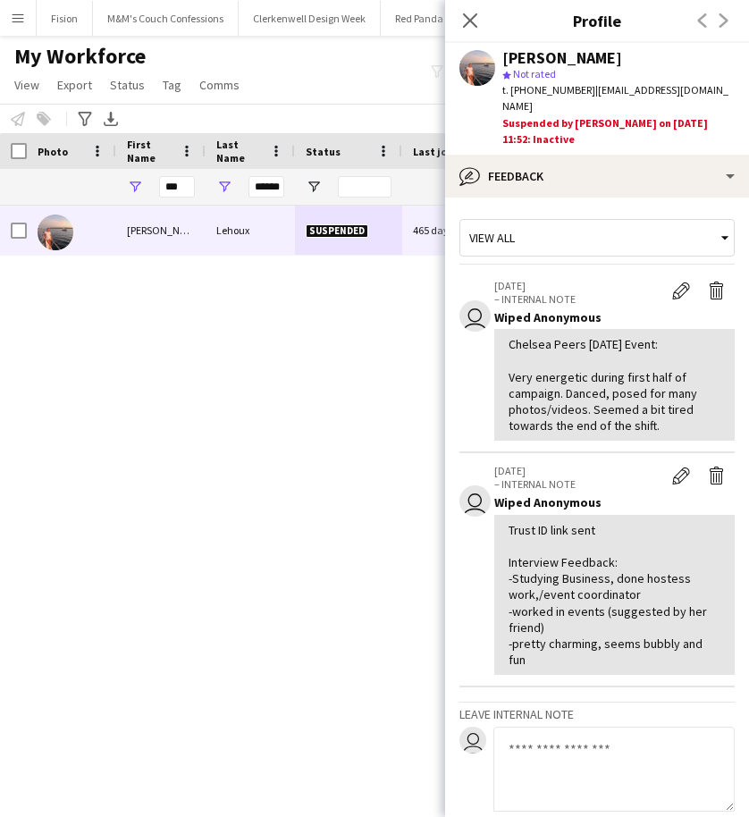
click at [574, 652] on textarea at bounding box center [614, 769] width 241 height 85
click at [521, 652] on textarea "**********" at bounding box center [614, 769] width 241 height 85
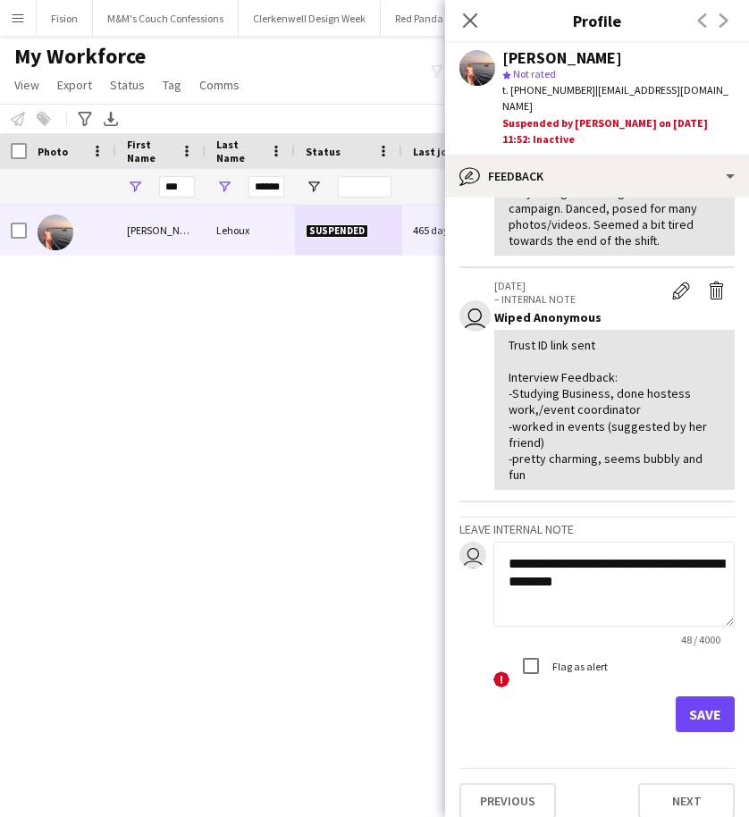
type textarea "**********"
click at [693, 652] on button "Save" at bounding box center [705, 715] width 59 height 36
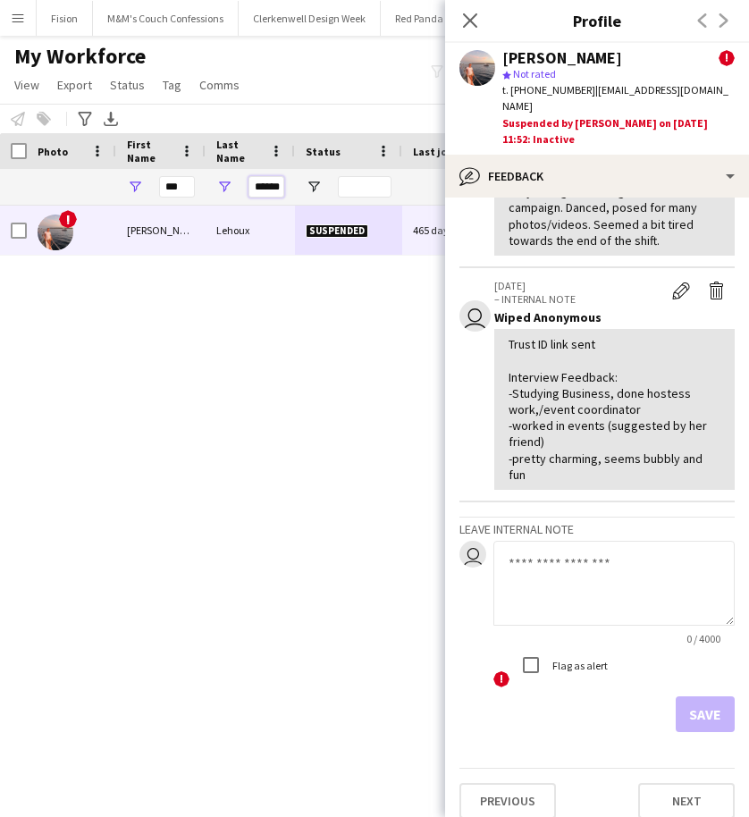
scroll to position [0, 6]
drag, startPoint x: 258, startPoint y: 186, endPoint x: 338, endPoint y: 193, distance: 80.8
type input "*"
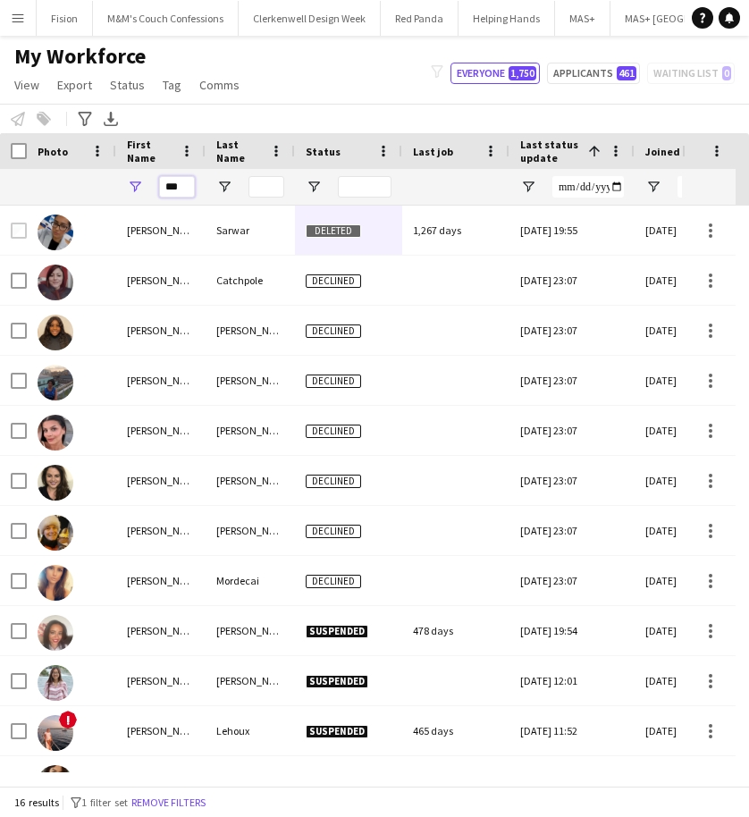
drag, startPoint x: 181, startPoint y: 183, endPoint x: 93, endPoint y: 200, distance: 89.3
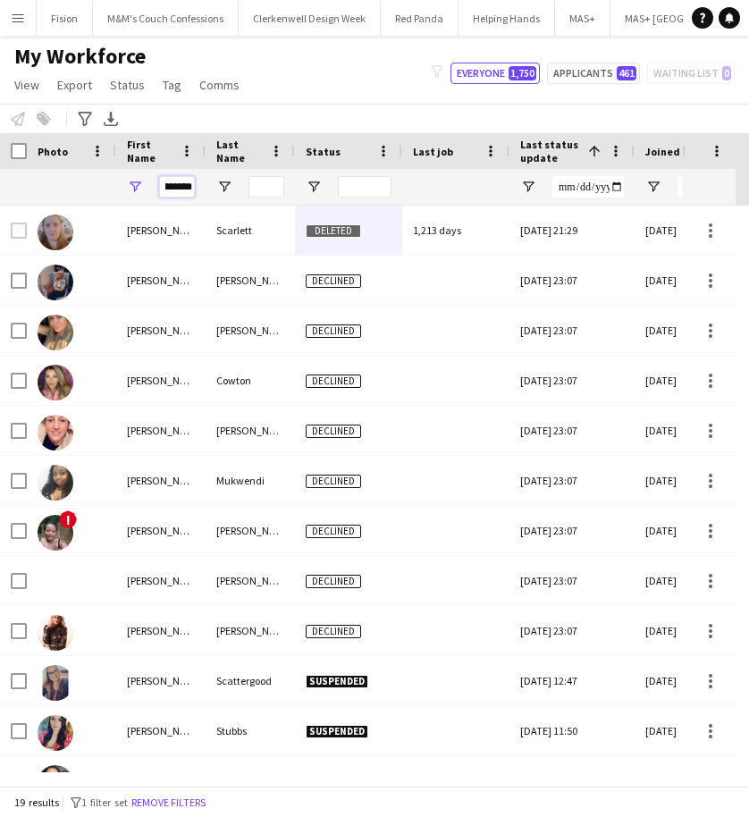
type input "********"
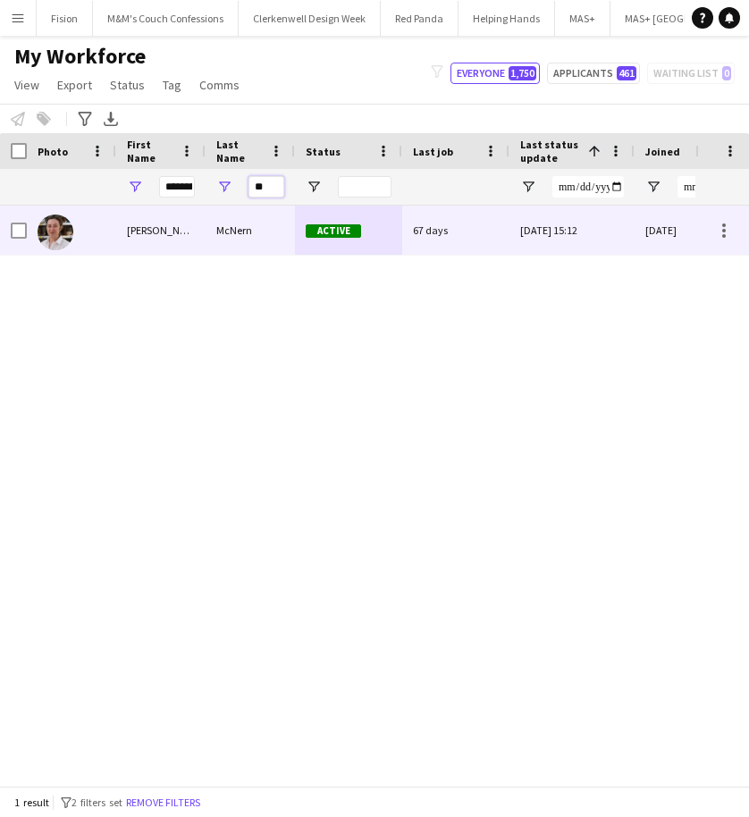
type input "**"
click at [147, 245] on div "[PERSON_NAME]" at bounding box center [160, 230] width 89 height 49
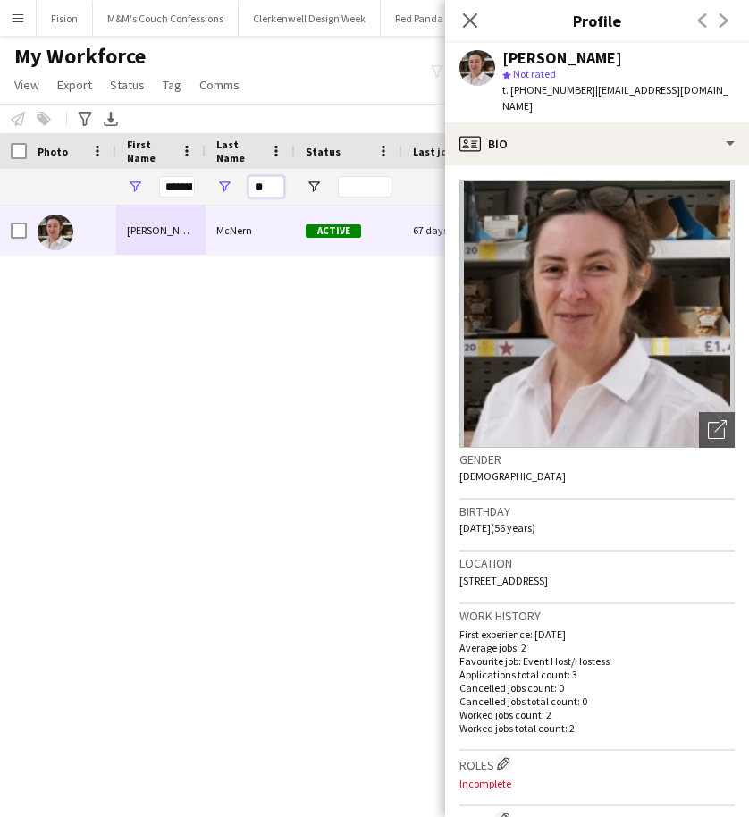
drag, startPoint x: 274, startPoint y: 187, endPoint x: 203, endPoint y: 177, distance: 71.3
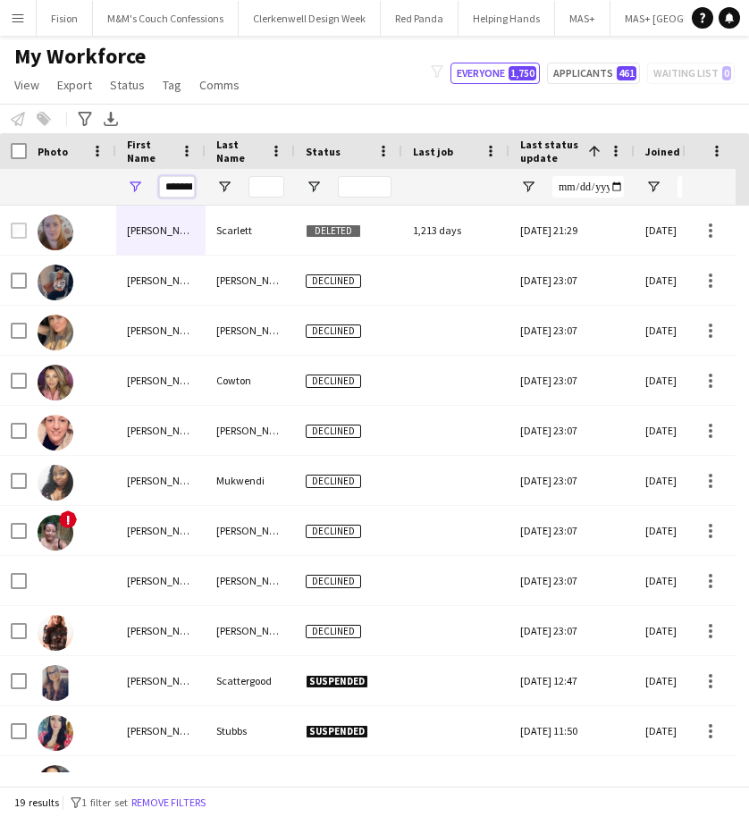
scroll to position [0, 20]
drag, startPoint x: 167, startPoint y: 186, endPoint x: 429, endPoint y: 164, distance: 262.9
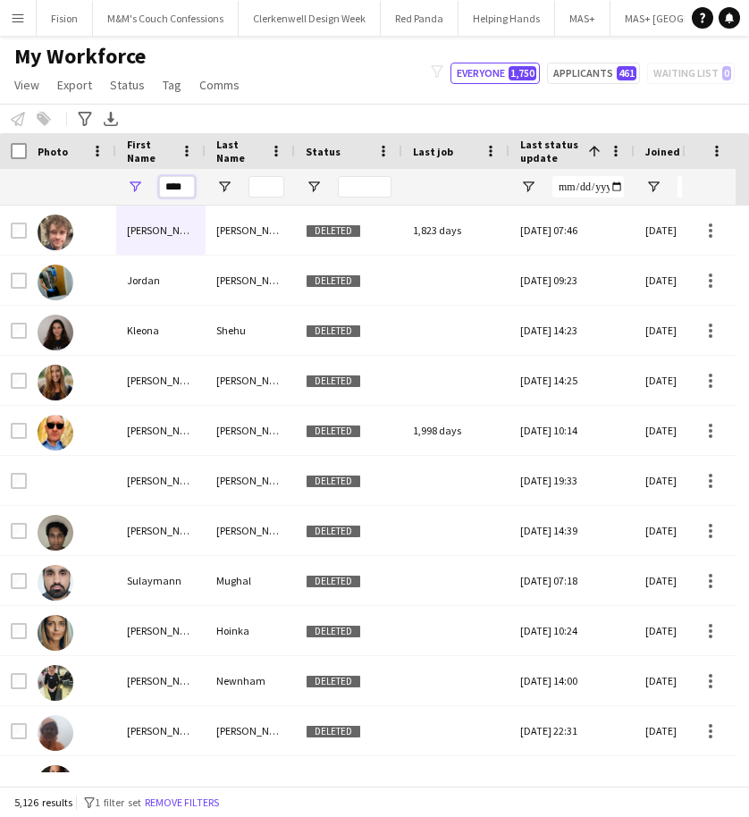
type input "****"
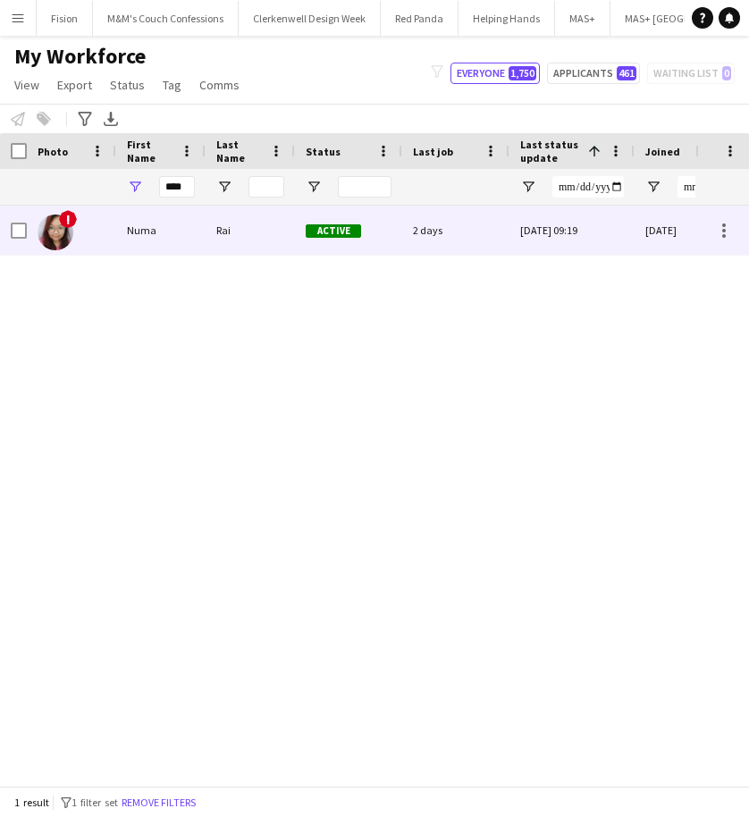
click at [252, 228] on div "Rai" at bounding box center [250, 230] width 89 height 49
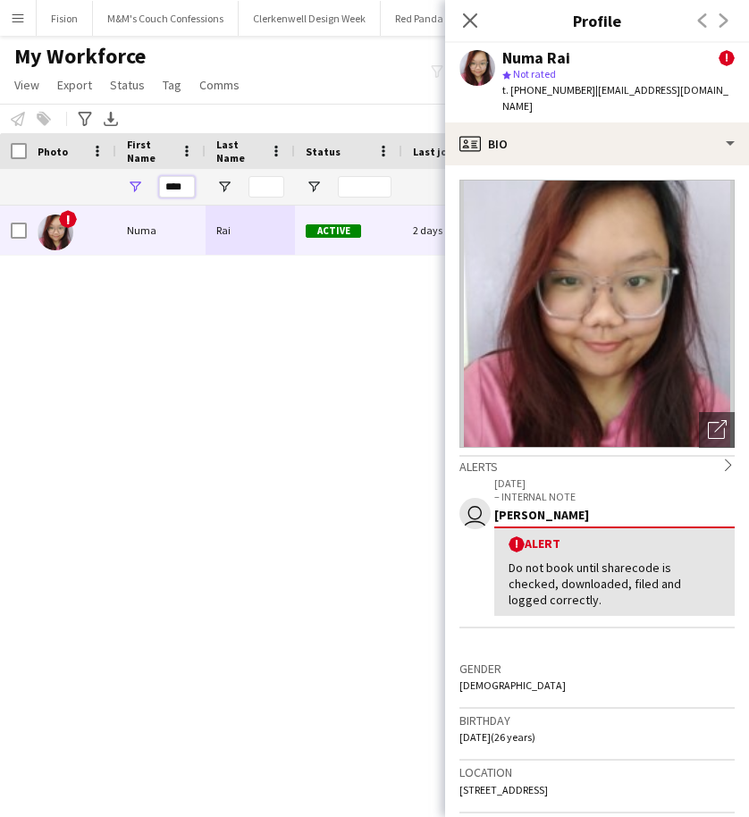
drag, startPoint x: 166, startPoint y: 186, endPoint x: 245, endPoint y: 195, distance: 79.2
type input "***"
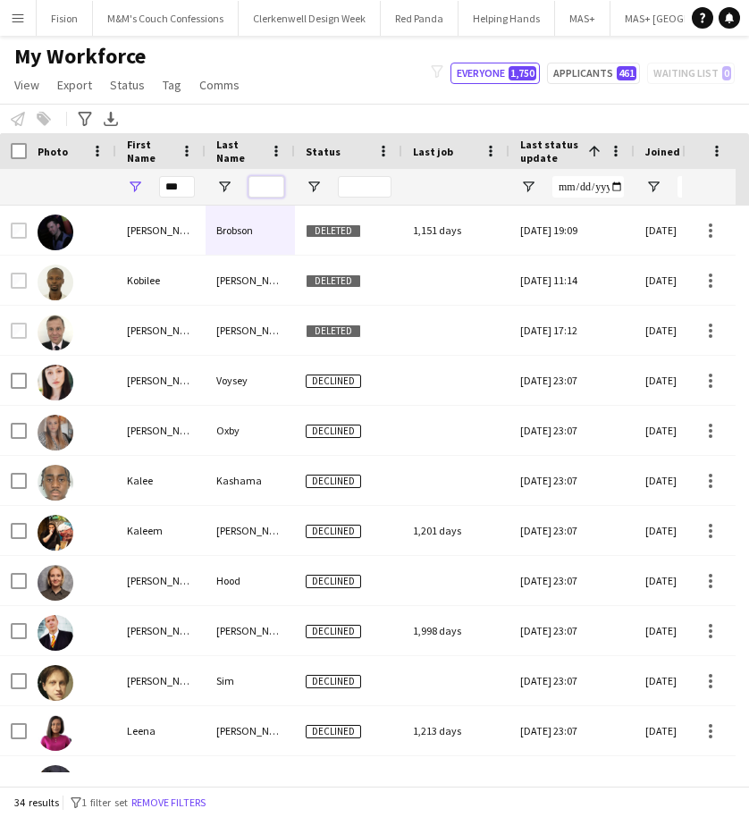
click at [266, 179] on input "Last Name Filter Input" at bounding box center [267, 186] width 36 height 21
type input "****"
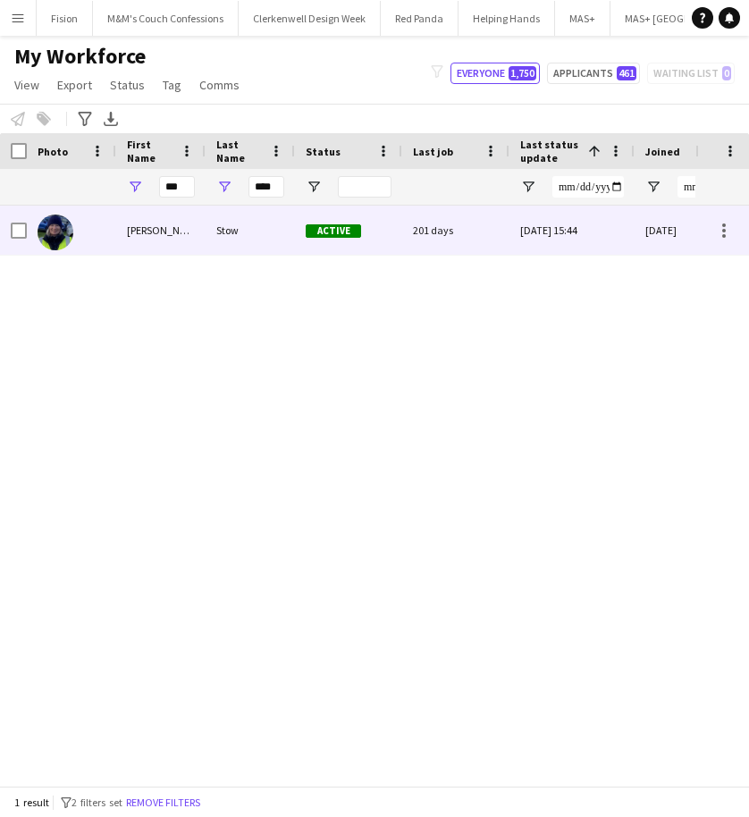
click at [229, 240] on div "Stow" at bounding box center [250, 230] width 89 height 49
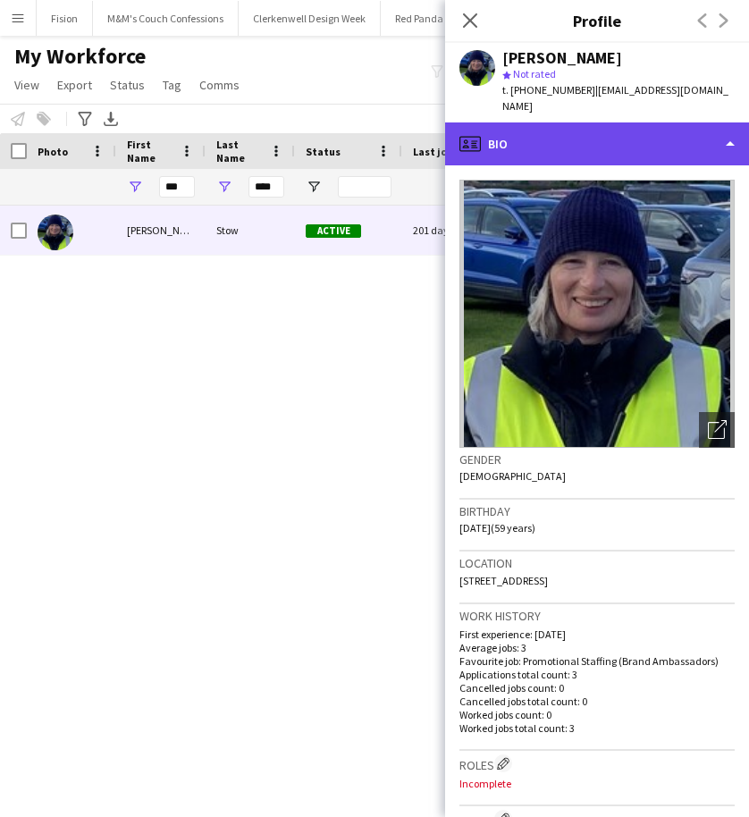
click at [647, 131] on div "profile Bio" at bounding box center [597, 143] width 304 height 43
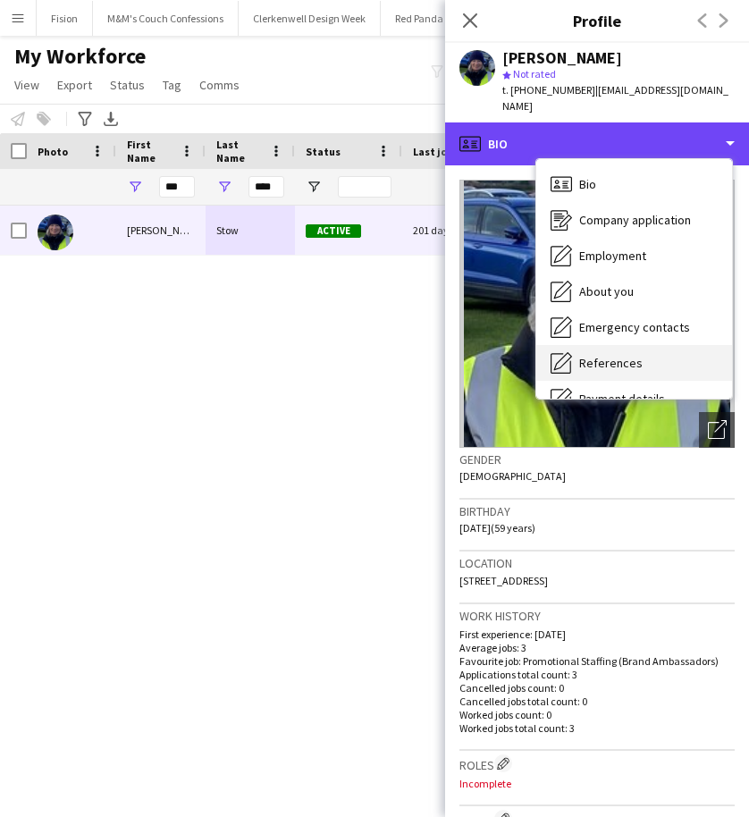
scroll to position [240, 0]
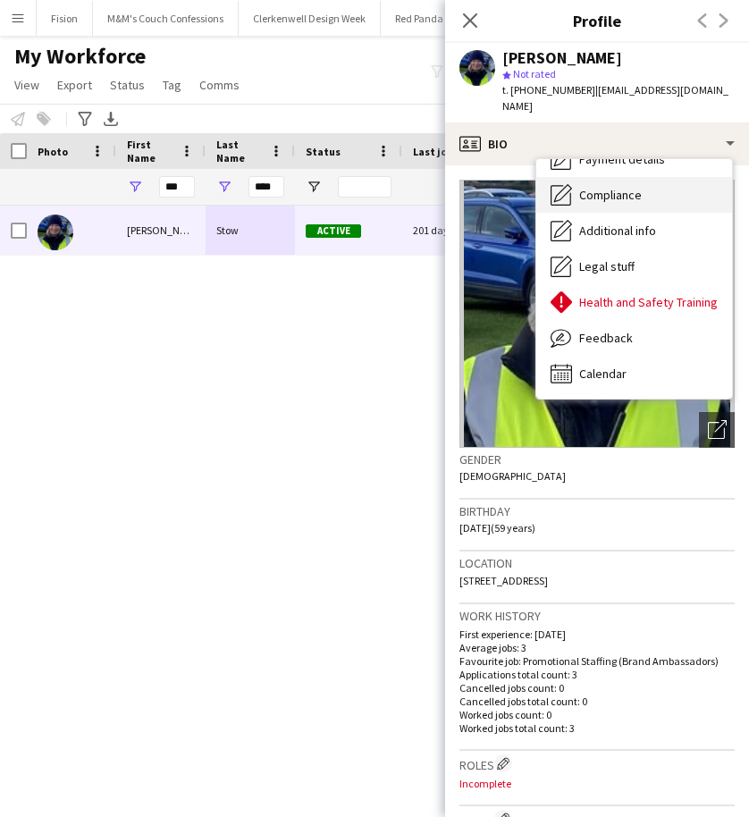
click at [630, 187] on span "Compliance" at bounding box center [610, 195] width 63 height 16
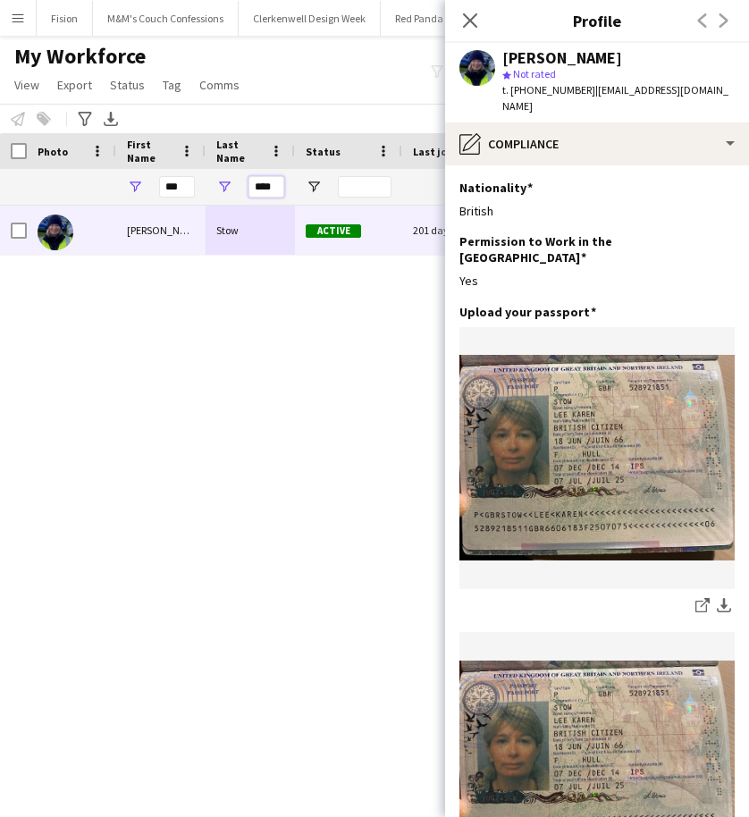
drag, startPoint x: 252, startPoint y: 184, endPoint x: 305, endPoint y: 192, distance: 53.4
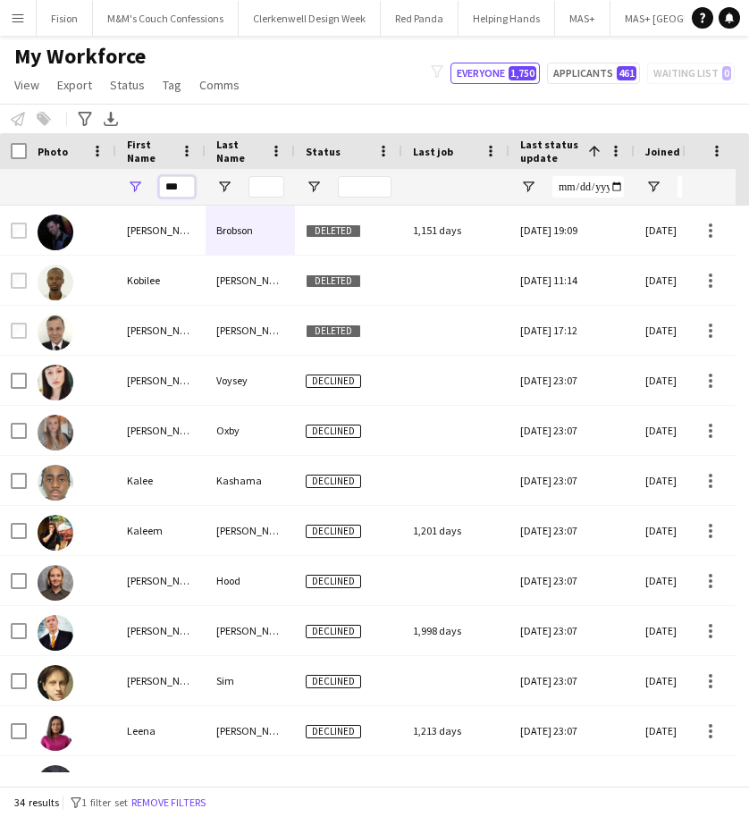
drag, startPoint x: 183, startPoint y: 188, endPoint x: 74, endPoint y: 187, distance: 109.1
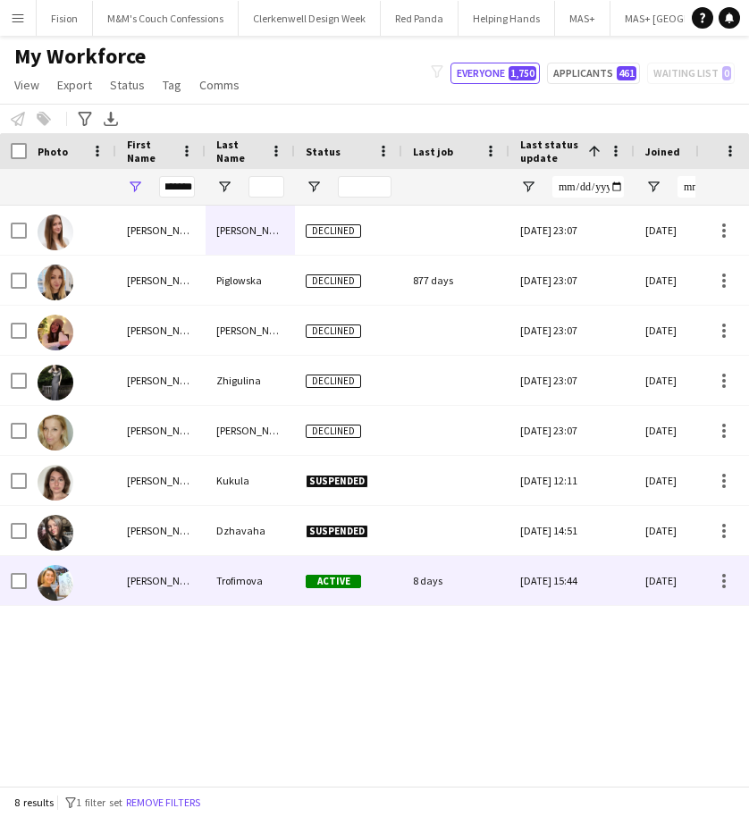
click at [156, 587] on div "[PERSON_NAME]" at bounding box center [160, 580] width 89 height 49
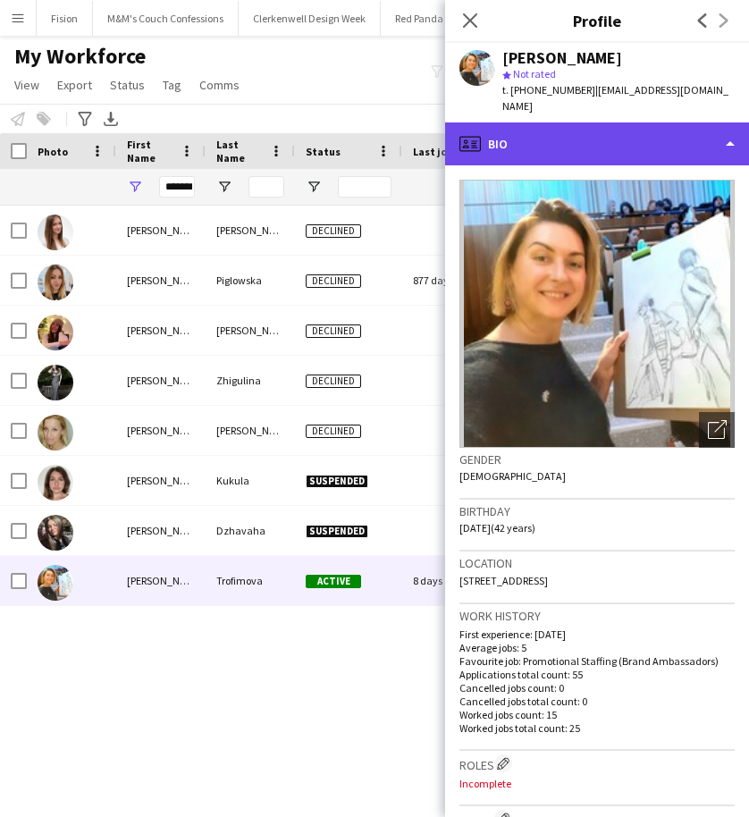
click at [569, 136] on div "profile Bio" at bounding box center [597, 143] width 304 height 43
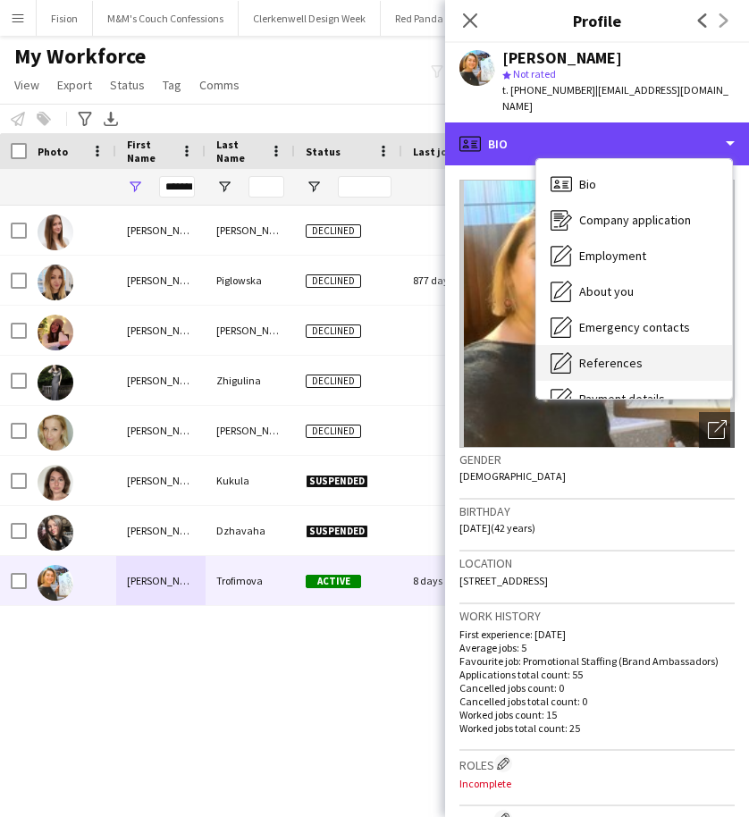
scroll to position [240, 0]
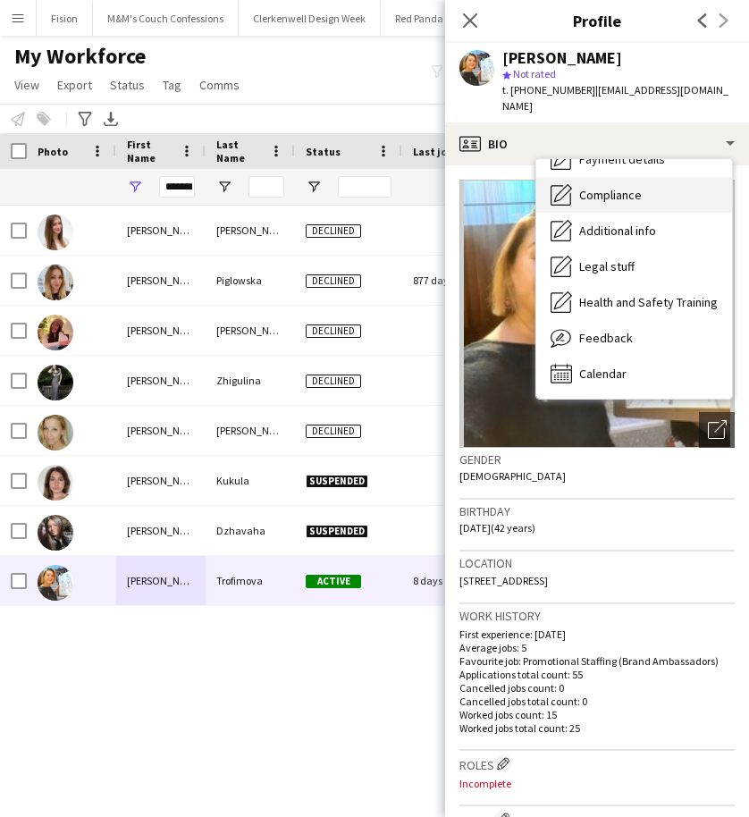
click at [601, 187] on span "Compliance" at bounding box center [610, 195] width 63 height 16
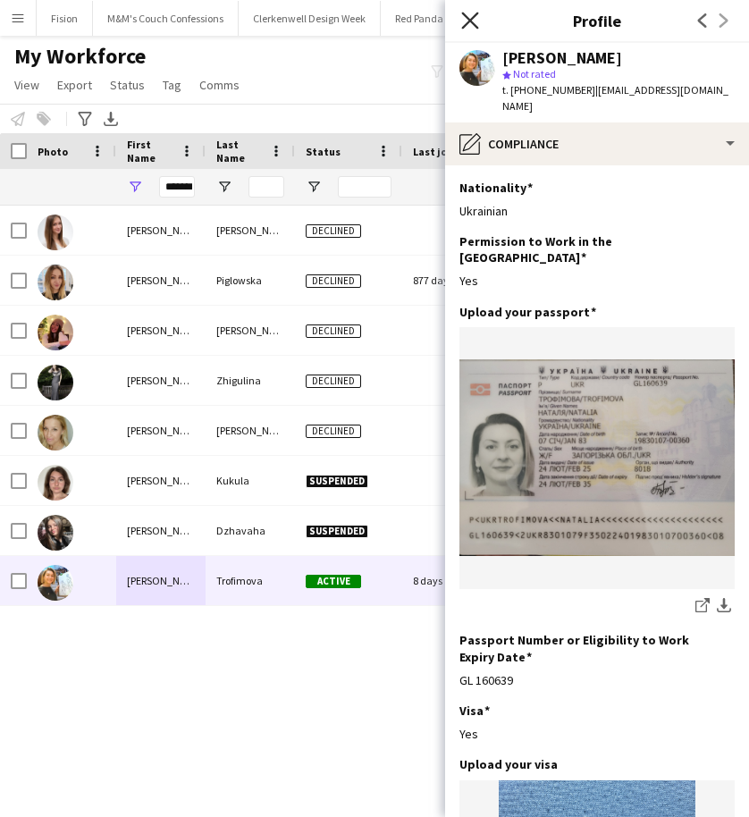
click at [464, 22] on icon "Close pop-in" at bounding box center [469, 20] width 17 height 17
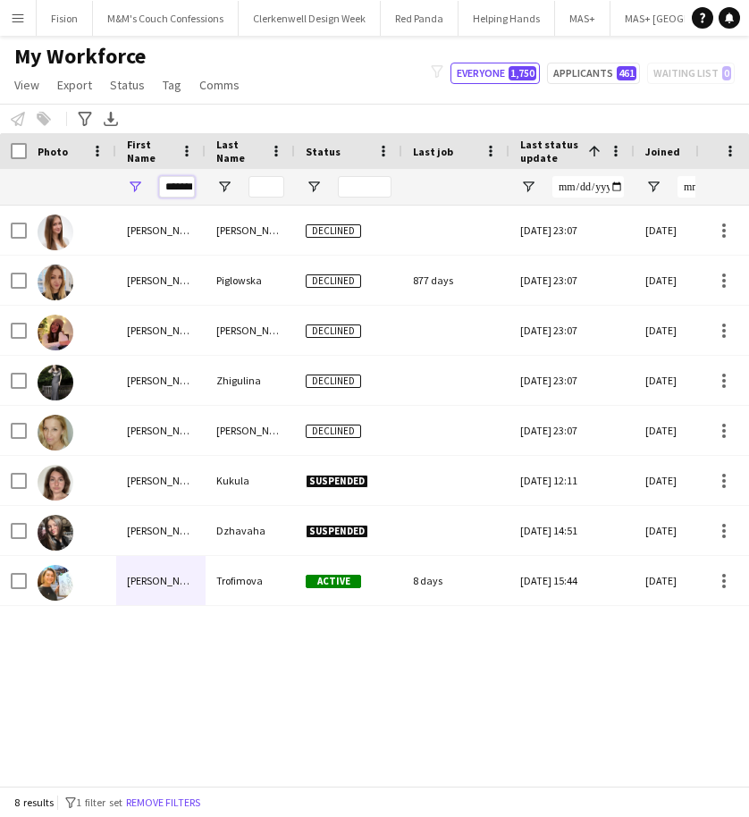
scroll to position [0, 5]
drag, startPoint x: 164, startPoint y: 185, endPoint x: 211, endPoint y: 200, distance: 49.8
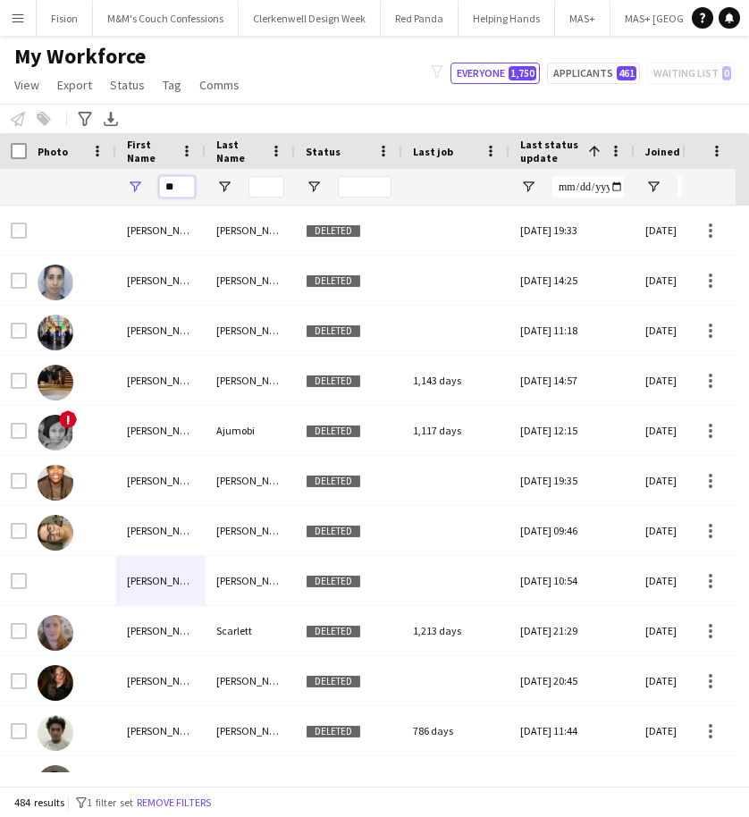
type input "*"
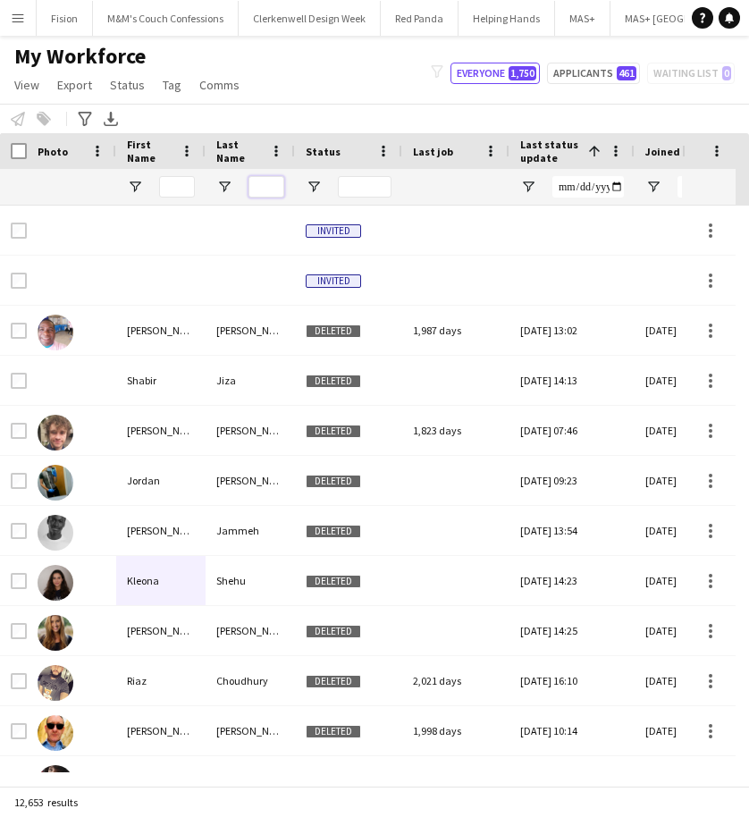
click at [264, 184] on input "Last Name Filter Input" at bounding box center [267, 186] width 36 height 21
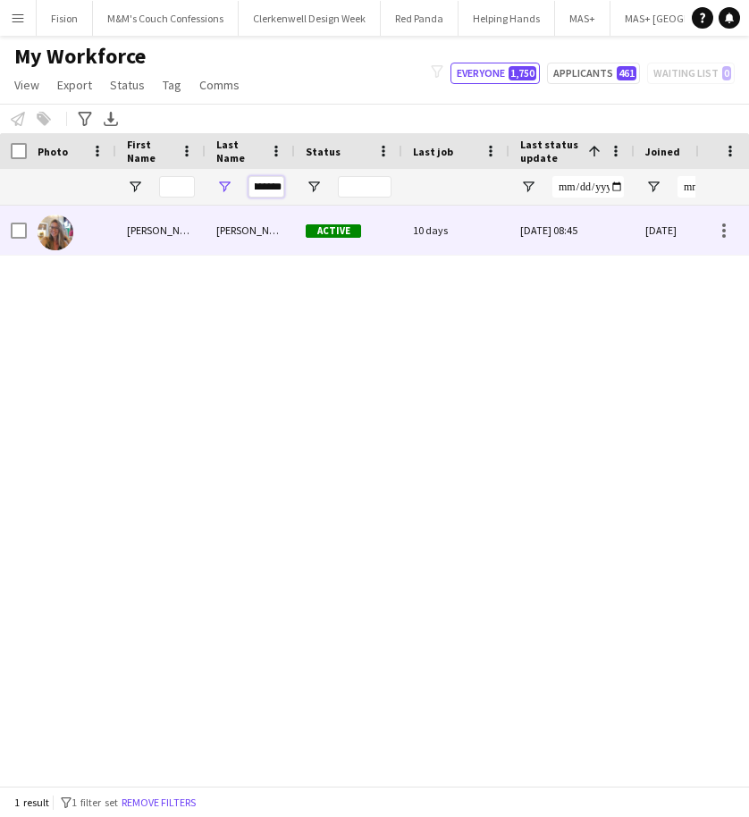
type input "*********"
click at [254, 228] on div "[PERSON_NAME]" at bounding box center [250, 230] width 89 height 49
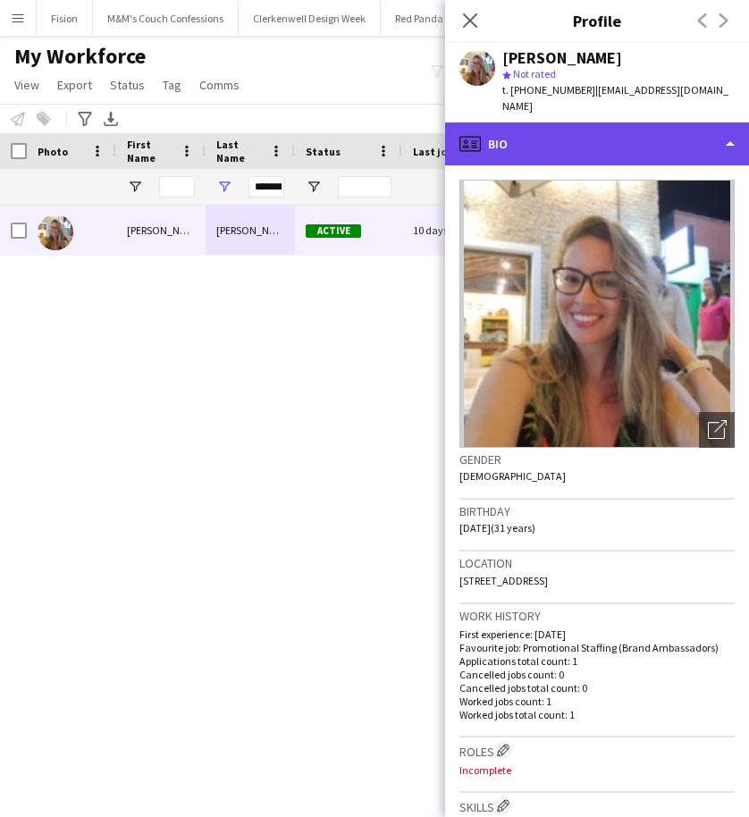
click at [621, 130] on div "profile Bio" at bounding box center [597, 143] width 304 height 43
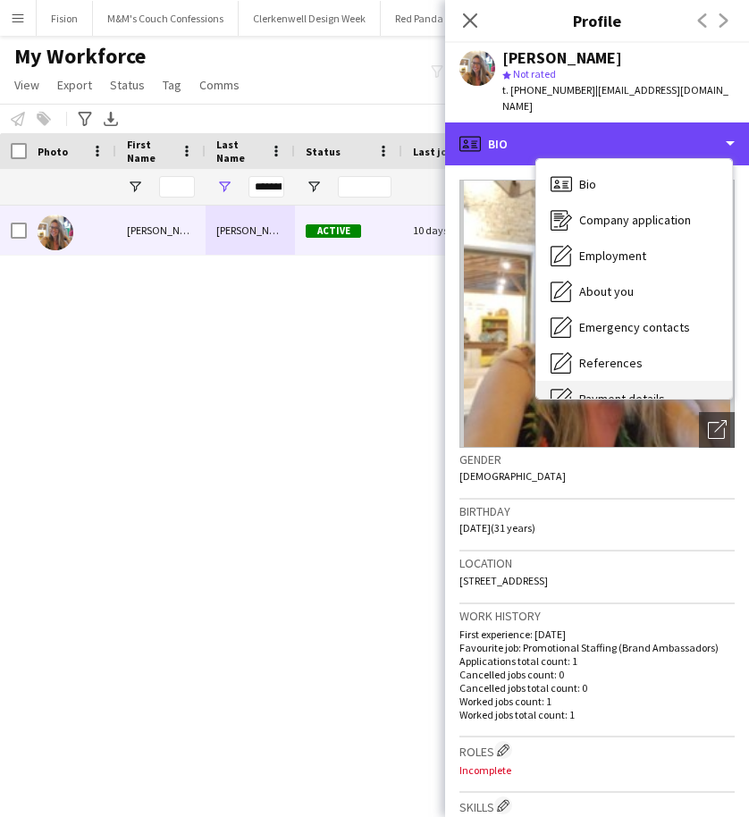
scroll to position [240, 0]
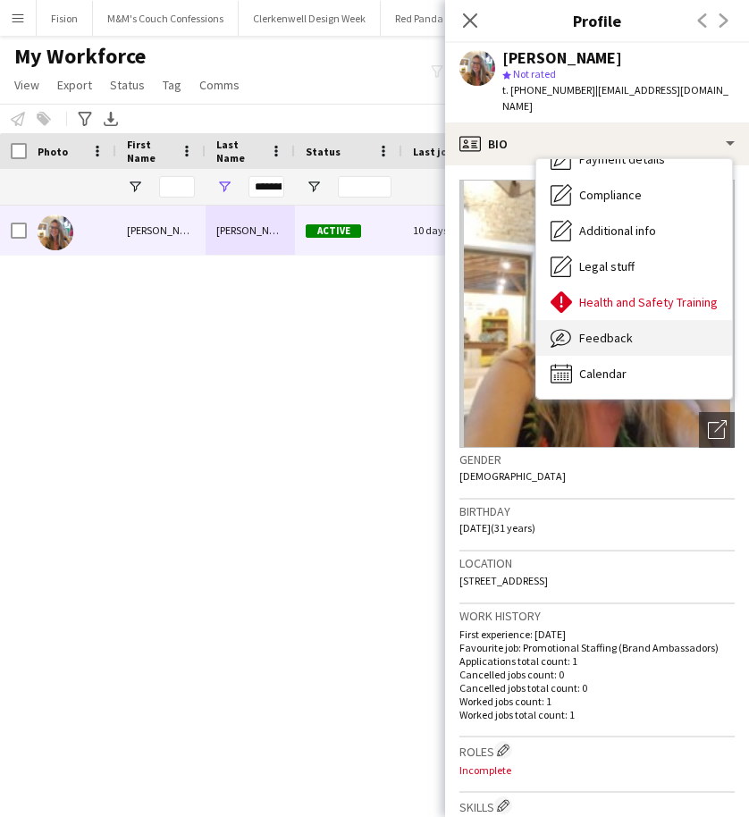
click at [610, 330] on span "Feedback" at bounding box center [606, 338] width 54 height 16
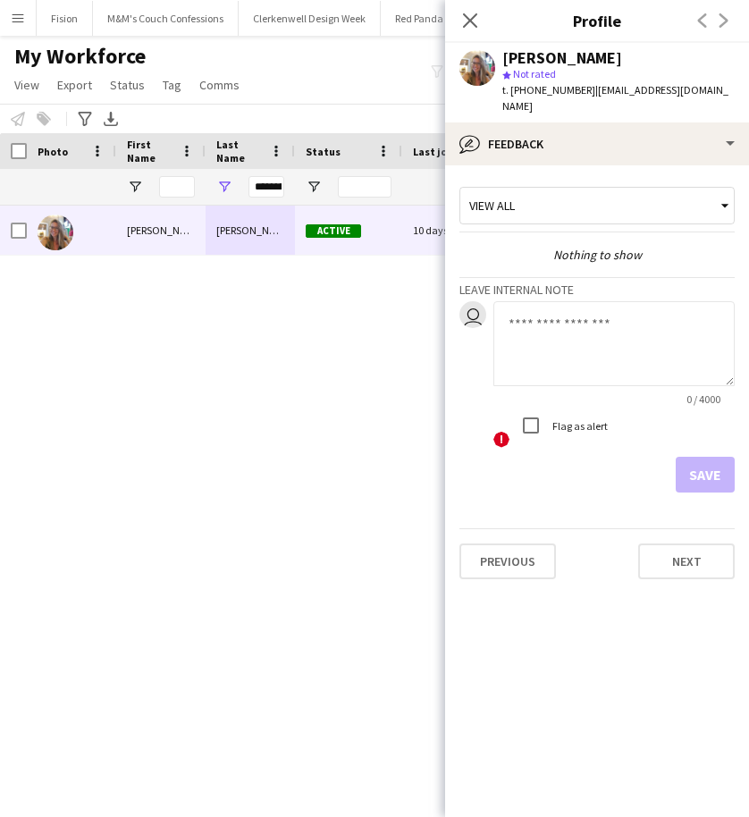
click at [563, 319] on textarea at bounding box center [614, 343] width 241 height 85
click at [649, 302] on textarea "**********" at bounding box center [614, 343] width 241 height 85
type textarea "**********"
click at [702, 463] on button "Save" at bounding box center [705, 475] width 59 height 36
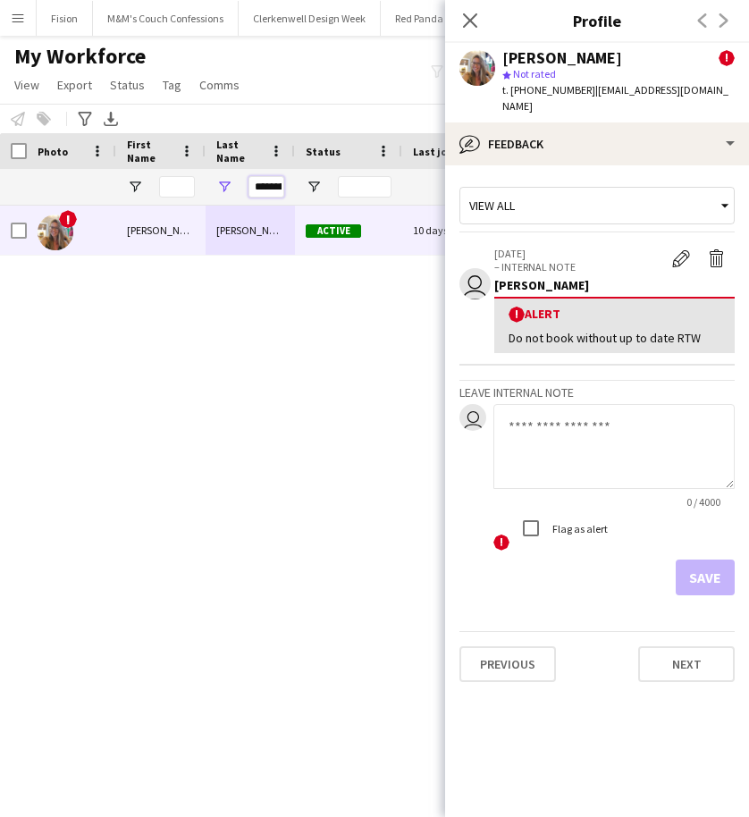
scroll to position [0, 14]
drag, startPoint x: 251, startPoint y: 189, endPoint x: 330, endPoint y: 186, distance: 78.7
click at [170, 184] on input "First Name Filter Input" at bounding box center [177, 186] width 36 height 21
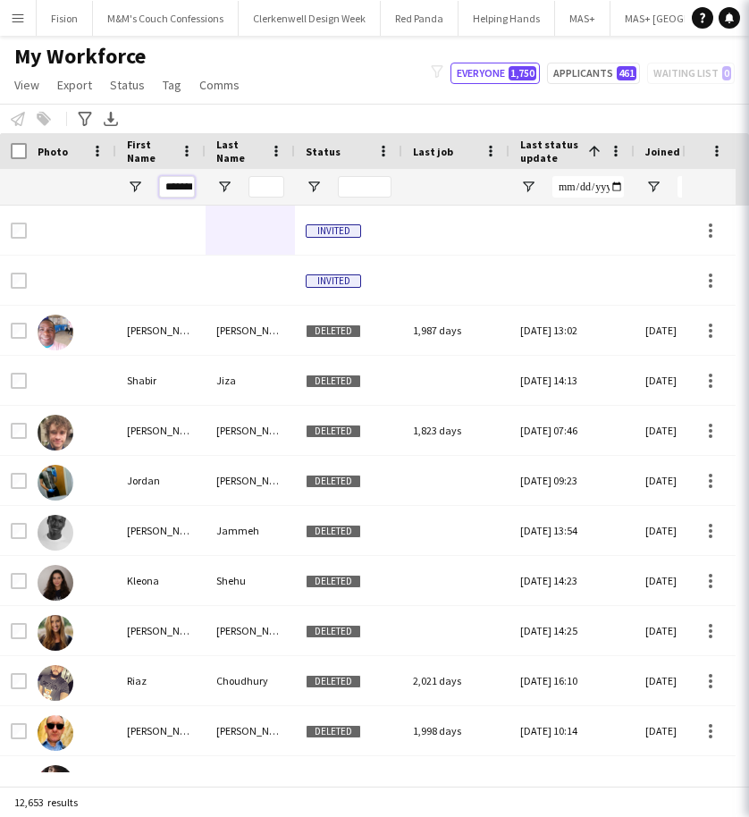
scroll to position [0, 5]
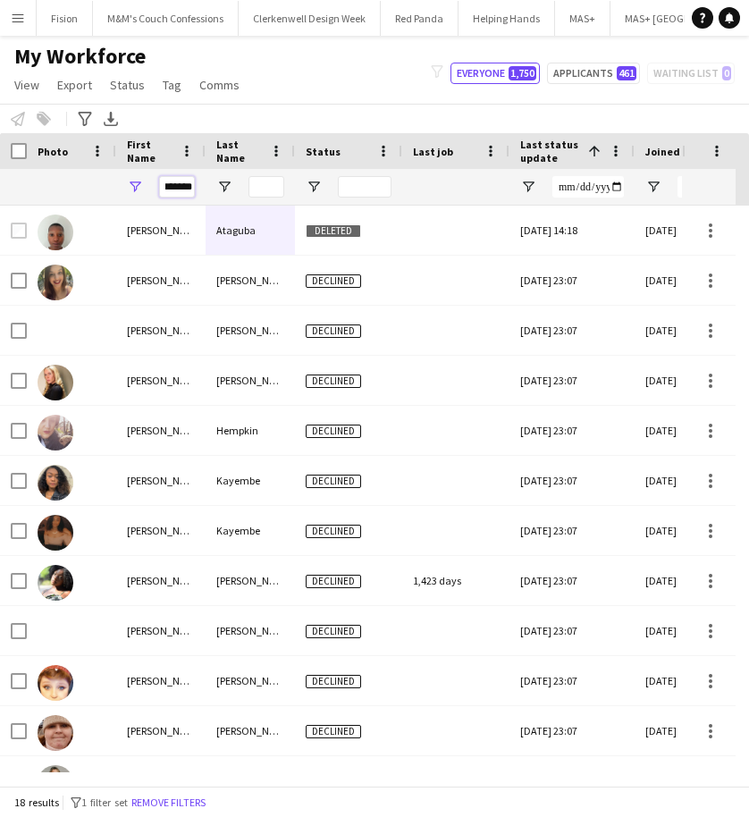
type input "*******"
click at [271, 182] on input "Last Name Filter Input" at bounding box center [267, 186] width 36 height 21
type input "******"
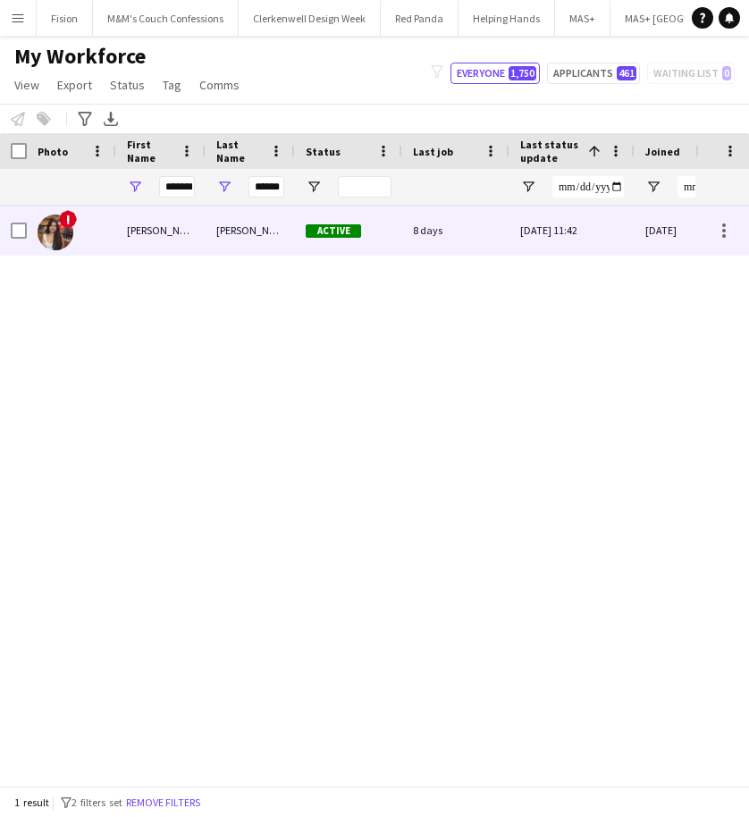
click at [234, 240] on div "[PERSON_NAME]" at bounding box center [250, 230] width 89 height 49
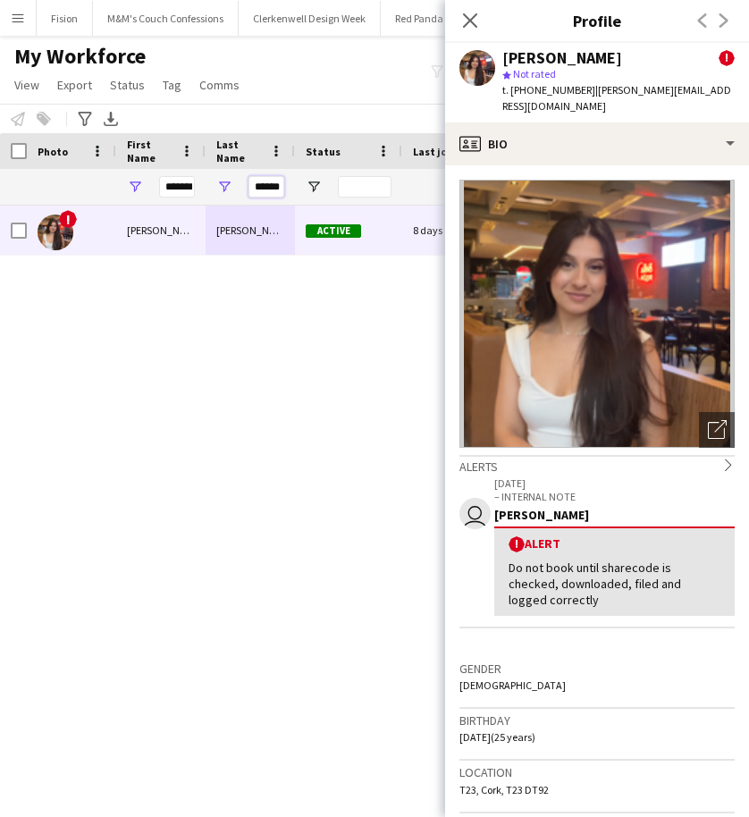
scroll to position [0, 1]
drag, startPoint x: 254, startPoint y: 188, endPoint x: 292, endPoint y: 184, distance: 38.6
click at [292, 184] on div "******" at bounding box center [250, 187] width 89 height 36
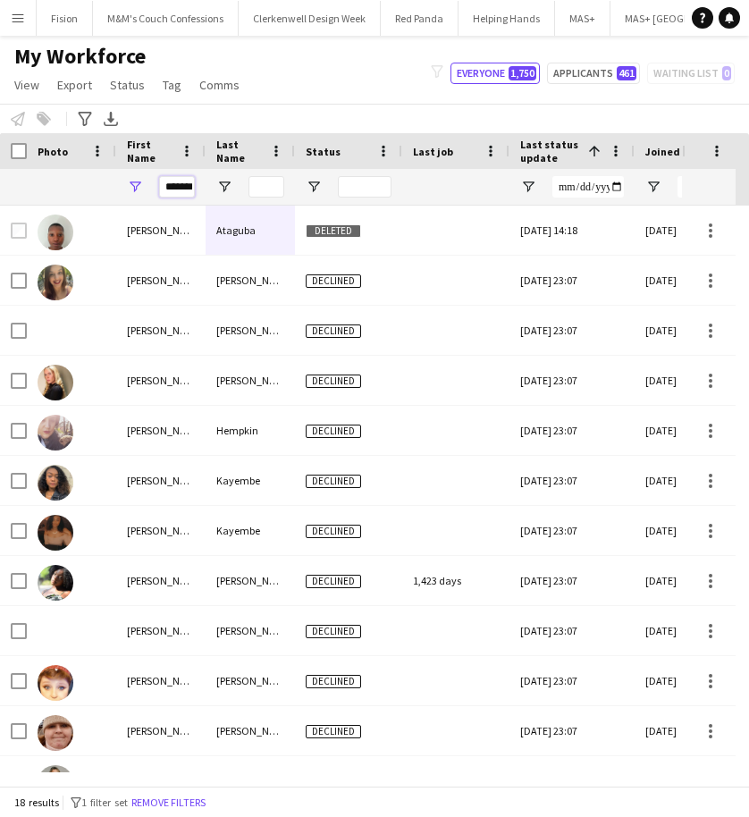
scroll to position [0, 6]
drag, startPoint x: 166, startPoint y: 184, endPoint x: 219, endPoint y: 189, distance: 52.9
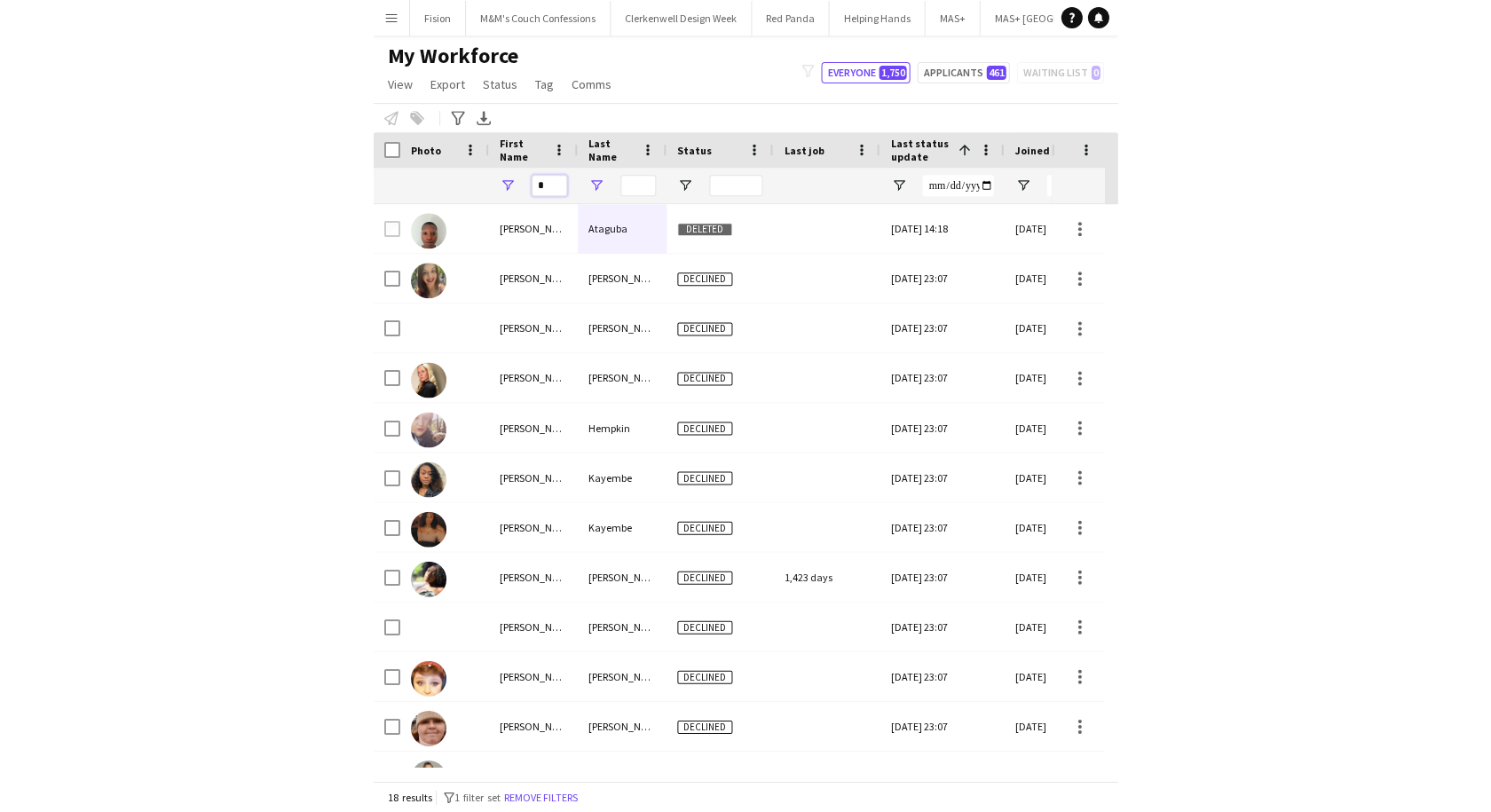
scroll to position [0, 0]
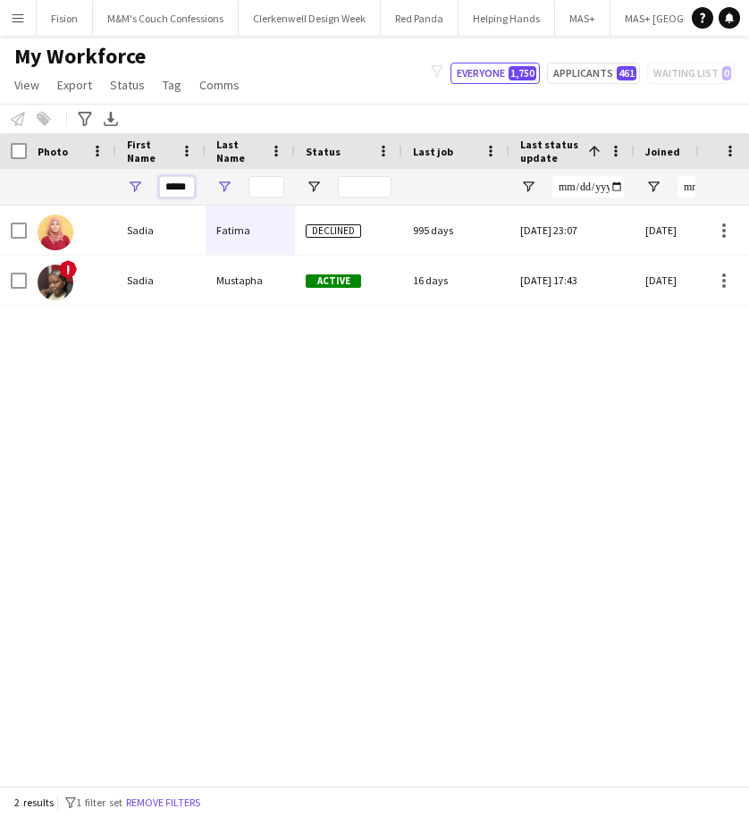
type input "*****"
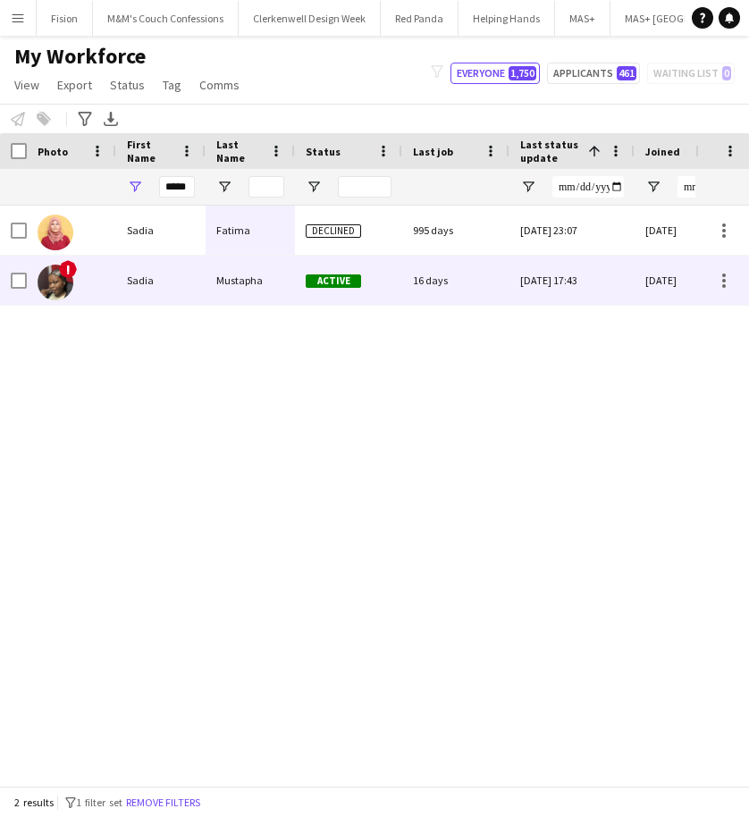
click at [216, 274] on div "Mustapha" at bounding box center [250, 280] width 89 height 49
